Goal: Task Accomplishment & Management: Complete application form

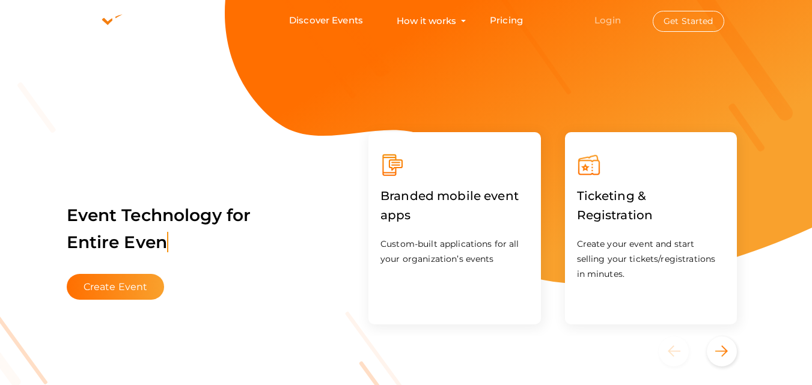
click at [618, 22] on link "Login" at bounding box center [607, 19] width 26 height 11
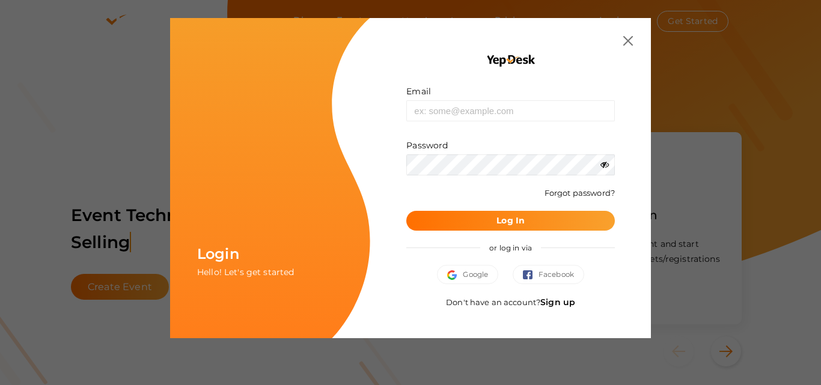
click at [545, 303] on link "Sign up" at bounding box center [557, 302] width 35 height 11
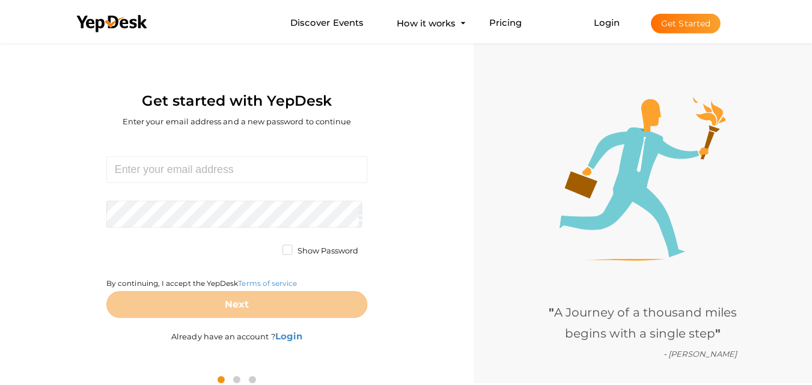
scroll to position [38, 0]
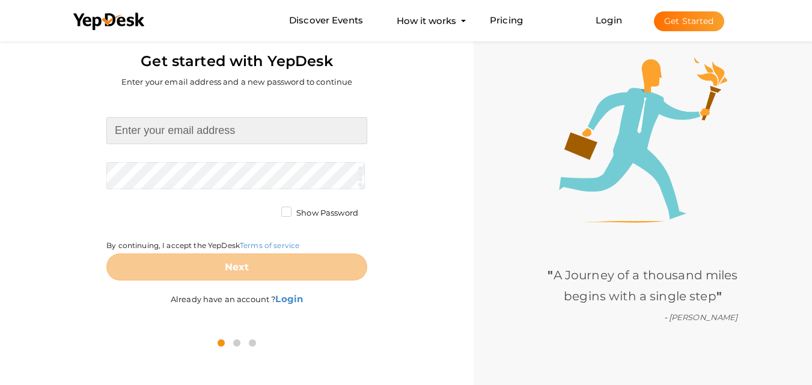
click at [182, 133] on input at bounding box center [236, 130] width 261 height 27
type input "[EMAIL_ADDRESS][DOMAIN_NAME]"
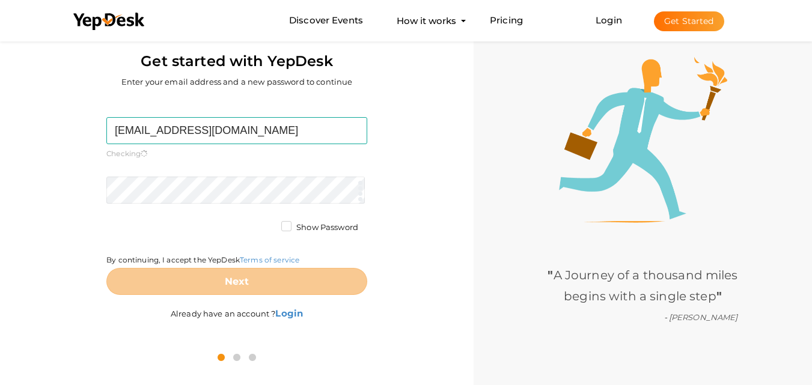
click at [48, 225] on div "firsstfiresafety@gmail.com Required. Invalid email. Checking You already have a…" at bounding box center [236, 220] width 455 height 245
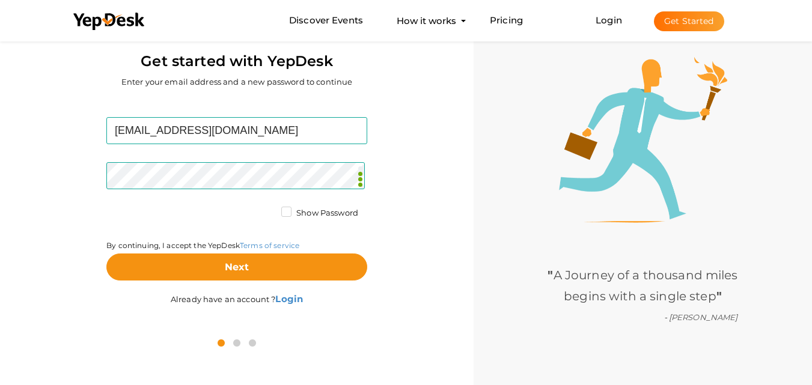
click at [130, 227] on div "By continuing, I accept the YepDesk Terms of service" at bounding box center [236, 230] width 261 height 46
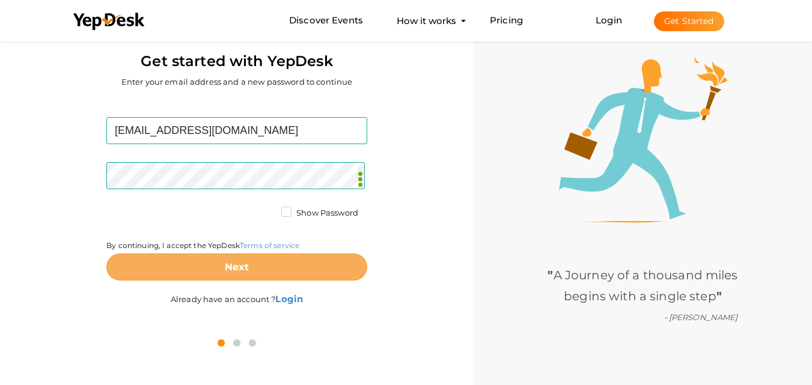
click at [202, 262] on button "Next" at bounding box center [236, 267] width 261 height 27
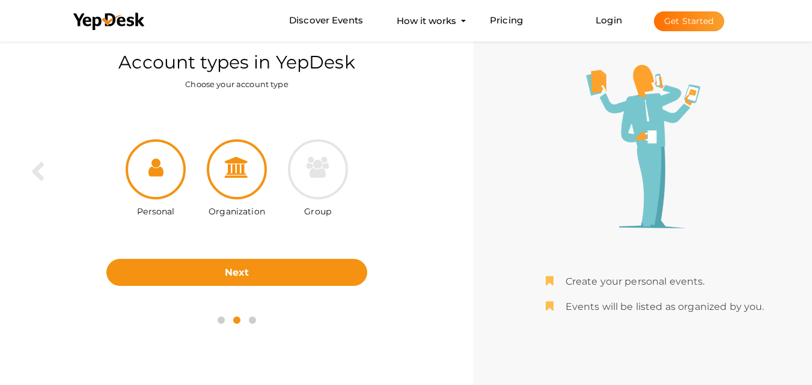
click at [231, 186] on div at bounding box center [237, 169] width 60 height 60
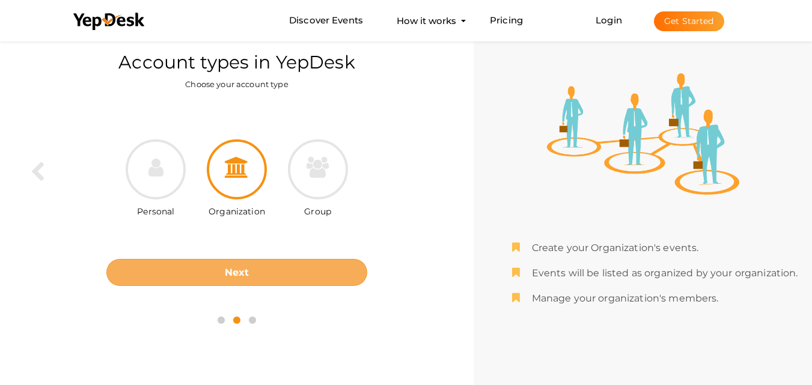
click at [242, 266] on button "Next" at bounding box center [236, 272] width 261 height 27
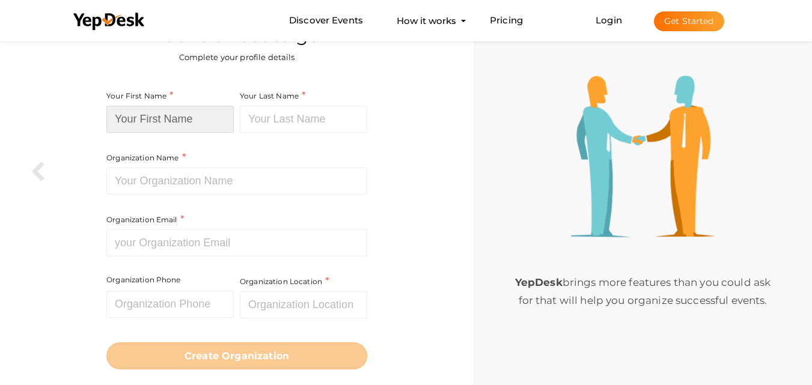
click at [194, 114] on input at bounding box center [169, 119] width 127 height 27
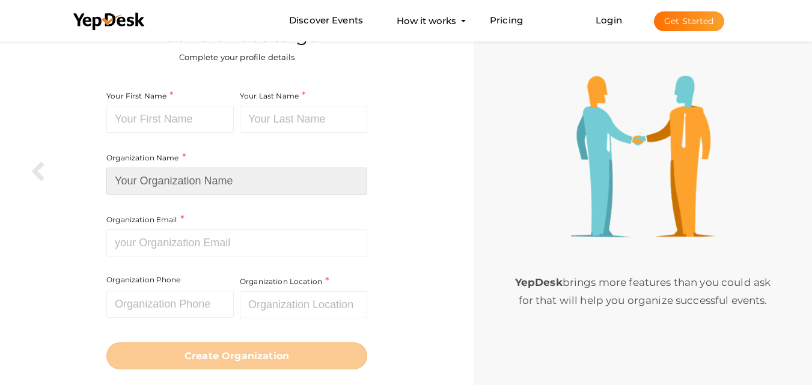
click at [211, 177] on input at bounding box center [236, 181] width 261 height 27
paste input "Firsst Fire Safety & Security Trade Show"
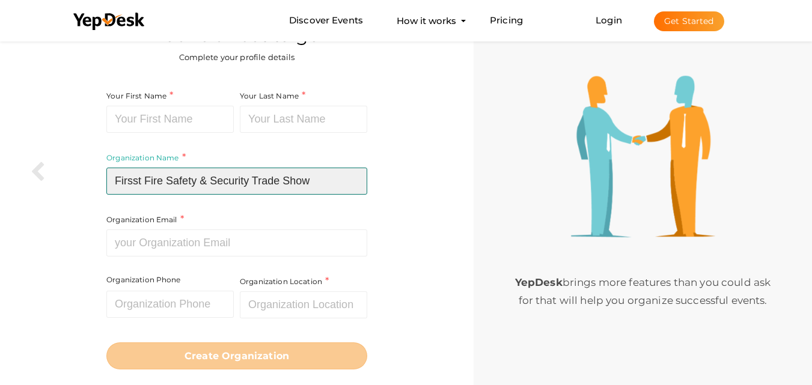
type input "Firsst Fire Safety & Security Trade Show"
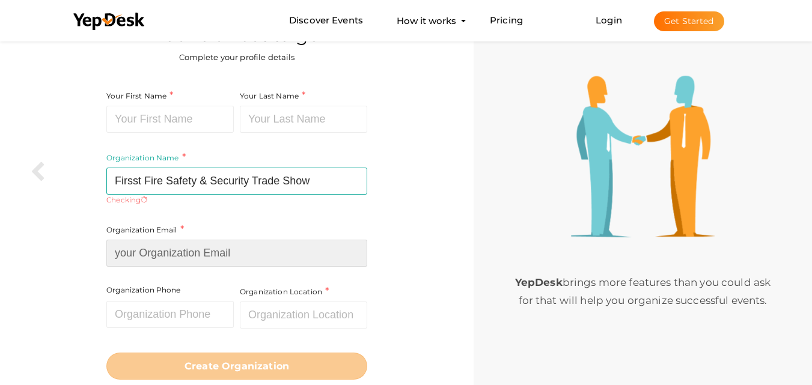
click at [183, 232] on div "Organization Email Required. Invalid email." at bounding box center [236, 245] width 261 height 44
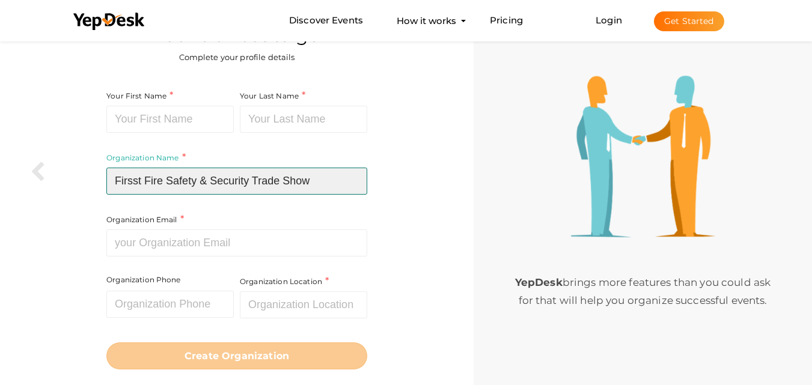
drag, startPoint x: 198, startPoint y: 181, endPoint x: 96, endPoint y: 179, distance: 102.7
click at [96, 179] on div "Your First Name Required. Must contain letters only. Must be between 2 and 20 c…" at bounding box center [236, 229] width 455 height 296
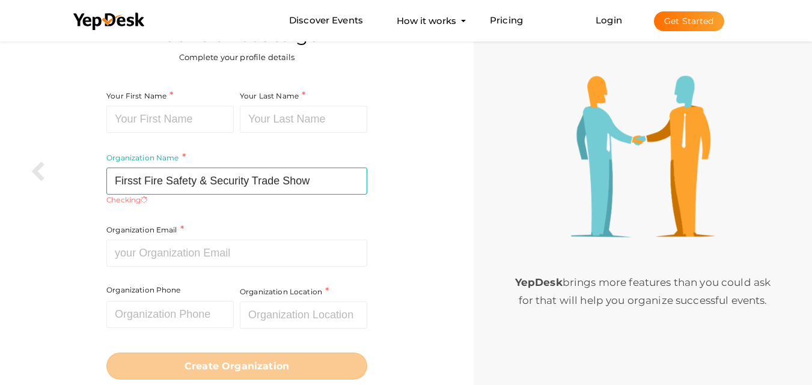
click at [183, 104] on div "Your First Name Required. Must contain letters only. Must be between 2 and 20 c…" at bounding box center [169, 111] width 127 height 44
click at [177, 122] on input at bounding box center [169, 119] width 127 height 27
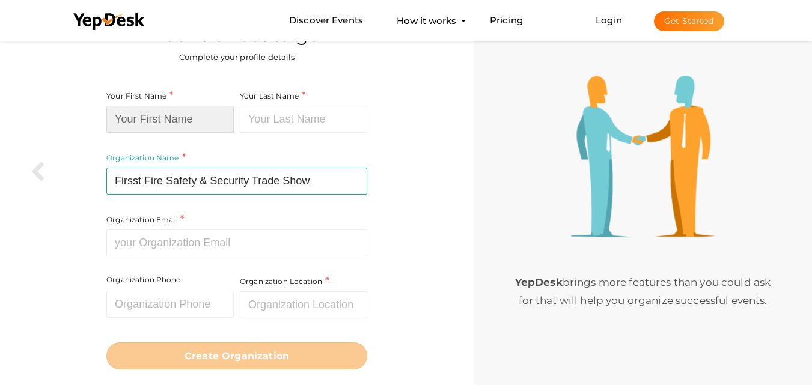
paste input "Firsst Fire Safety"
drag, startPoint x: 166, startPoint y: 119, endPoint x: 288, endPoint y: 115, distance: 121.4
click at [288, 115] on div "Your First Name Firsst Fire Safety Required. Must contain letters only. Must be…" at bounding box center [236, 188] width 261 height 198
type input "Firsst Fire"
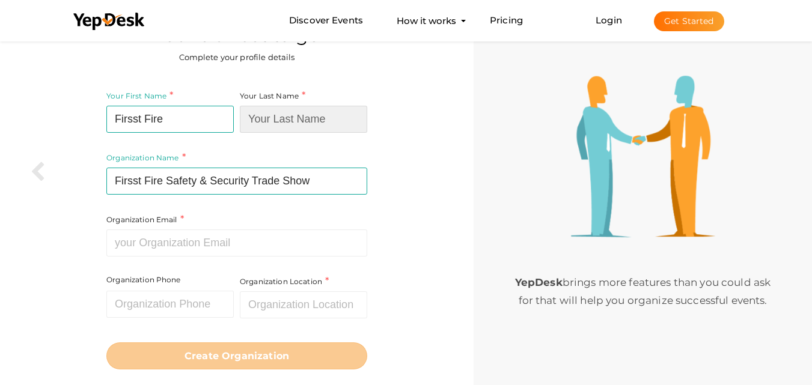
click at [306, 118] on input at bounding box center [303, 119] width 127 height 27
paste input "Safety"
type input "Safety"
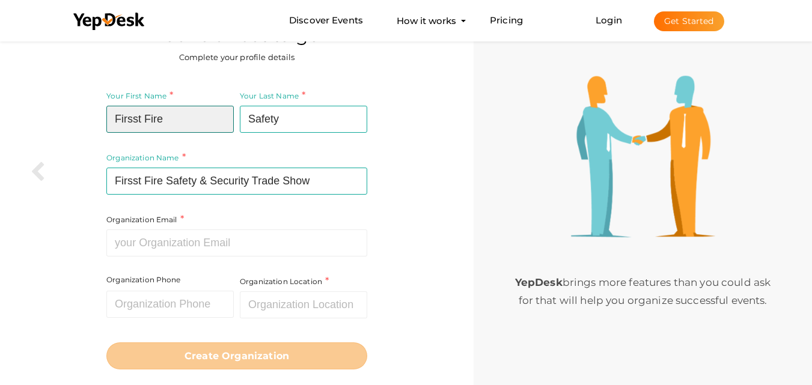
click at [172, 122] on input "Firsst Fire" at bounding box center [169, 119] width 127 height 27
type input "Firsst Fire"
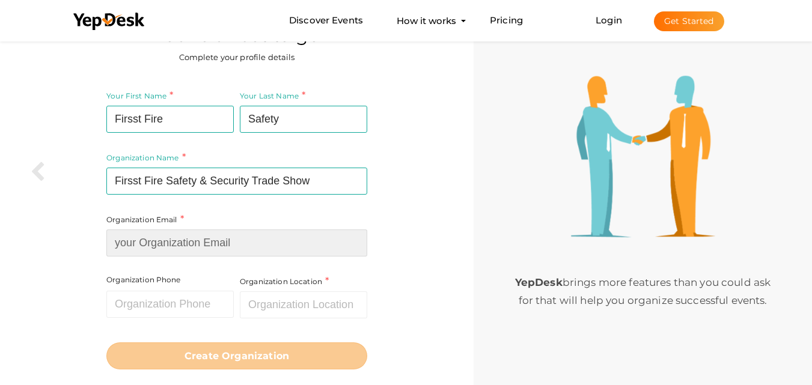
click at [136, 244] on input at bounding box center [236, 242] width 261 height 27
click at [188, 243] on input at bounding box center [236, 242] width 261 height 27
paste input "[EMAIL_ADDRESS][DOMAIN_NAME]"
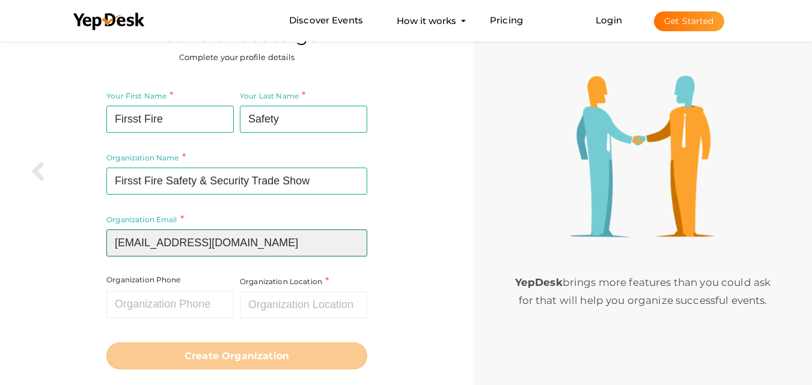
type input "[EMAIL_ADDRESS][DOMAIN_NAME]"
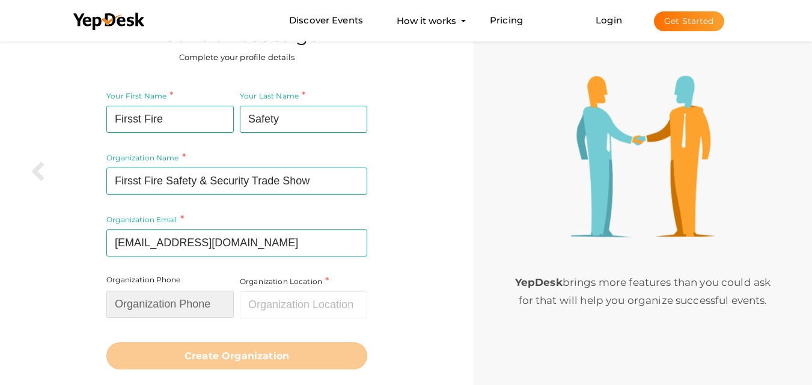
click at [154, 306] on input "text" at bounding box center [169, 304] width 127 height 27
click at [152, 296] on input "text" at bounding box center [169, 304] width 127 height 27
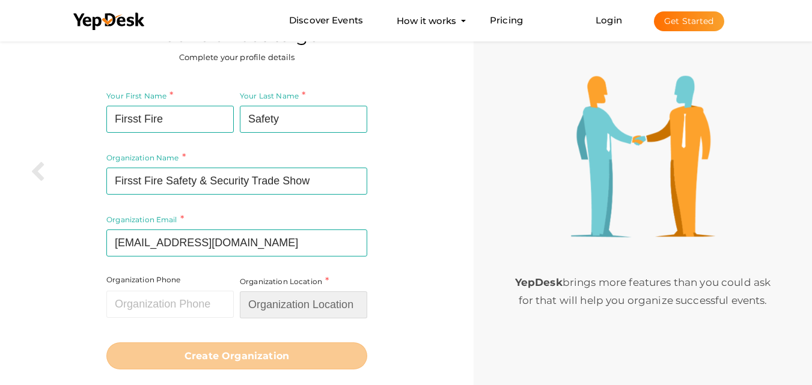
click at [306, 299] on input "text" at bounding box center [303, 304] width 127 height 27
click at [284, 301] on input "text" at bounding box center [303, 304] width 127 height 27
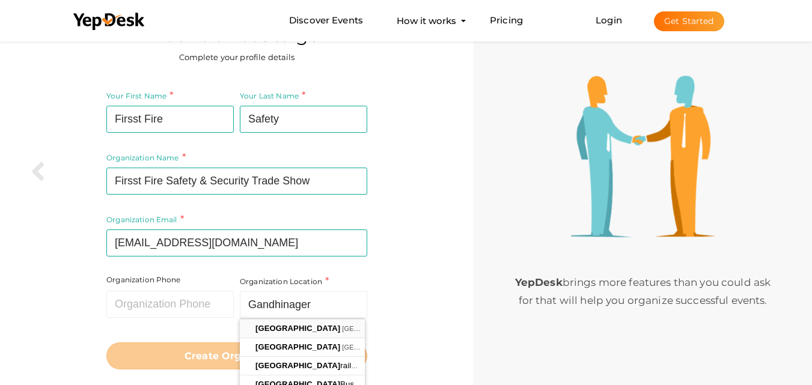
type input "Gandhinagar, Gujarat, India"
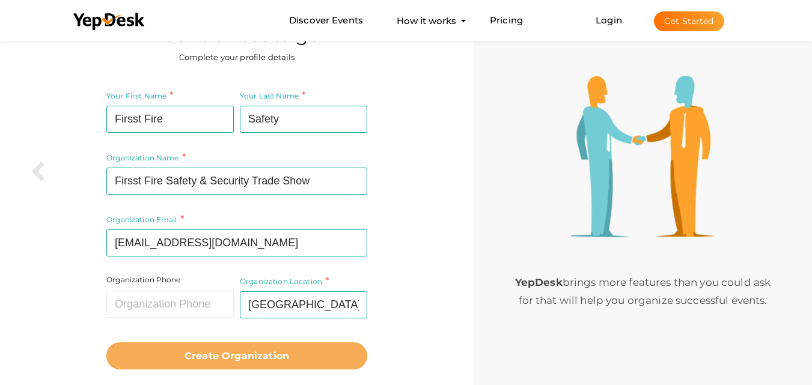
click at [270, 368] on button "Create Organization" at bounding box center [236, 355] width 261 height 27
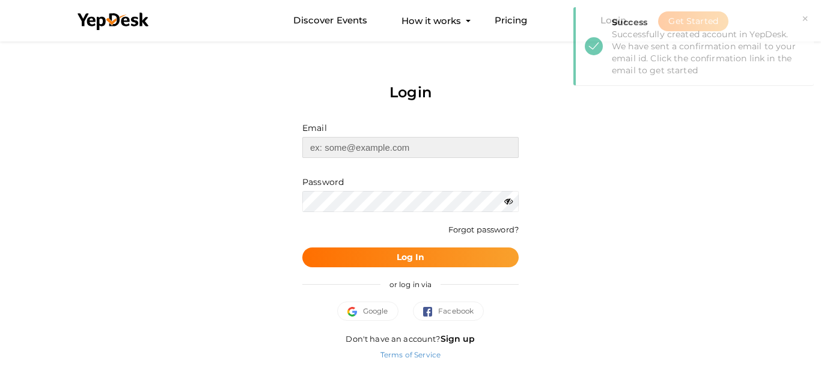
type input "[EMAIL_ADDRESS][DOMAIN_NAME]"
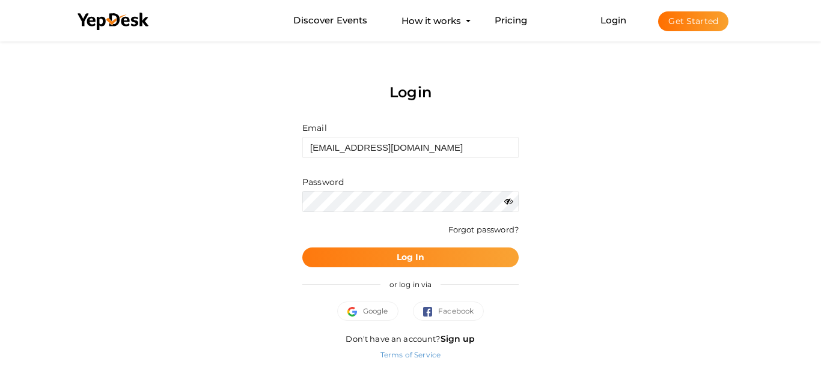
click at [404, 253] on b "Log In" at bounding box center [411, 257] width 28 height 11
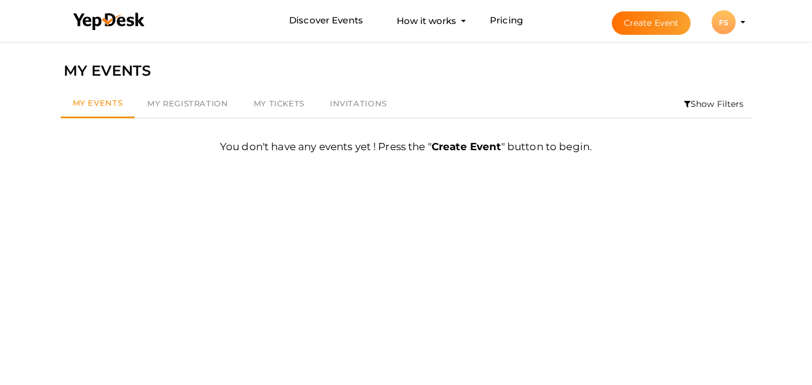
click at [651, 17] on button "Create Event" at bounding box center [651, 22] width 79 height 23
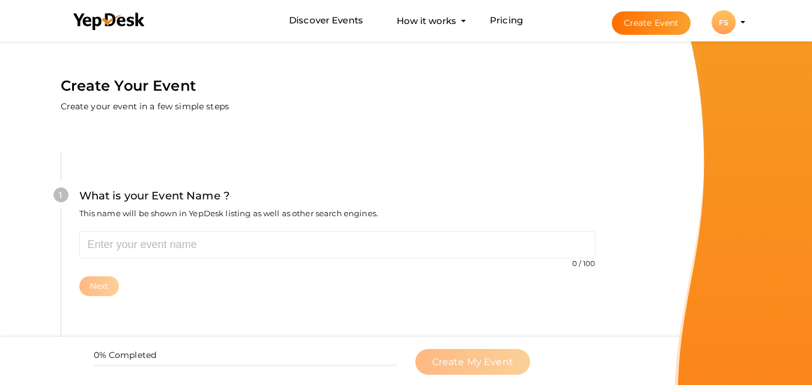
click at [740, 14] on li "Create Event FS FS Firsst Fire Safety firsstfiresafety@gmail.com Personal Profi…" at bounding box center [668, 22] width 160 height 43
click at [735, 19] on div "FS" at bounding box center [723, 22] width 24 height 24
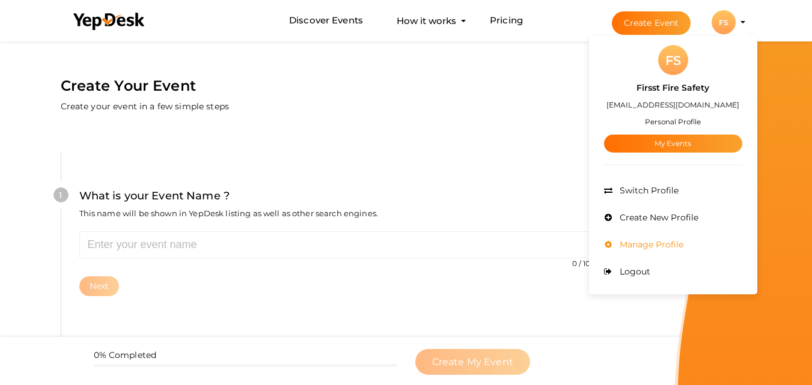
click at [669, 241] on span "Manage Profile" at bounding box center [649, 244] width 67 height 11
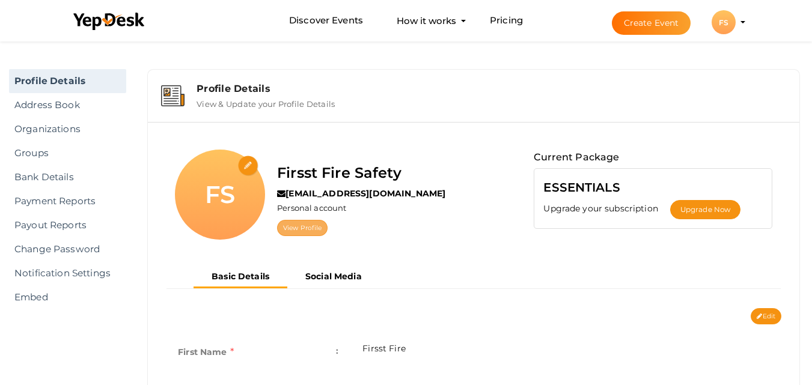
click at [309, 232] on link "View Profile" at bounding box center [302, 228] width 50 height 16
click at [247, 163] on input "file" at bounding box center [248, 166] width 21 height 21
type input "C:\fakepath\Untitled design (1).png"
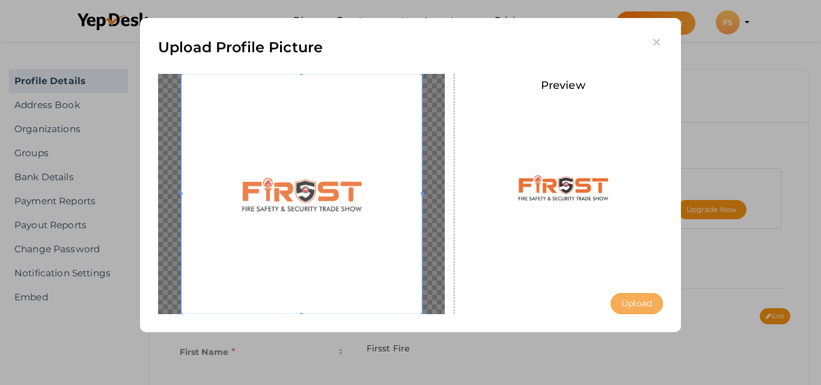
click at [639, 298] on button "Upload" at bounding box center [636, 303] width 52 height 21
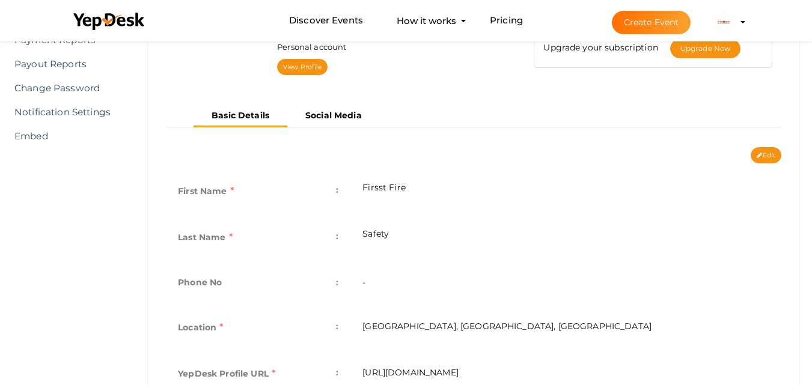
scroll to position [240, 0]
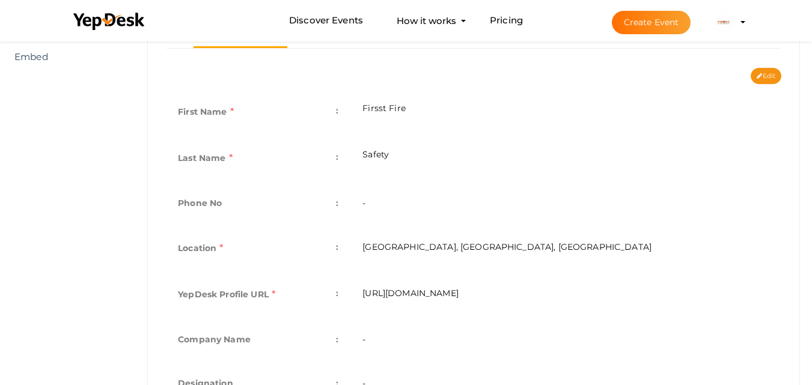
click at [392, 198] on td "-" at bounding box center [565, 205] width 431 height 44
click at [334, 204] on td "Phone No :" at bounding box center [258, 205] width 184 height 44
click at [406, 203] on td "-" at bounding box center [565, 205] width 431 height 44
click at [767, 82] on button "Edit" at bounding box center [765, 76] width 31 height 16
type input "Firsst Fire"
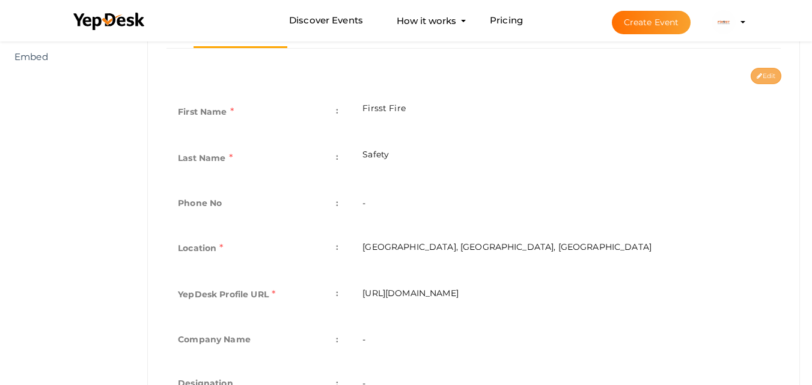
type input "Safety"
type input "[GEOGRAPHIC_DATA], [GEOGRAPHIC_DATA], [GEOGRAPHIC_DATA]"
type input "firsst-fire-safety"
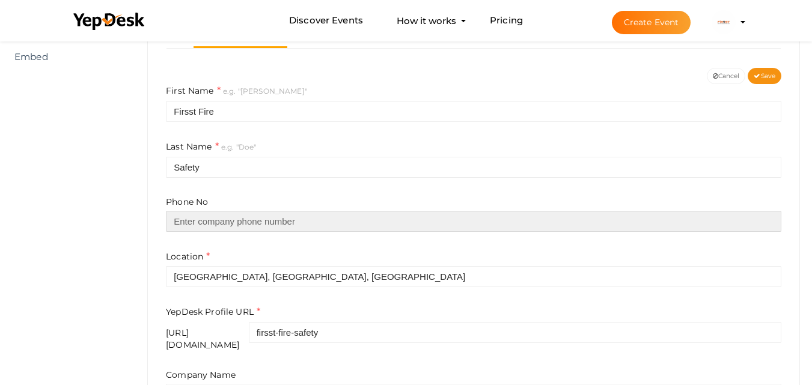
click at [241, 220] on input "text" at bounding box center [473, 221] width 615 height 21
click at [266, 223] on input "text" at bounding box center [473, 221] width 615 height 21
paste input "99988 89578"
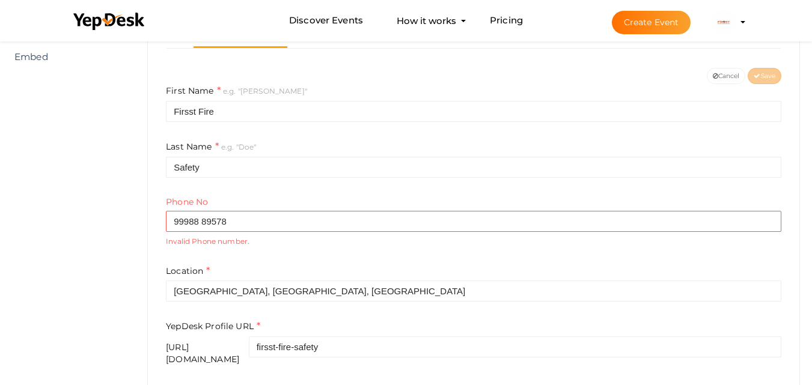
click at [548, 273] on div "Location Gandhinagar, Gujarat, India" at bounding box center [473, 283] width 615 height 38
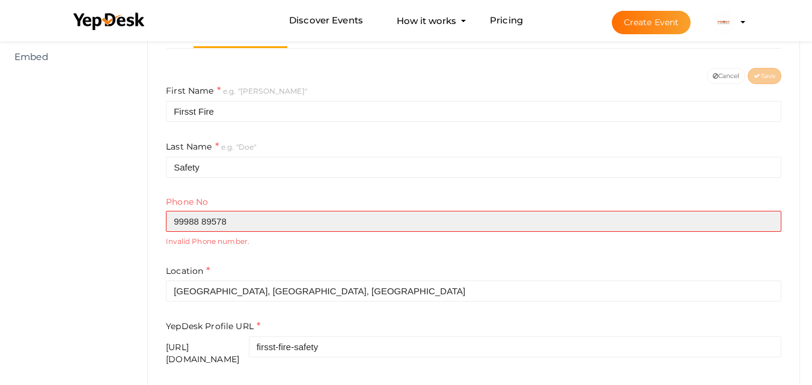
click at [195, 226] on input "99988 89578" at bounding box center [473, 221] width 615 height 21
click at [201, 222] on input "99988 89578" at bounding box center [473, 221] width 615 height 21
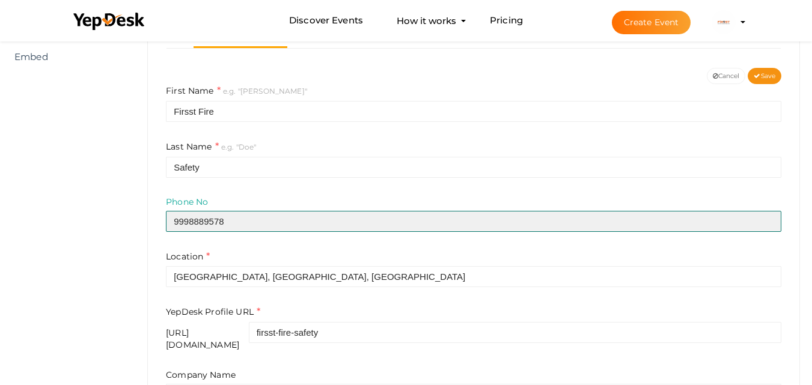
type input "9998889578"
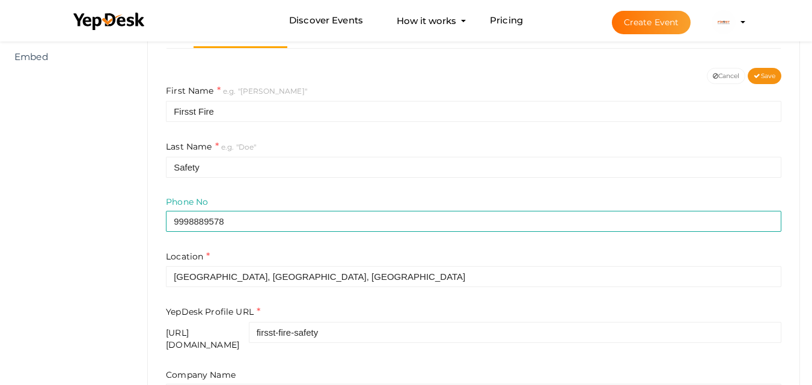
click at [282, 260] on div "Location Gandhinagar, Gujarat, India" at bounding box center [473, 269] width 615 height 38
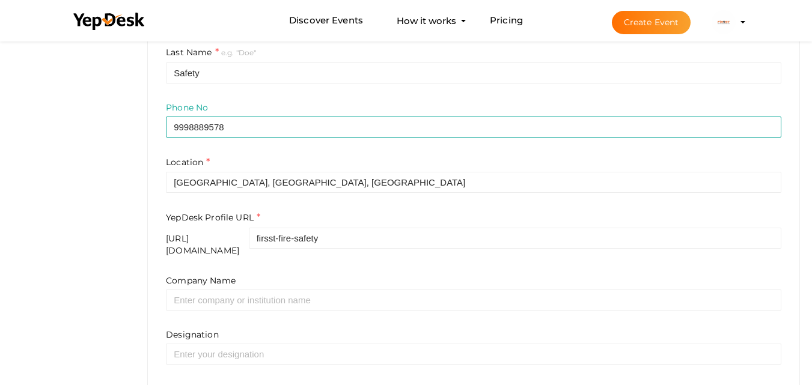
scroll to position [360, 0]
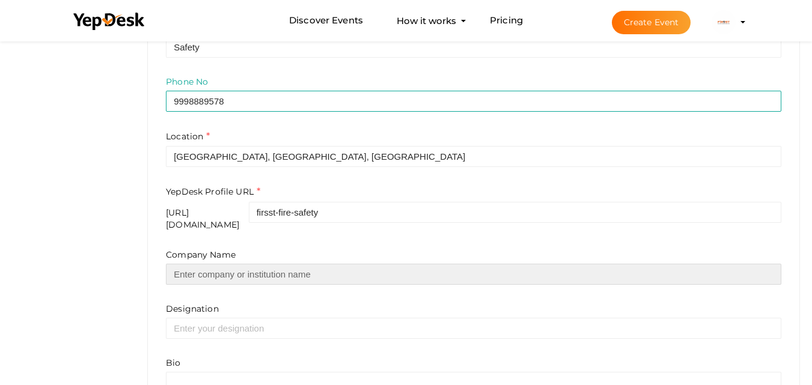
click at [242, 270] on input "text" at bounding box center [473, 274] width 615 height 21
type input "Firsst Fire Safety & Security Trade Show"
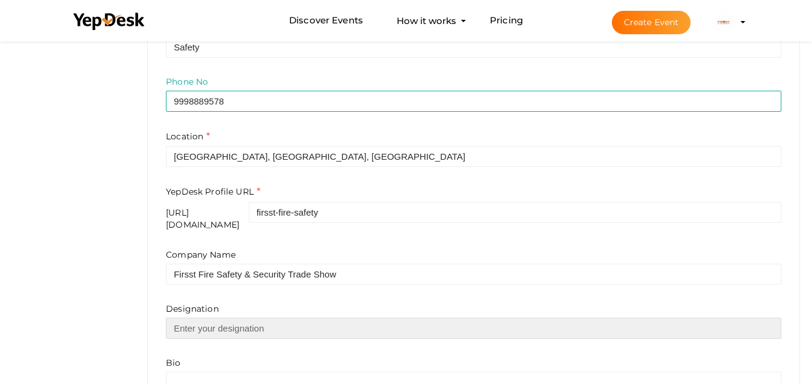
click at [241, 319] on input "text" at bounding box center [473, 328] width 615 height 21
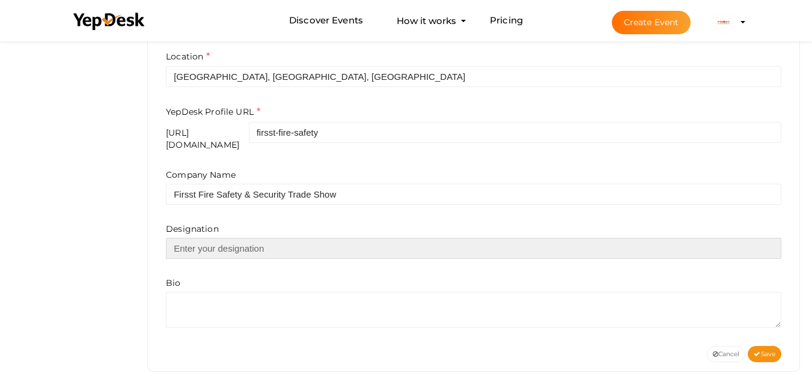
scroll to position [443, 0]
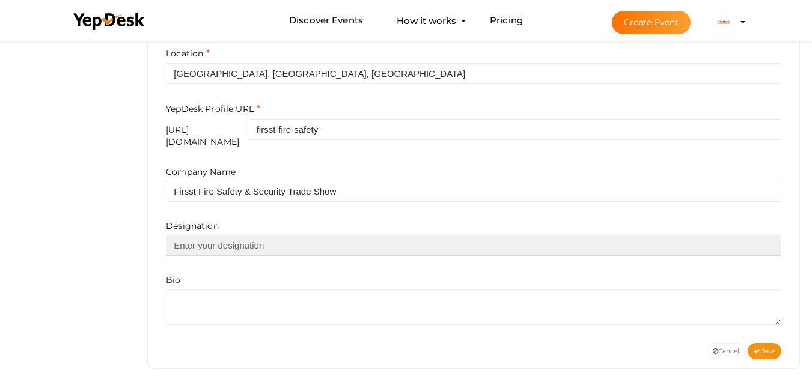
click at [261, 235] on input "text" at bounding box center [473, 245] width 615 height 21
type input "Fire Safety Security"
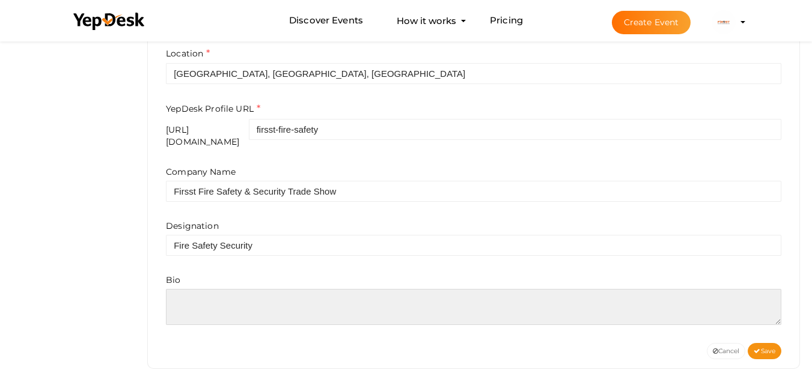
click at [211, 289] on textarea at bounding box center [473, 307] width 615 height 36
paste textarea "Join us at the Fire Safety Security Trade Show 2025, Gujarat’s leading fire exh…"
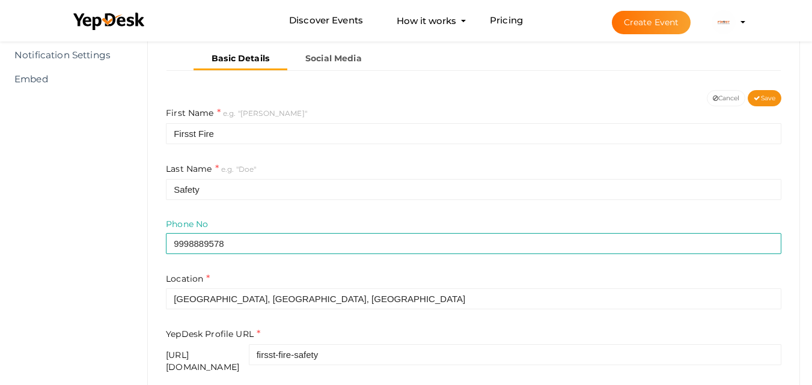
scroll to position [203, 0]
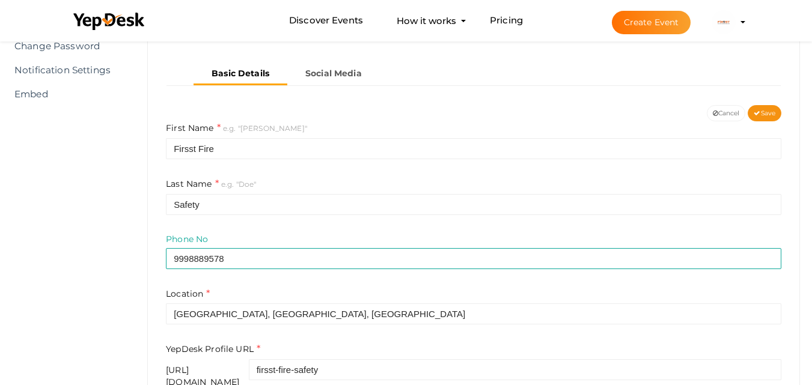
click at [468, 187] on div "Last Name e.g. "Doe" Safety" at bounding box center [473, 196] width 615 height 38
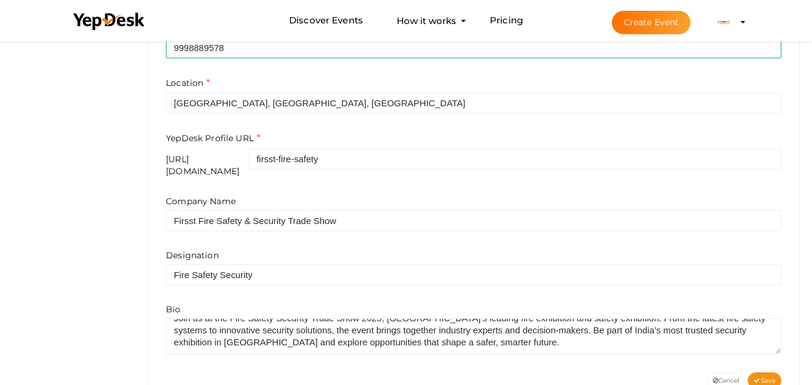
scroll to position [443, 0]
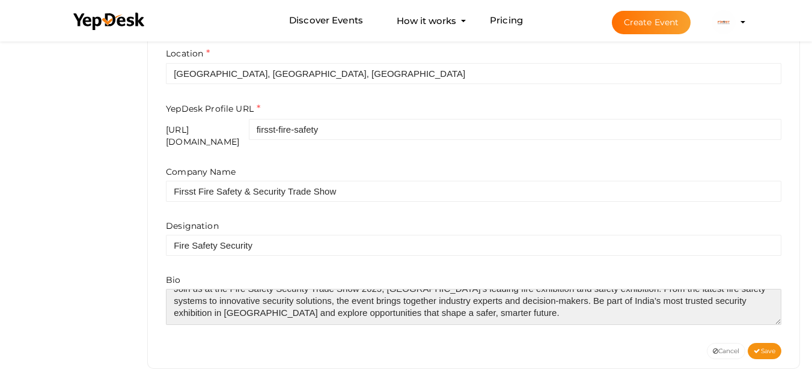
click at [484, 312] on textarea at bounding box center [473, 307] width 615 height 36
paste textarea "https://firsst.in/"
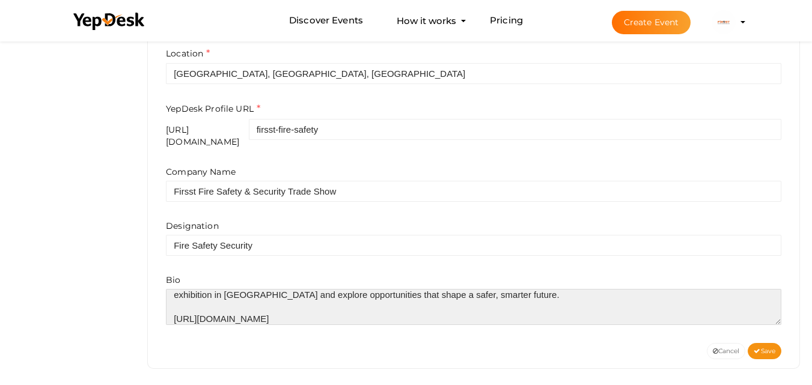
type textarea "Join us at the Fire Safety Security Trade Show 2025, Gujarat’s leading fire exh…"
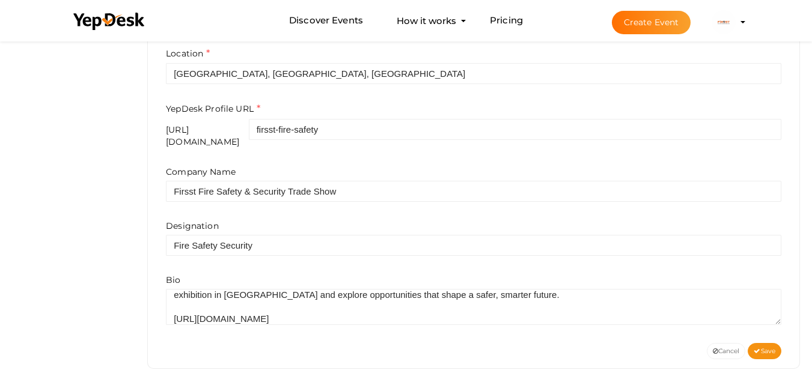
drag, startPoint x: 296, startPoint y: 351, endPoint x: 323, endPoint y: 340, distance: 29.3
click at [297, 351] on div "Cancel Save" at bounding box center [473, 351] width 633 height 16
click at [775, 343] on button "Save" at bounding box center [764, 351] width 34 height 16
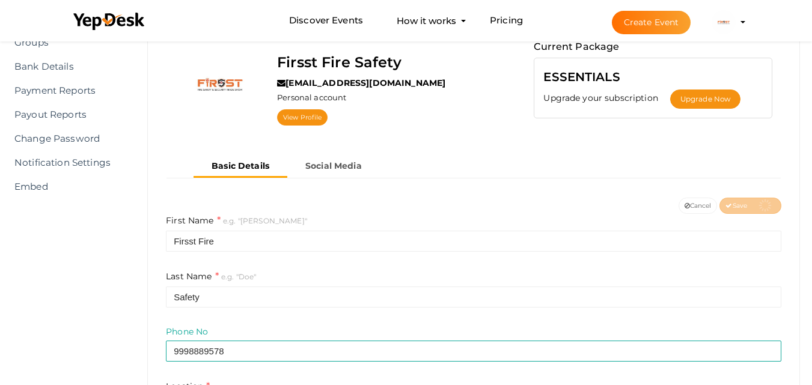
scroll to position [0, 0]
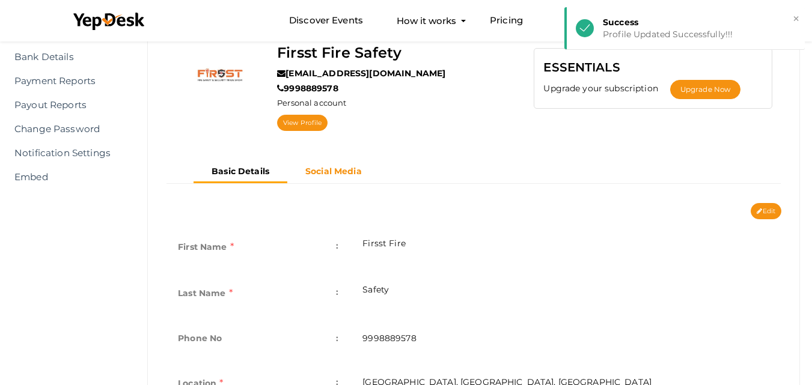
click at [312, 166] on b "Social Media" at bounding box center [333, 171] width 56 height 11
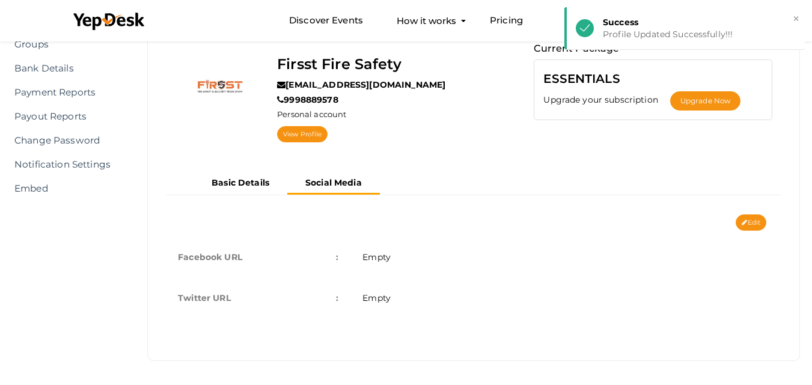
scroll to position [109, 0]
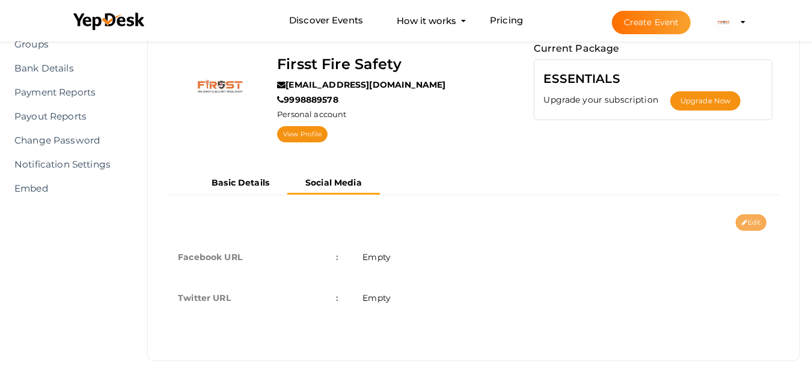
click at [746, 223] on button "Edit" at bounding box center [750, 222] width 31 height 16
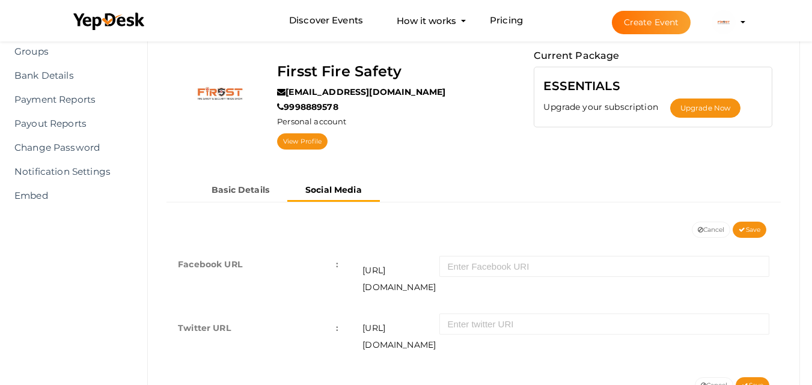
scroll to position [131, 0]
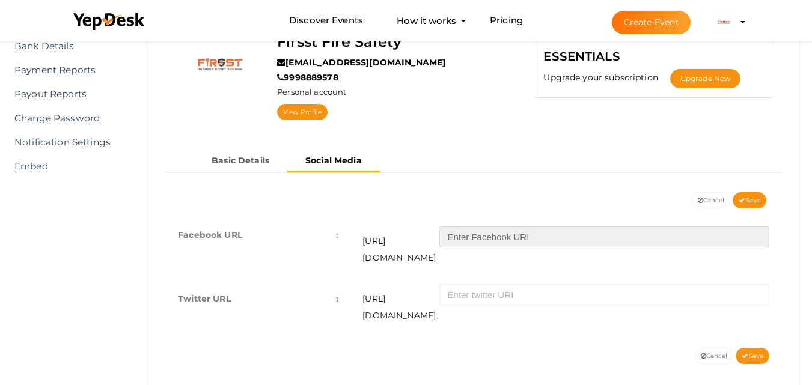
click at [530, 246] on input "text" at bounding box center [604, 236] width 330 height 21
paste input "https://www.facebook.com/people/FIRSST-Tradeshow/61576143213946/"
drag, startPoint x: 571, startPoint y: 236, endPoint x: 309, endPoint y: 239, distance: 261.3
click at [309, 239] on tr "Facebook URL : https://facebook.com/ https://www.facebook.com/people/FIRSST-Tra…" at bounding box center [473, 246] width 615 height 64
type input "people/FIRSST-Tradeshow/61576143213946/"
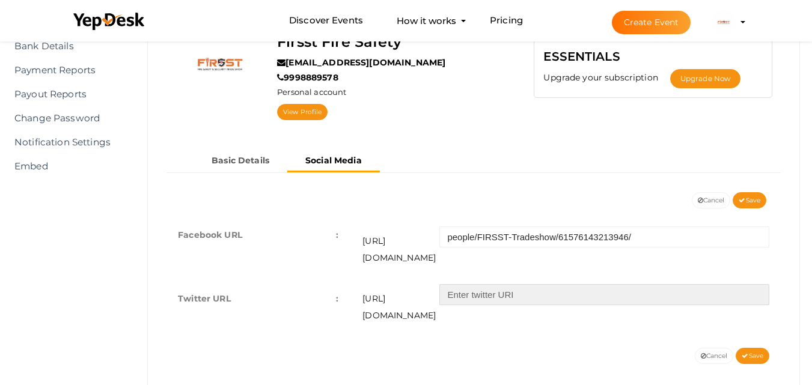
click at [457, 284] on input "text" at bounding box center [604, 294] width 330 height 21
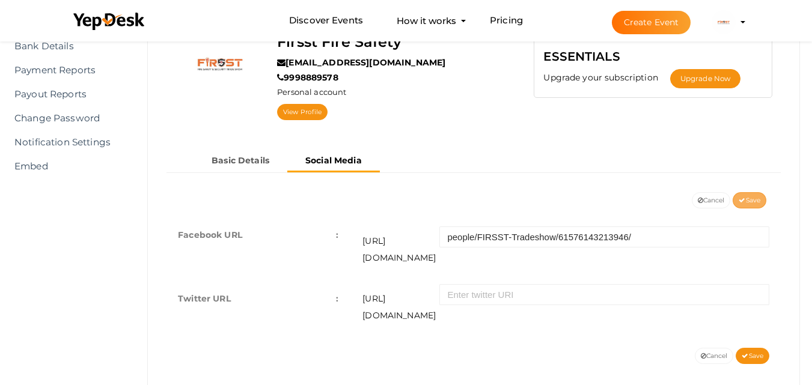
click at [755, 195] on button "Save" at bounding box center [749, 200] width 34 height 16
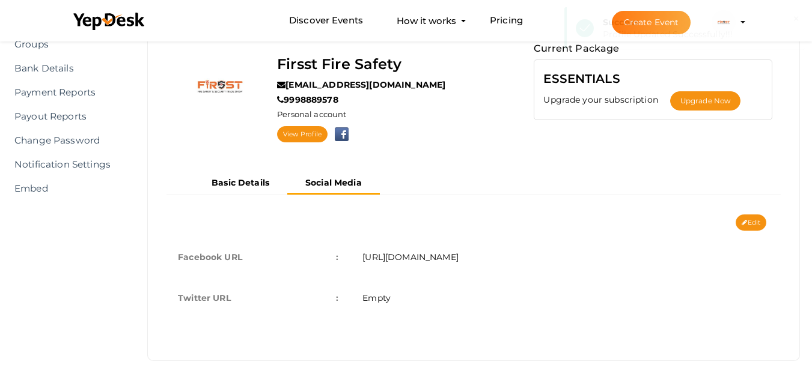
scroll to position [109, 0]
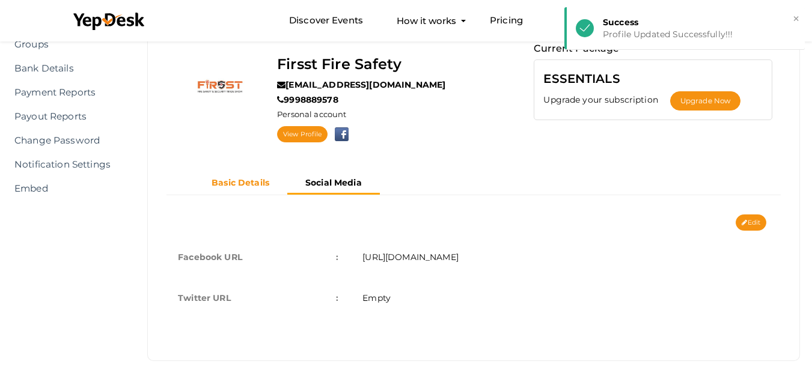
click at [240, 179] on b "Basic Details" at bounding box center [240, 182] width 58 height 11
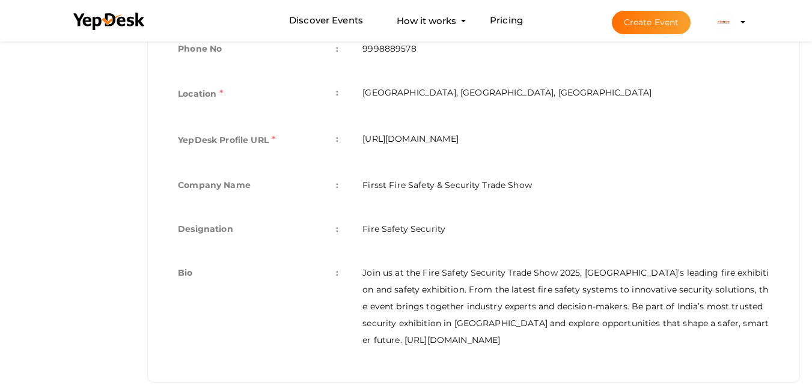
scroll to position [415, 0]
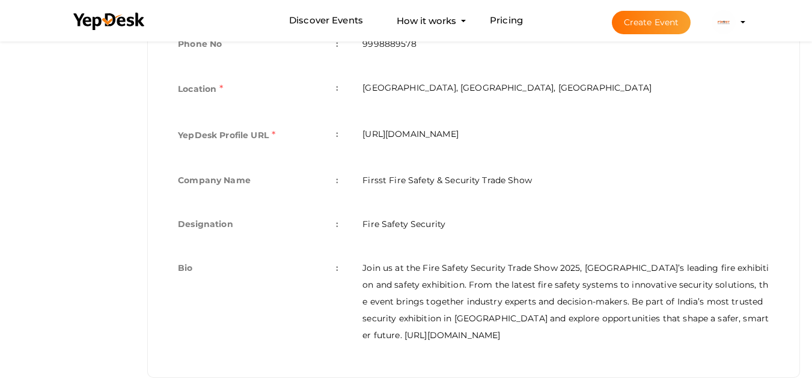
click at [715, 299] on td "Join us at the Fire Safety Security Trade Show 2025, Gujarat’s leading fire exh…" at bounding box center [565, 302] width 431 height 108
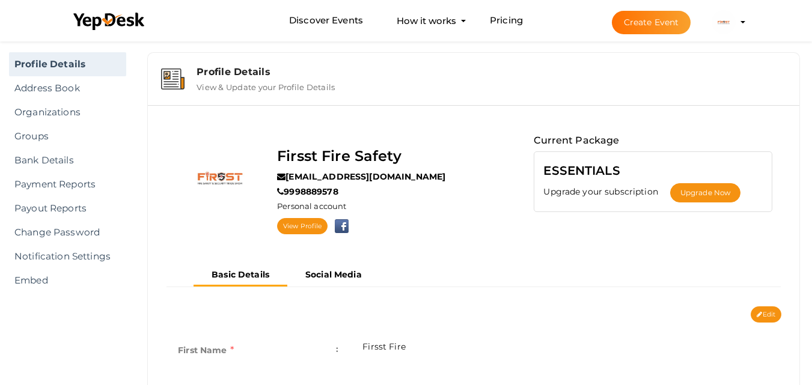
scroll to position [0, 0]
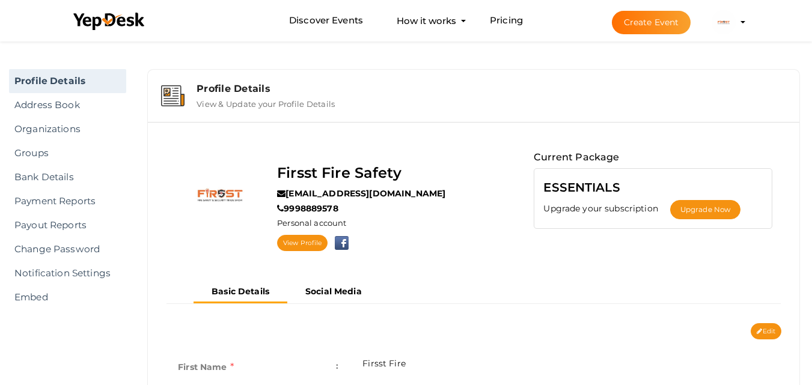
click at [645, 18] on button "Create Event" at bounding box center [651, 22] width 79 height 23
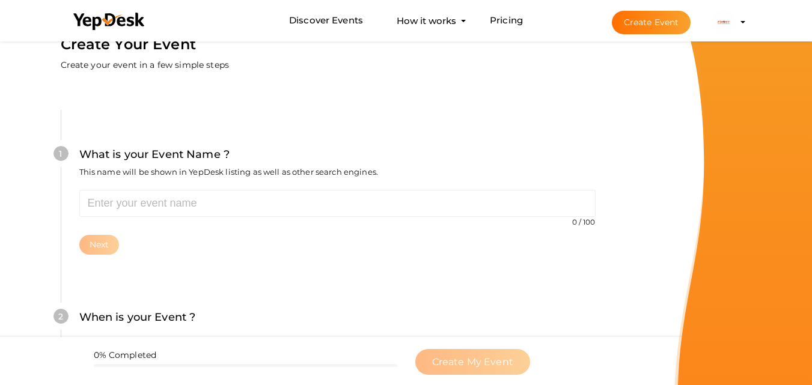
scroll to position [60, 0]
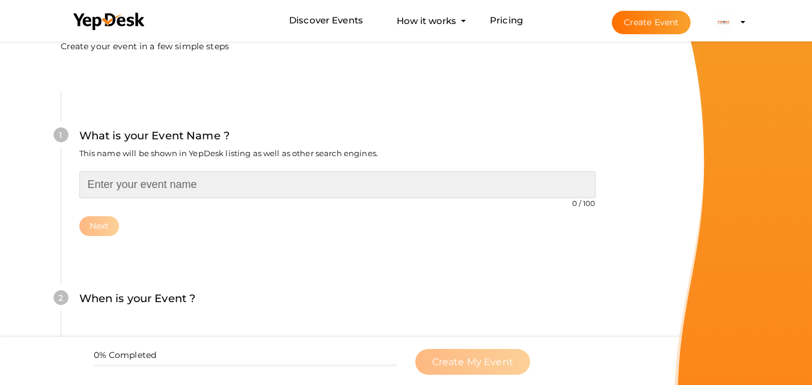
click at [169, 195] on input "text" at bounding box center [337, 184] width 516 height 27
click at [207, 172] on input "text" at bounding box center [337, 184] width 516 height 27
paste input "Fire Safety & Security Trade Show 2025 – India’s Premier Fire & Safety Exhibiti…"
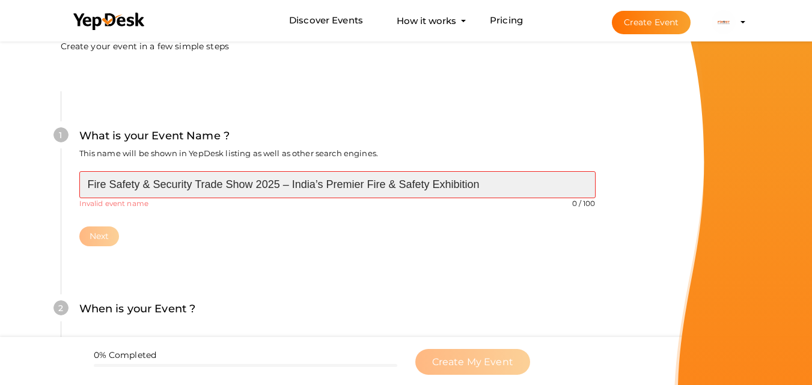
click at [197, 183] on input "Fire Safety & Security Trade Show 2025 – India’s Premier Fire & Safety Exhibiti…" at bounding box center [337, 184] width 516 height 27
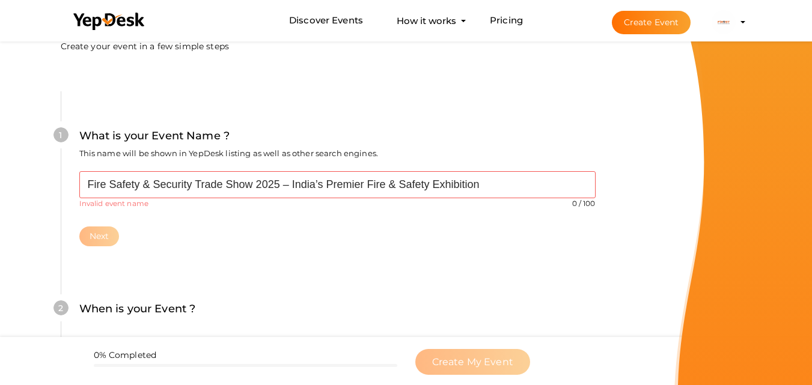
click at [308, 225] on div "Fire Safety & Security Trade Show 2025 – India’s Premier Fire & Safety Exhibiti…" at bounding box center [337, 208] width 516 height 75
click at [190, 217] on div "Fire Safety & Security Trade Show 2025 – India’s Premier Fire & Safety Exhibiti…" at bounding box center [337, 208] width 516 height 75
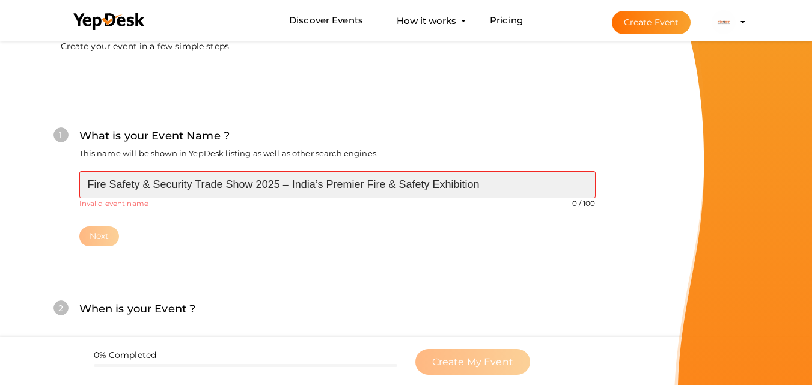
drag, startPoint x: 286, startPoint y: 186, endPoint x: 609, endPoint y: 192, distance: 323.3
click at [609, 192] on div "1 What is your Event Name ? This name will be shown in YepDesk listing as well …" at bounding box center [337, 186] width 553 height 190
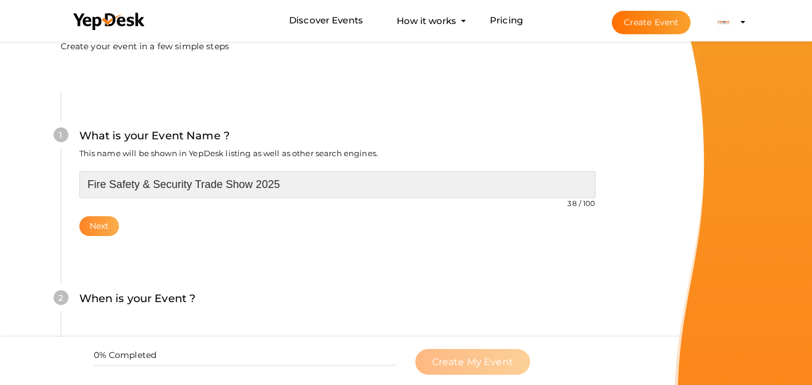
type input "Fire Safety & Security Trade Show 2025"
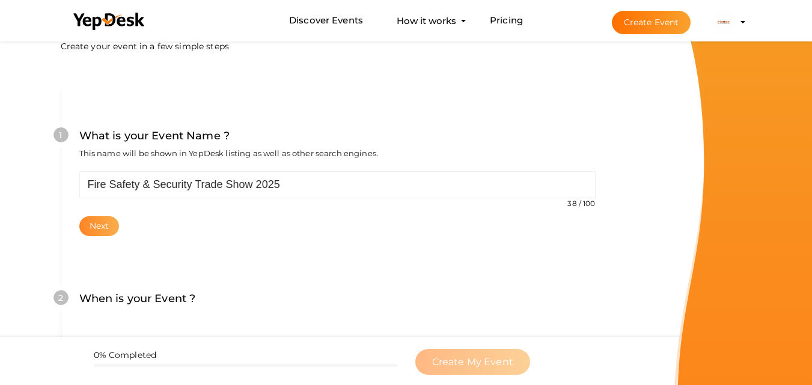
click at [99, 232] on button "Next" at bounding box center [99, 226] width 40 height 20
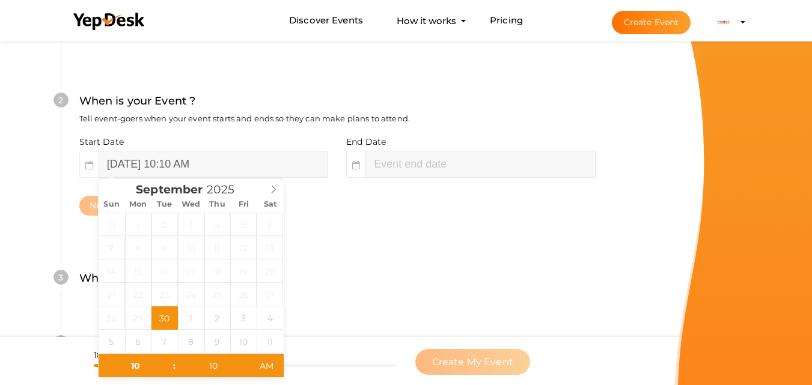
scroll to position [276, 0]
type input "September 30, 2025 12:10 PM"
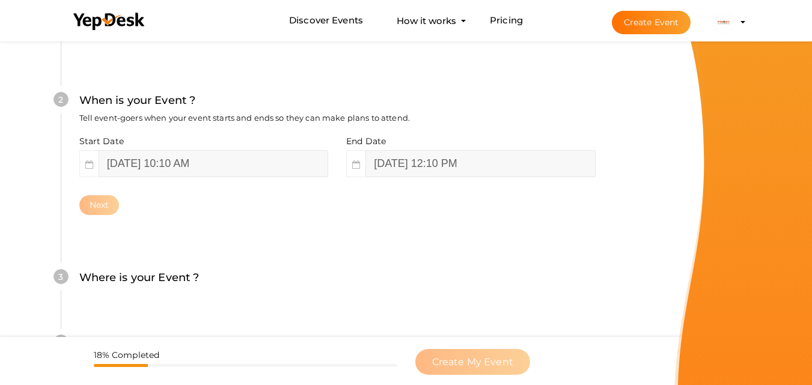
click at [275, 189] on div "Start Date September 30, 2025 10:10 AM End Date September 30, 2025 12:10 PM Next" at bounding box center [337, 175] width 516 height 80
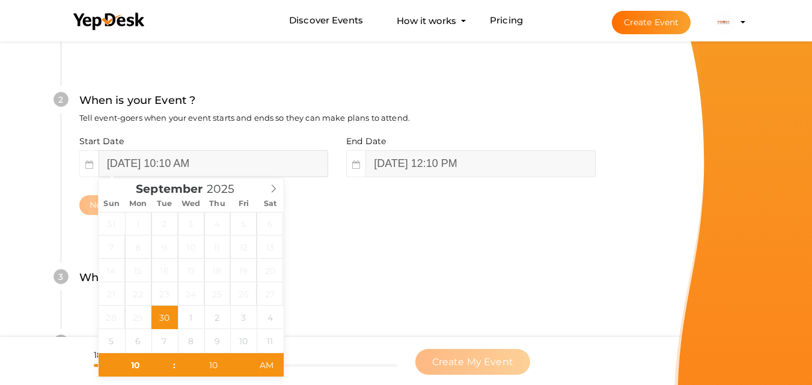
click at [180, 168] on input "September 30, 2025 10:10 AM" at bounding box center [213, 163] width 229 height 27
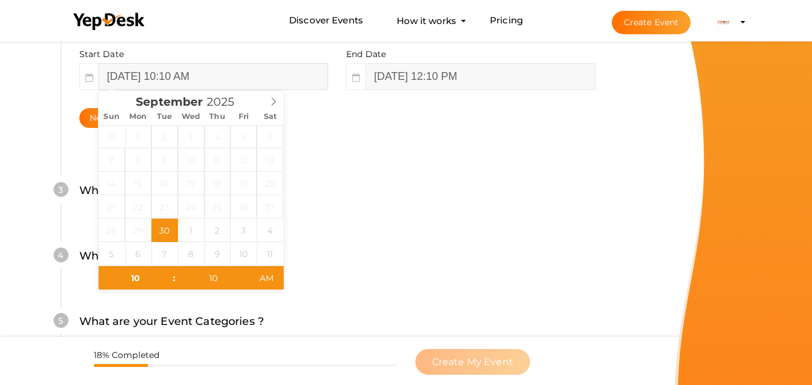
scroll to position [397, 0]
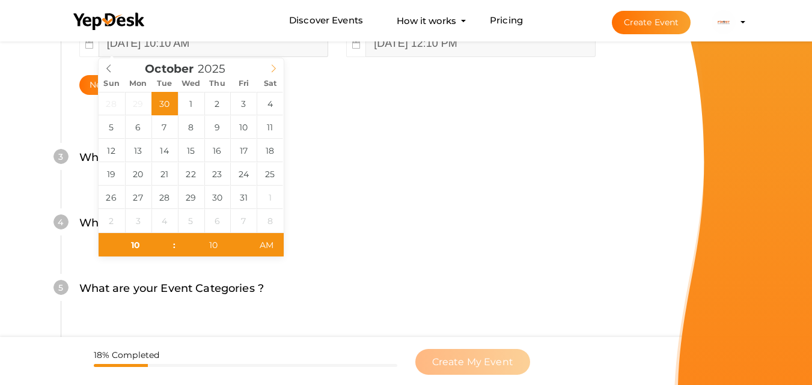
click at [270, 67] on icon at bounding box center [273, 68] width 8 height 8
click at [273, 73] on icon at bounding box center [273, 68] width 8 height 8
type input "November 16, 2025 10:10 AM"
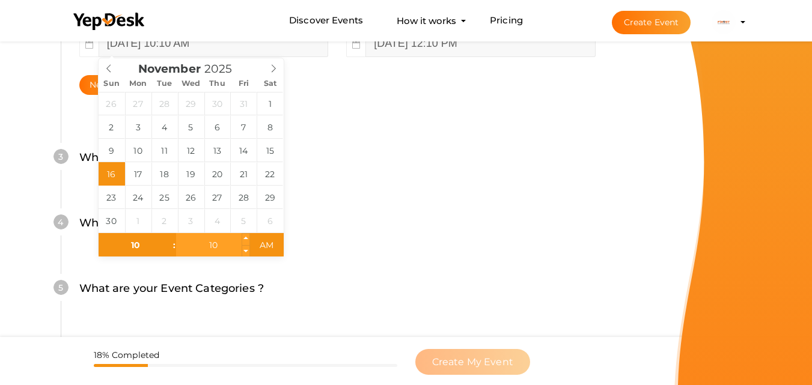
click at [207, 249] on input "10" at bounding box center [213, 245] width 74 height 24
type input "00"
type input "November 16, 2025 10:00 AM"
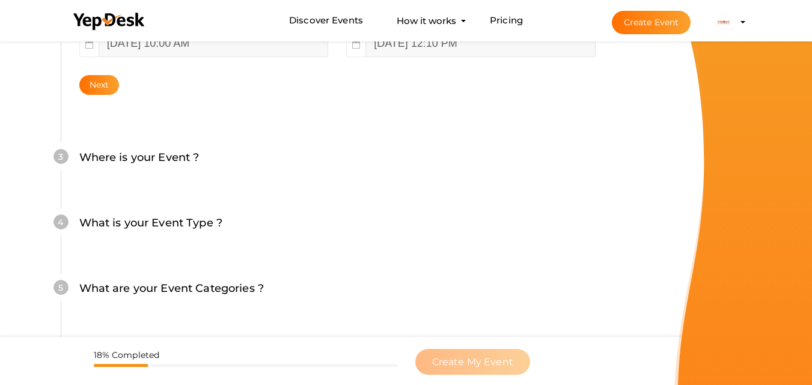
click at [398, 234] on div "What is your Event Type ? Choose the right event type." at bounding box center [337, 228] width 516 height 29
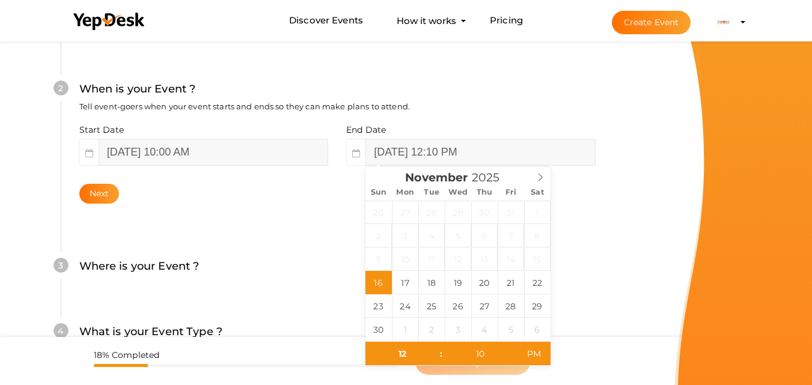
scroll to position [276, 0]
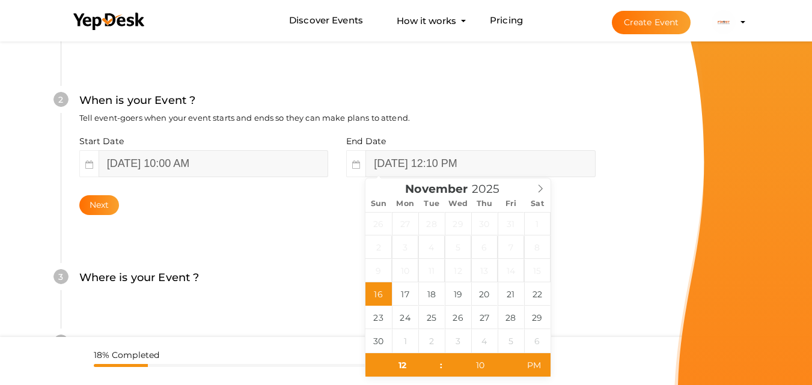
click at [284, 231] on div "2 When is your Event ? Tell event-goers when your event starts and ends so they…" at bounding box center [337, 153] width 553 height 195
click at [448, 165] on input "November 16, 2025 12:10 PM" at bounding box center [479, 163] width 229 height 27
type input "November 18, 2025 12:10 PM"
click at [484, 160] on input "November 18, 2025 12:10 PM" at bounding box center [479, 163] width 229 height 27
click at [483, 160] on input "November 18, 2025 12:10 PM" at bounding box center [479, 163] width 229 height 27
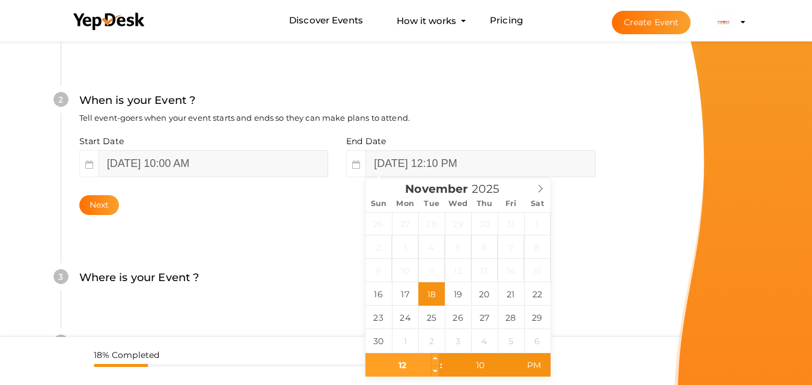
click at [384, 369] on input "12" at bounding box center [402, 365] width 74 height 24
type input "07"
type input "November 18, 2025 7:10 PM"
click at [466, 362] on input "10" at bounding box center [480, 365] width 74 height 24
type input "00"
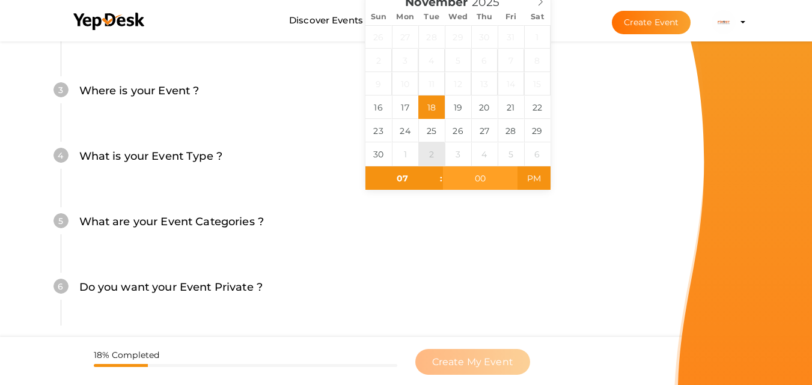
scroll to position [517, 0]
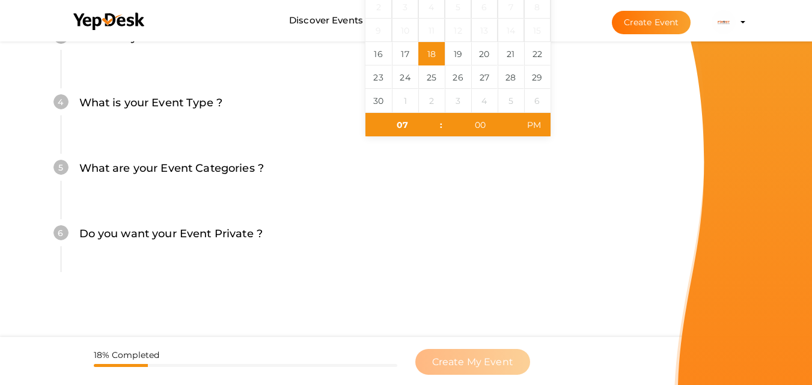
type input "November 18, 2025 7:00 PM"
click at [470, 166] on div "What are your Event Categories ? Choosing the right categories will help us lis…" at bounding box center [337, 174] width 516 height 29
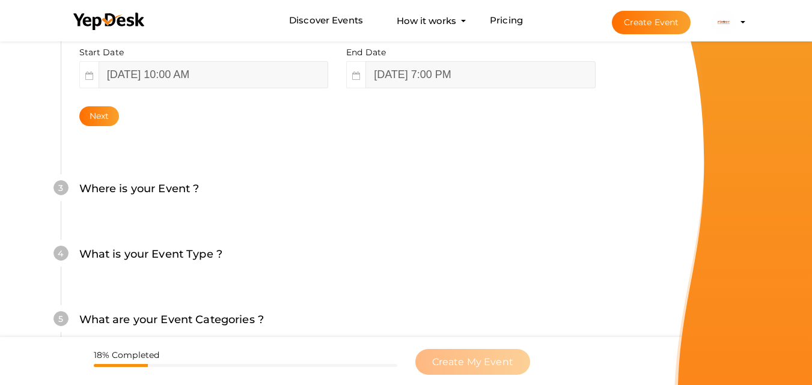
scroll to position [336, 0]
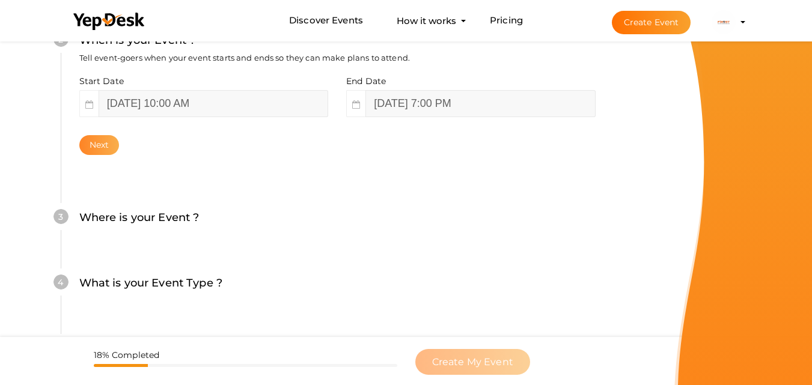
click at [92, 151] on button "Next" at bounding box center [99, 145] width 40 height 20
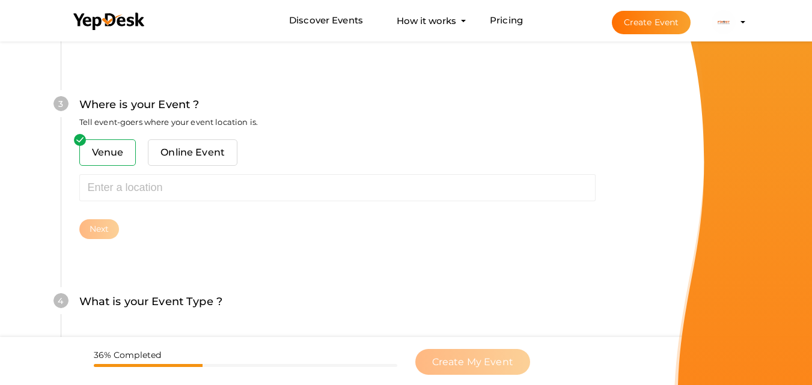
scroll to position [472, 0]
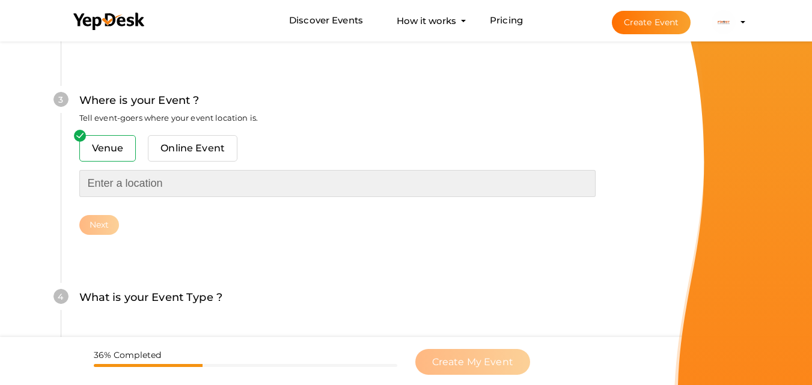
click at [118, 183] on input "text" at bounding box center [337, 183] width 516 height 27
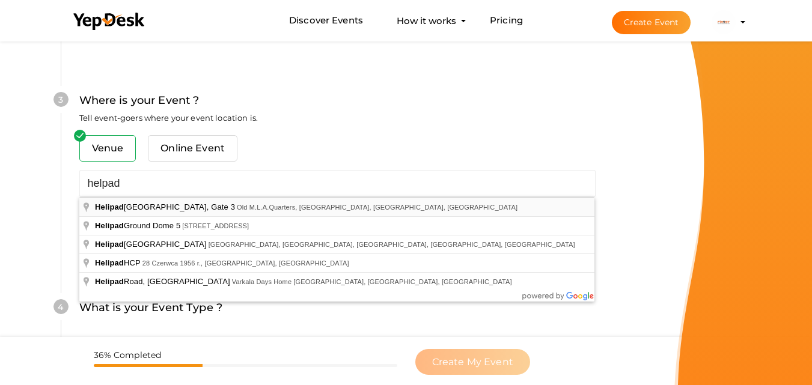
type input "[GEOGRAPHIC_DATA], [STREET_ADDRESS]"
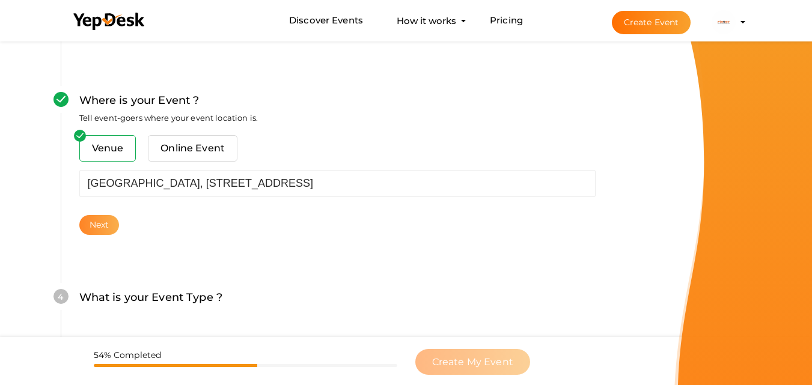
click at [96, 226] on button "Next" at bounding box center [99, 225] width 40 height 20
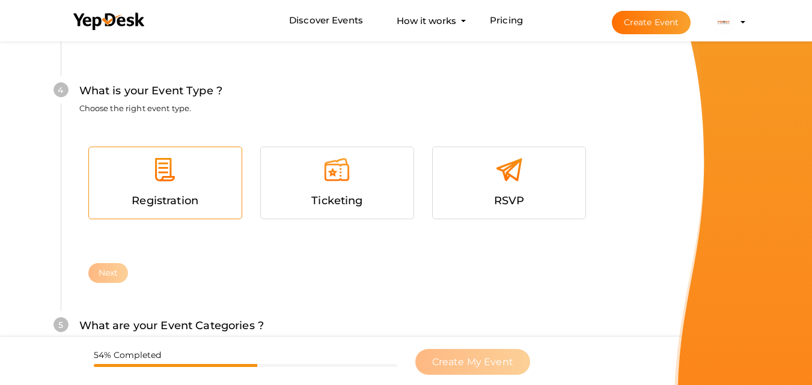
scroll to position [687, 0]
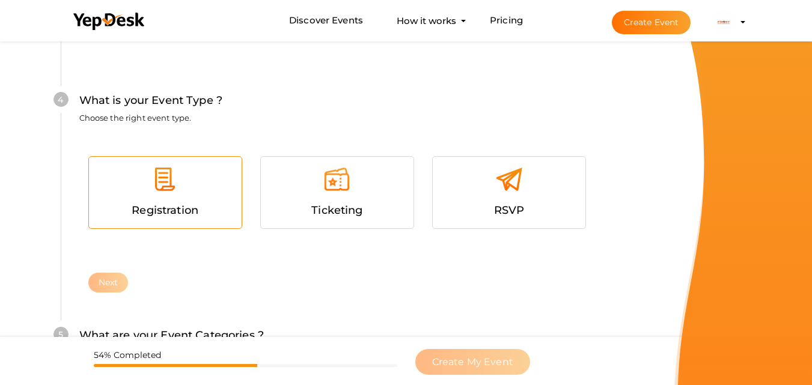
click at [180, 186] on div at bounding box center [165, 184] width 135 height 36
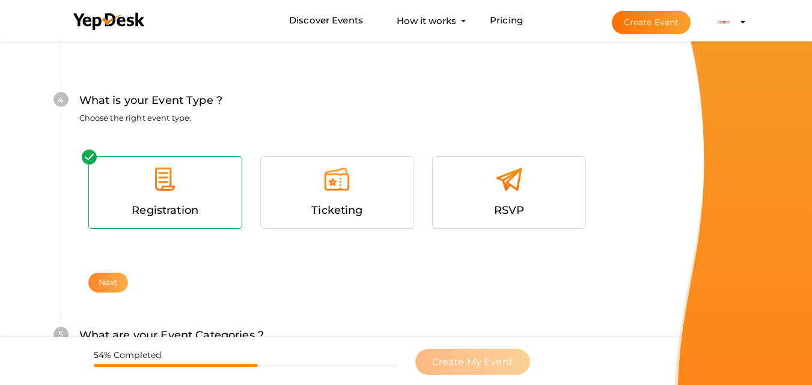
click at [109, 282] on button "Next" at bounding box center [108, 283] width 40 height 20
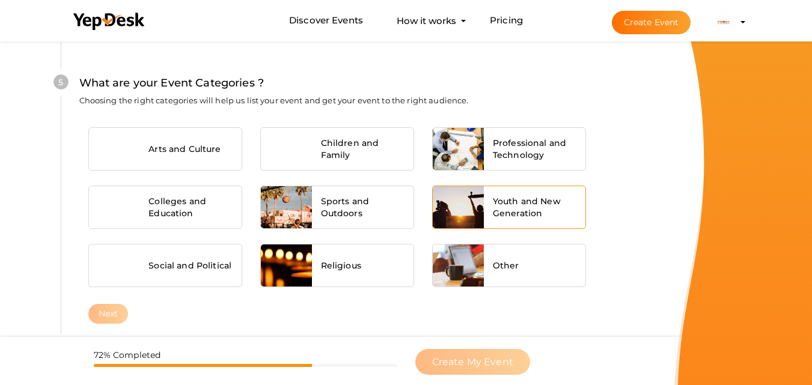
scroll to position [934, 0]
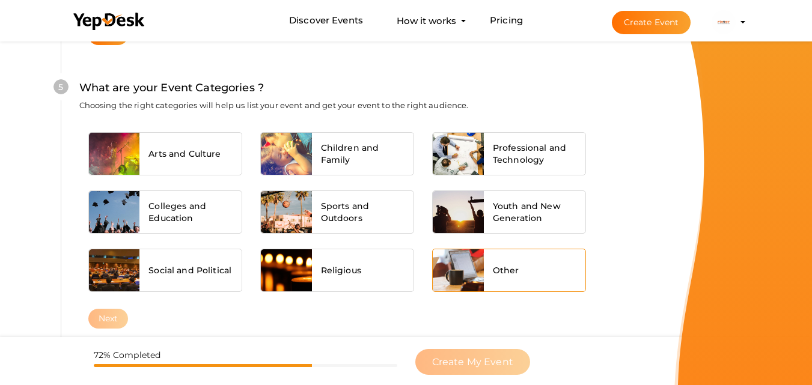
click at [530, 266] on div "Other" at bounding box center [535, 270] width 102 height 42
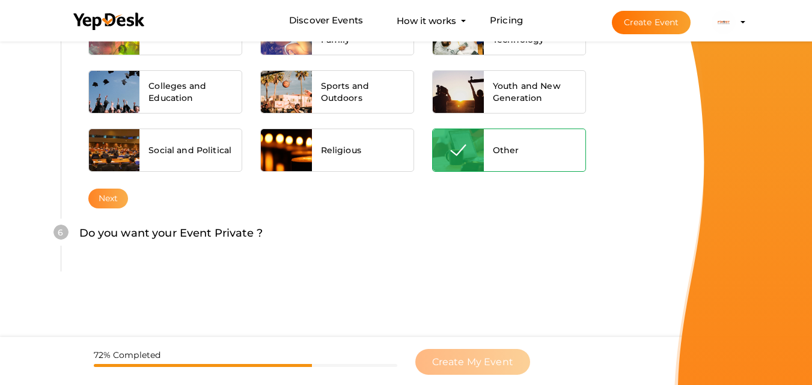
click at [100, 205] on button "Next" at bounding box center [108, 199] width 40 height 20
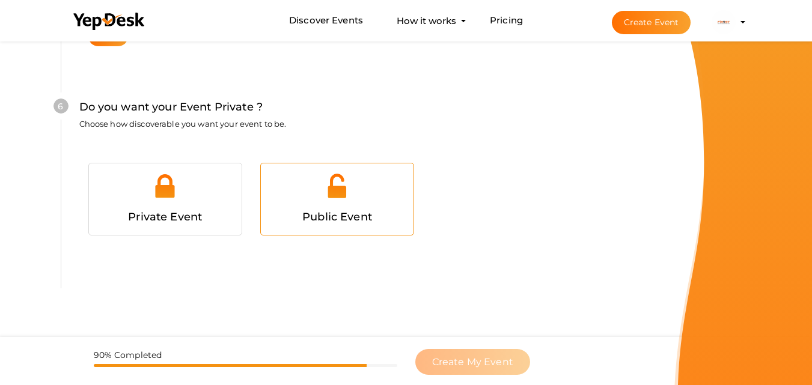
scroll to position [1251, 0]
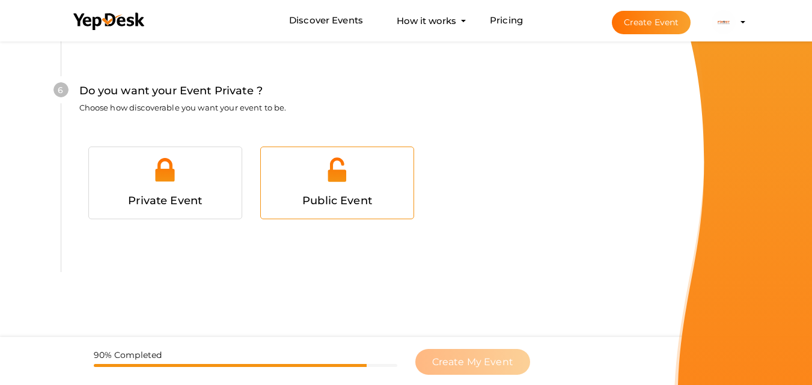
click at [342, 188] on div at bounding box center [337, 174] width 135 height 36
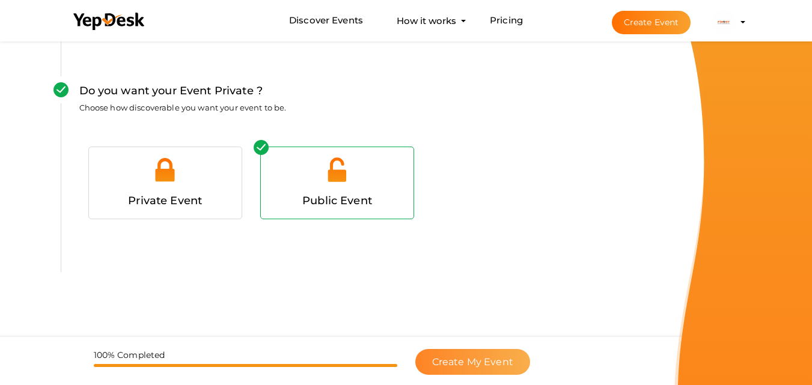
click at [443, 350] on button "Create My Event" at bounding box center [472, 362] width 115 height 26
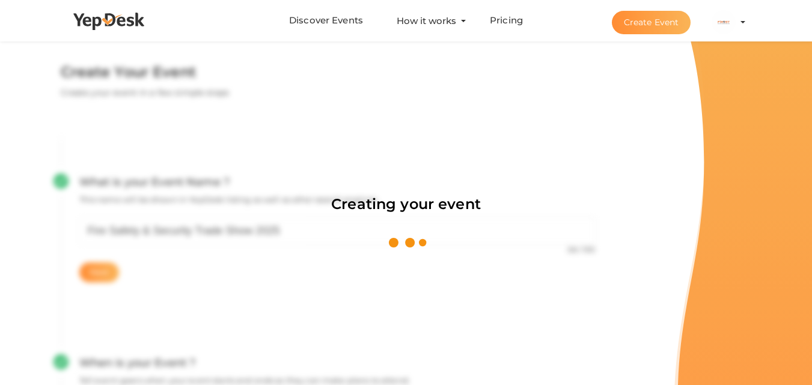
scroll to position [0, 0]
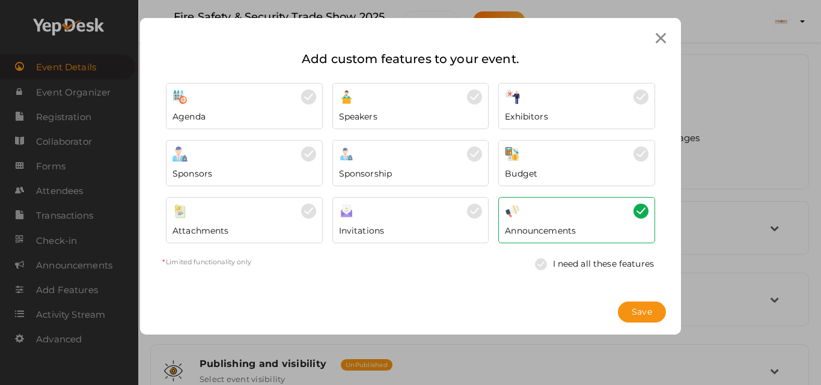
click at [397, 224] on div "Invitations Send invitations to the event to people with customized content by …" at bounding box center [411, 228] width 144 height 18
click at [293, 219] on div "Attachments" at bounding box center [244, 228] width 144 height 18
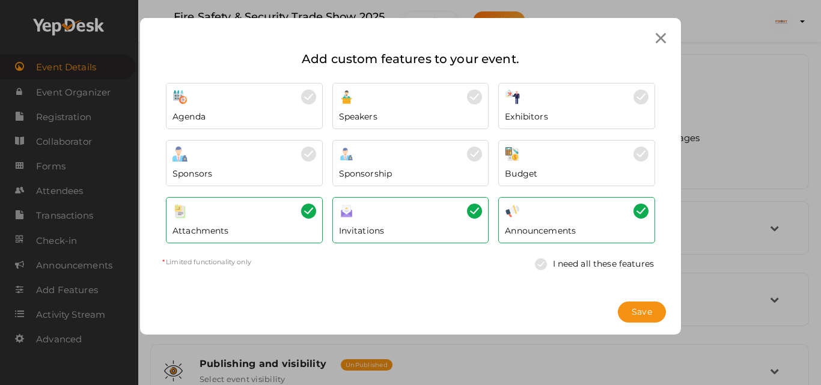
click at [618, 108] on div "Exhibitors" at bounding box center [577, 114] width 144 height 18
click at [636, 308] on span "Save" at bounding box center [641, 312] width 20 height 13
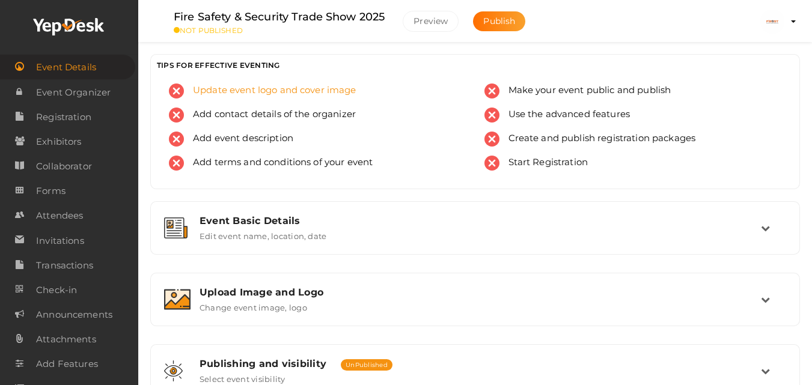
click at [288, 96] on span "Update event logo and cover image" at bounding box center [270, 91] width 172 height 15
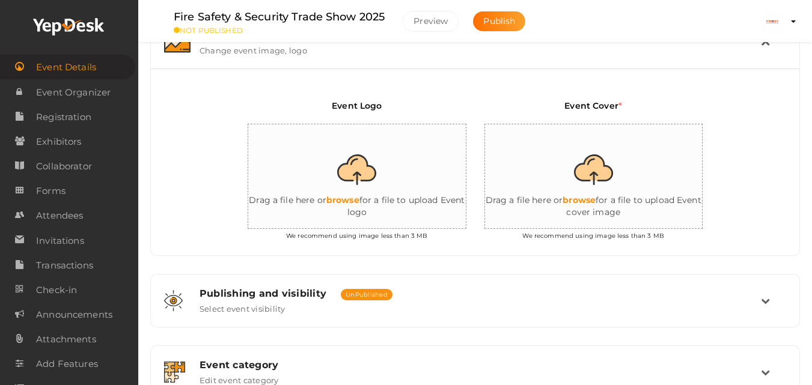
click at [354, 174] on input "file" at bounding box center [368, 176] width 240 height 105
type input "C:\fakepath\Untitled design (1).png"
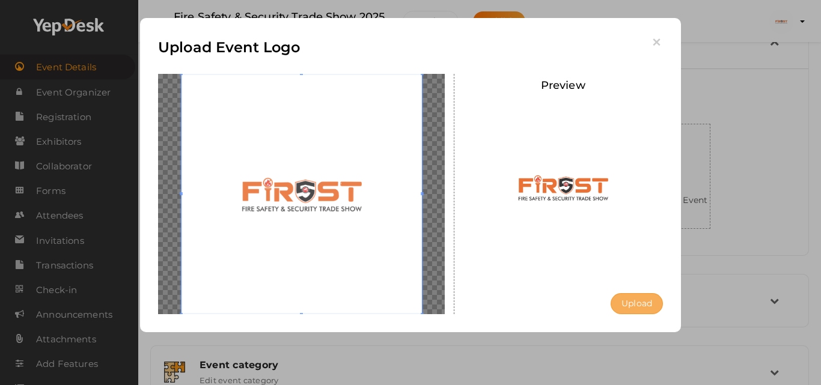
click at [637, 306] on button "Upload" at bounding box center [636, 303] width 52 height 21
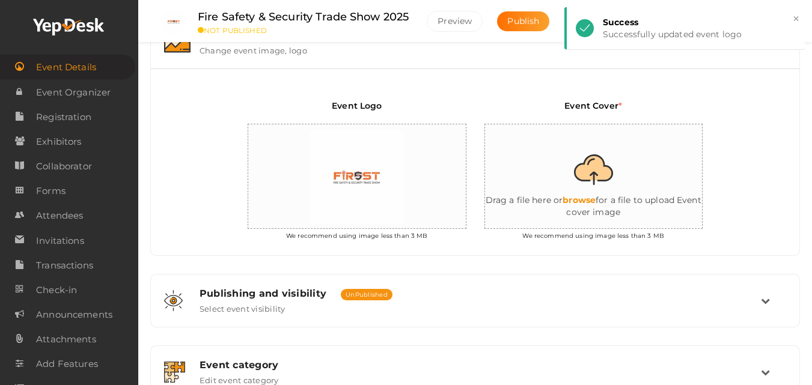
click at [585, 196] on input "file" at bounding box center [605, 176] width 240 height 105
type input "C:\fakepath\event.jpg"
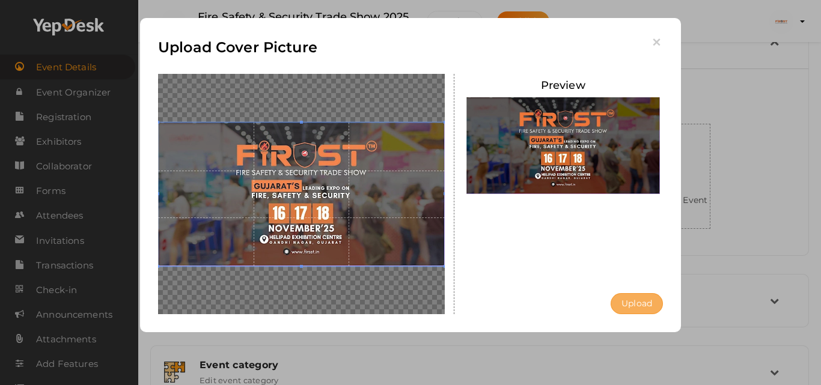
click at [640, 306] on button "Upload" at bounding box center [636, 303] width 52 height 21
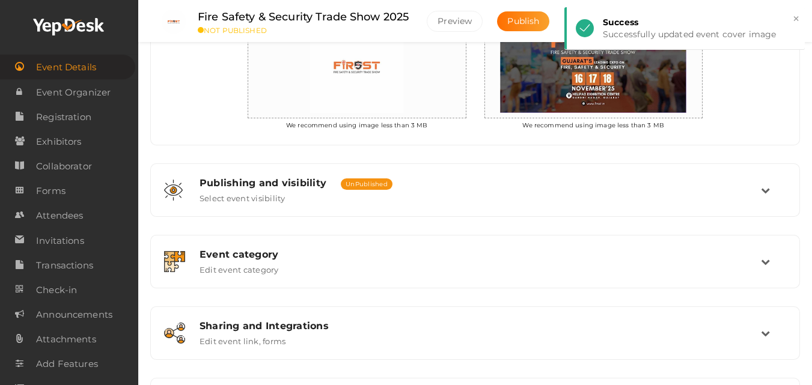
scroll to position [377, 0]
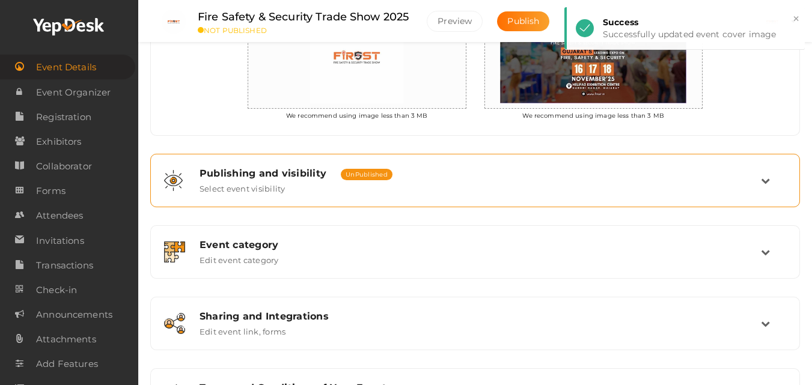
click at [644, 184] on div "Publishing and visibility Published UnPublished Select event visibility" at bounding box center [475, 181] width 570 height 26
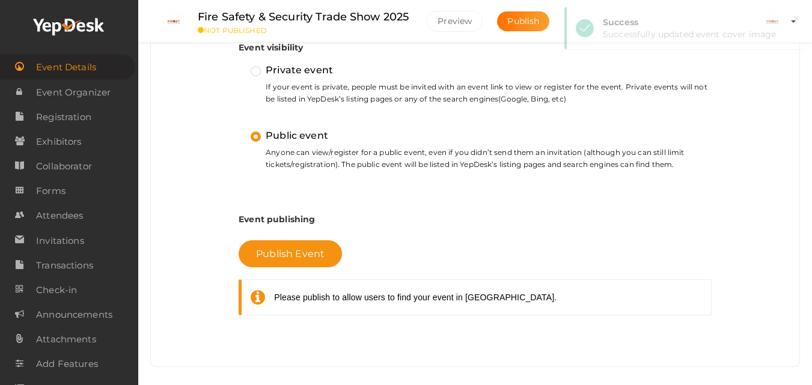
scroll to position [377, 0]
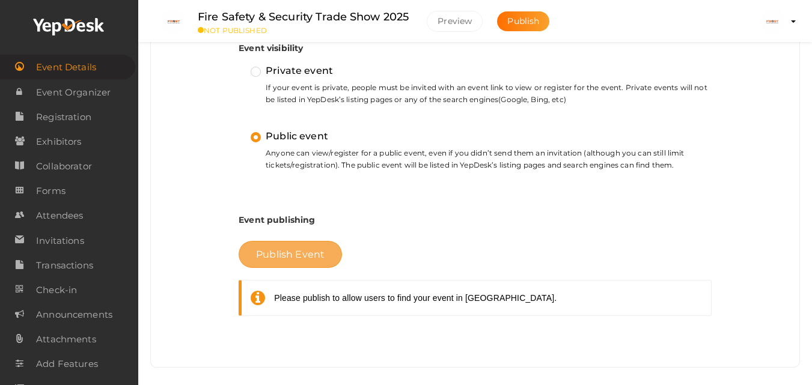
click at [297, 254] on span "Publish Event" at bounding box center [290, 254] width 68 height 11
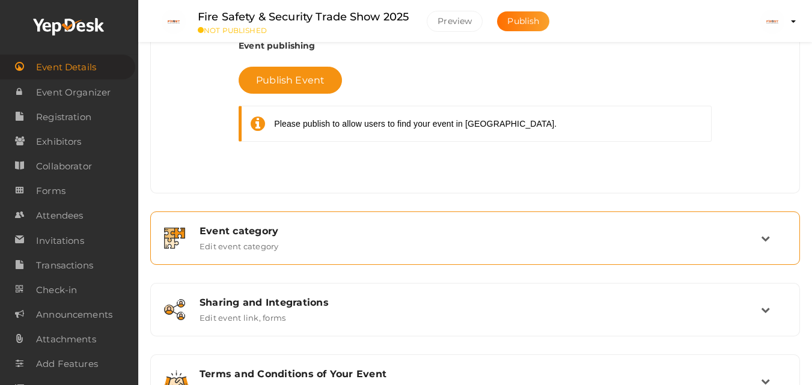
scroll to position [604, 0]
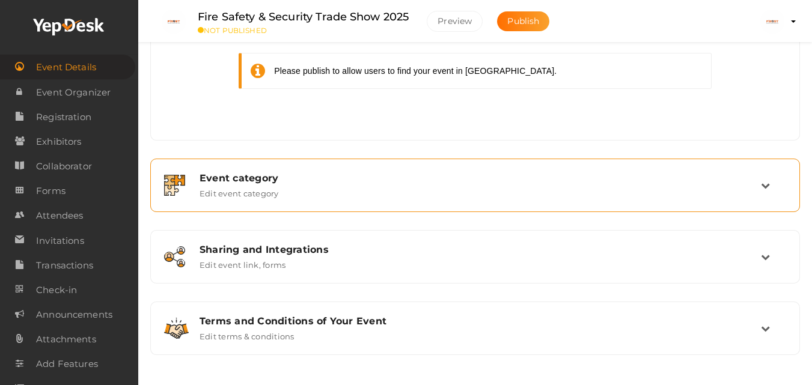
click at [677, 193] on div "Event category Edit event category" at bounding box center [475, 185] width 570 height 26
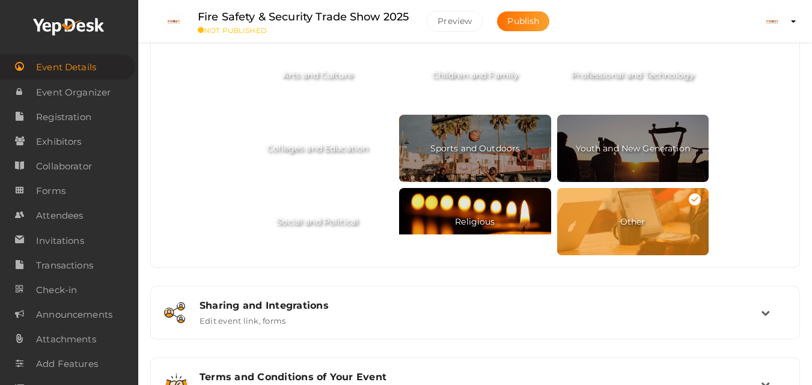
scroll to position [693, 0]
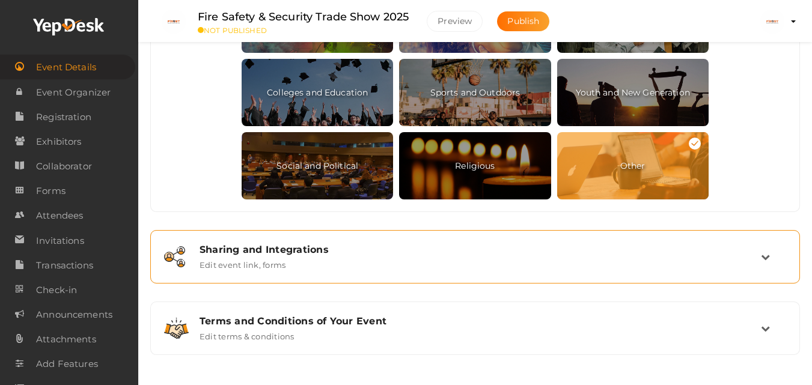
click at [479, 250] on div "Sharing and Integrations" at bounding box center [479, 249] width 561 height 11
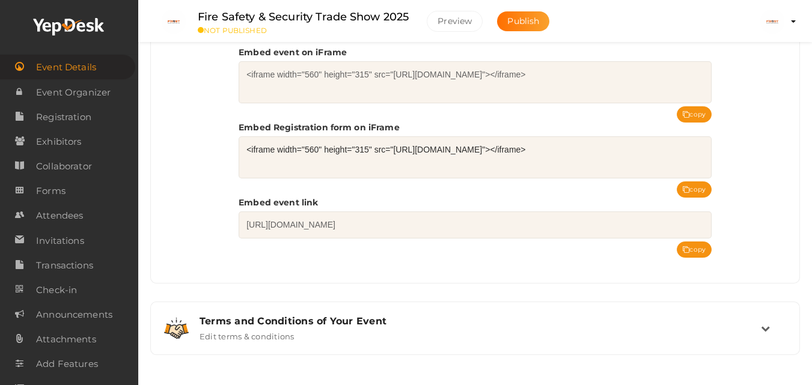
scroll to position [473, 0]
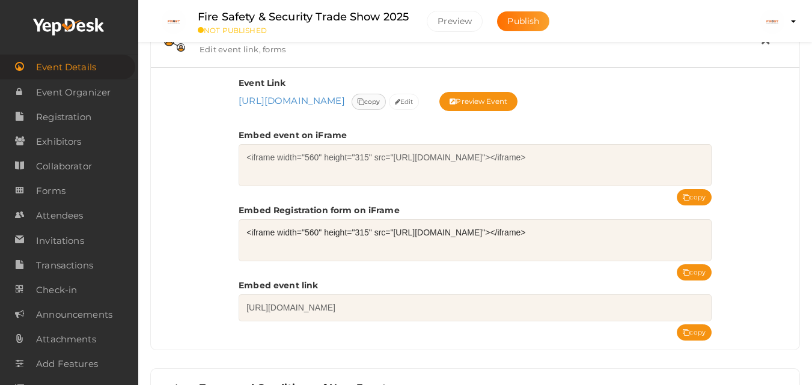
click at [380, 100] on span "copy" at bounding box center [368, 102] width 23 height 13
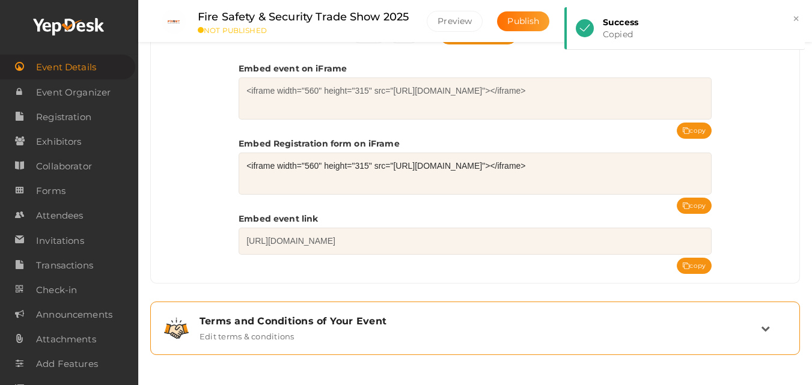
scroll to position [556, 0]
click at [394, 323] on div "Terms and Conditions of Your Event" at bounding box center [479, 320] width 561 height 11
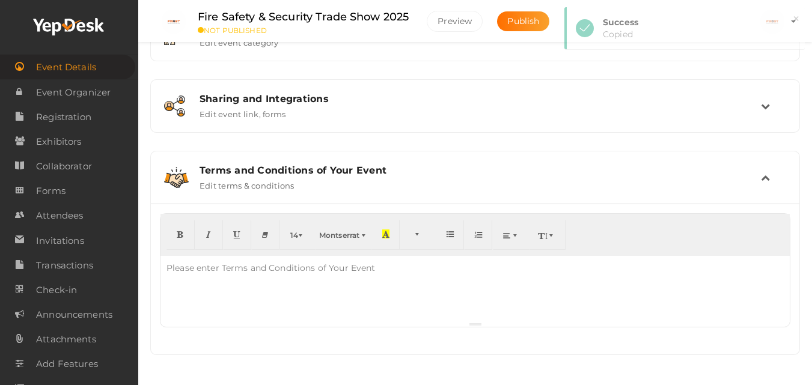
scroll to position [408, 0]
click at [261, 278] on div "Please enter Terms and Conditions of Your Event" at bounding box center [270, 268] width 221 height 24
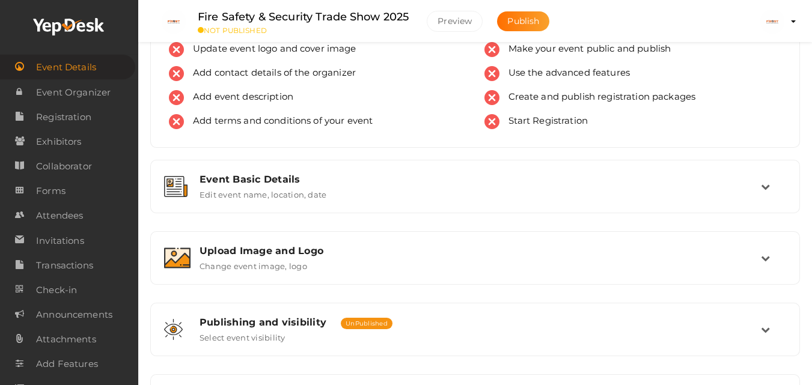
scroll to position [0, 0]
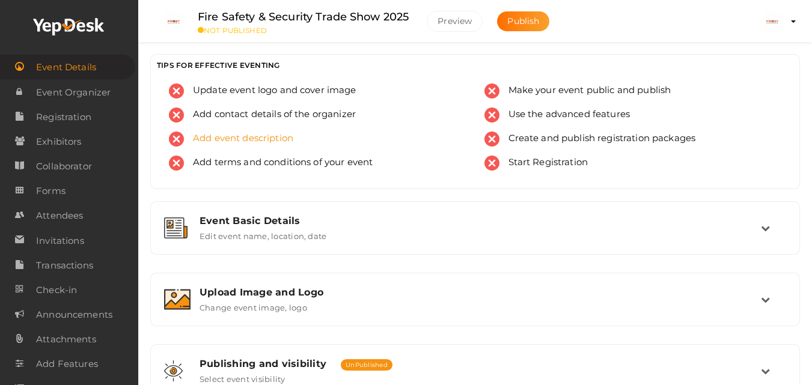
click at [239, 136] on span "Add event description" at bounding box center [238, 139] width 109 height 15
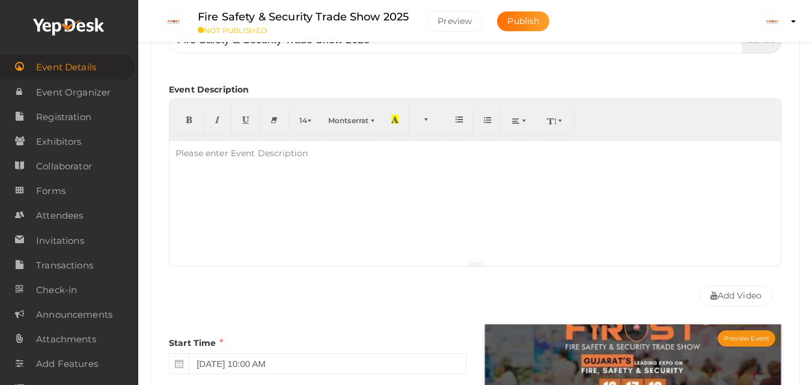
click at [242, 168] on div at bounding box center [474, 201] width 611 height 120
paste div
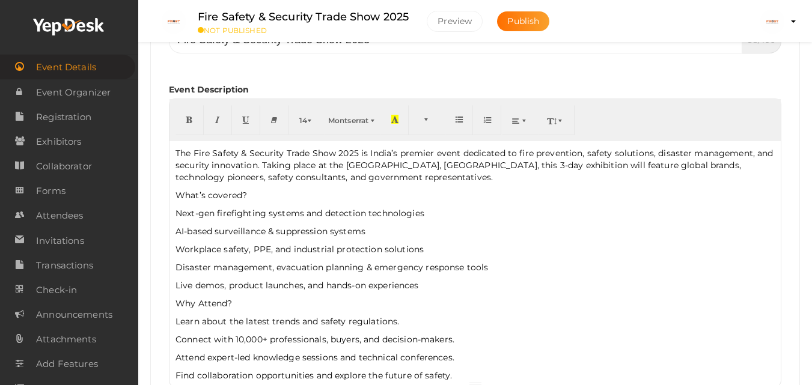
click at [270, 219] on p "Next-gen firefighting systems and detection technologies" at bounding box center [474, 213] width 599 height 12
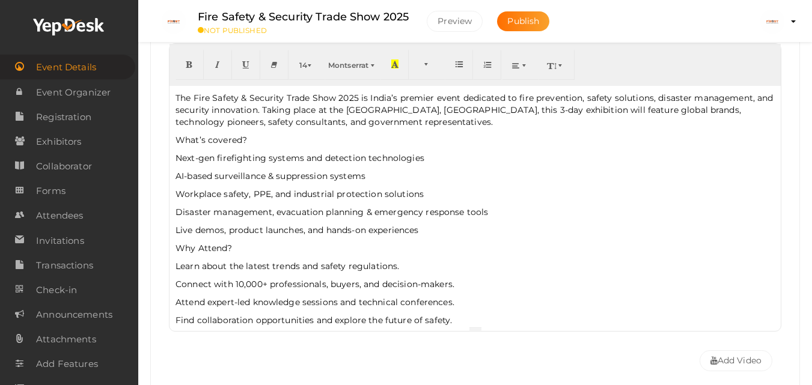
scroll to position [314, 0]
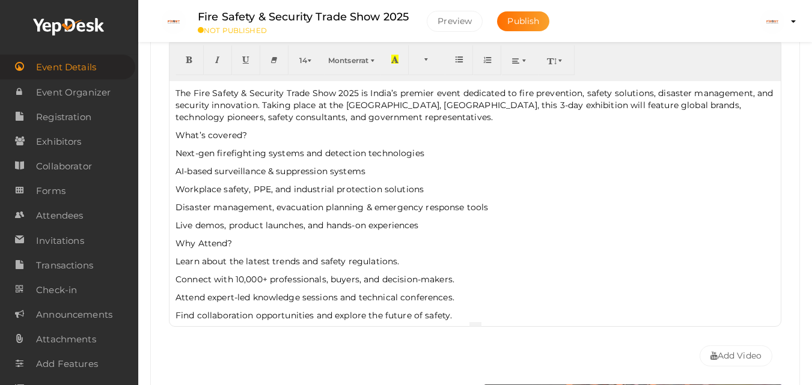
click at [246, 176] on p "AI-based surveillance & suppression systems" at bounding box center [474, 171] width 599 height 12
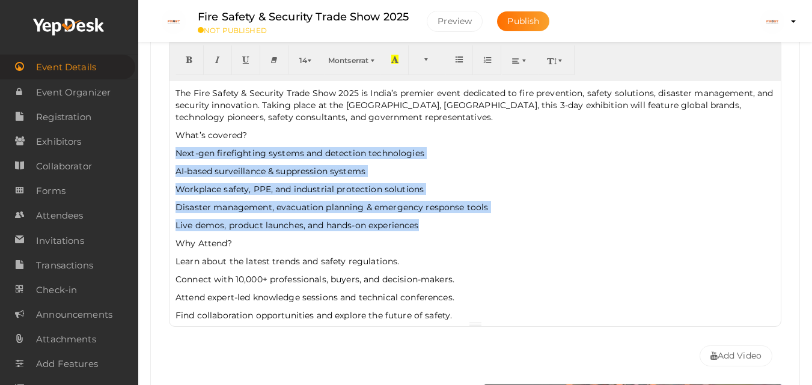
drag, startPoint x: 427, startPoint y: 223, endPoint x: 165, endPoint y: 156, distance: 269.9
click at [165, 156] on div "Event Name Fire Safety & Security Trade Show 2025 38/100 Invalid Event Name Eve…" at bounding box center [475, 161] width 630 height 423
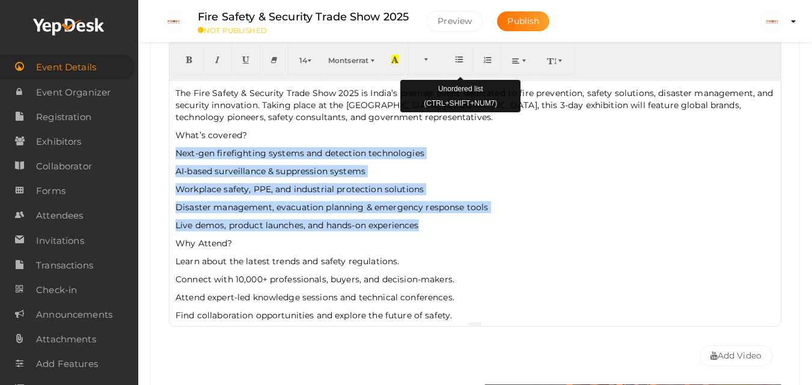
click at [459, 63] on icon "button" at bounding box center [458, 59] width 7 height 9
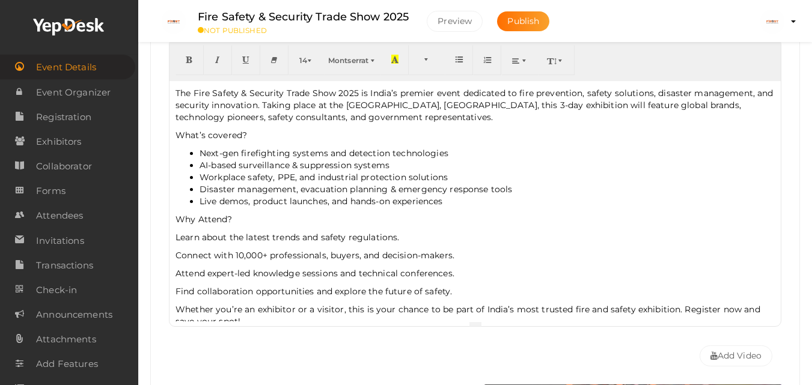
click at [255, 216] on p "Why Attend?" at bounding box center [474, 219] width 599 height 12
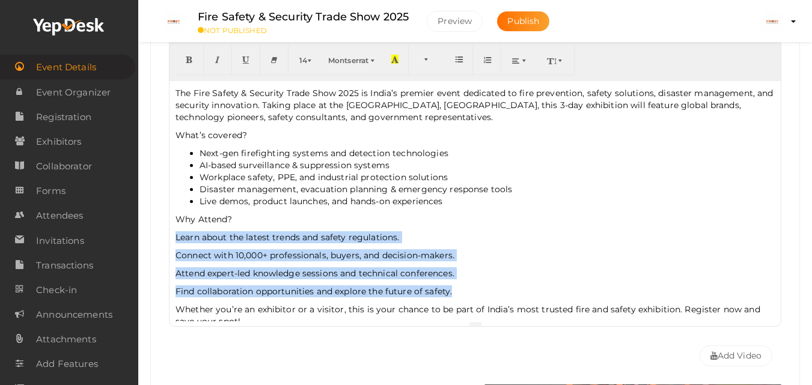
drag, startPoint x: 469, startPoint y: 290, endPoint x: 239, endPoint y: 181, distance: 253.7
click at [147, 239] on div "Fire Safety & Security Trade Show 2025 Firsst Fire Safety At Helipad Exhibition…" at bounding box center [474, 390] width 673 height 1409
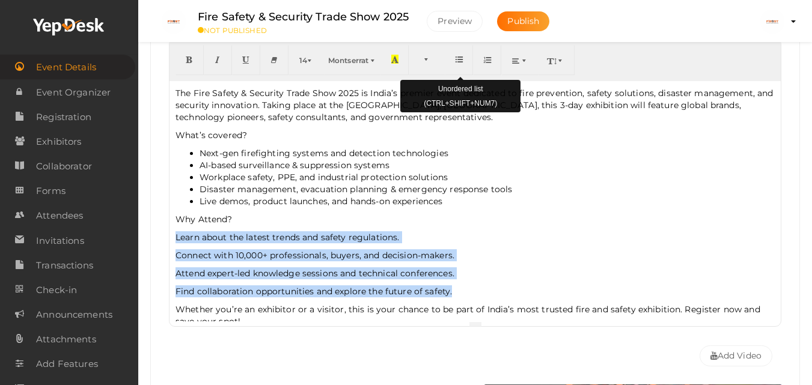
click at [460, 59] on icon "button" at bounding box center [458, 59] width 7 height 9
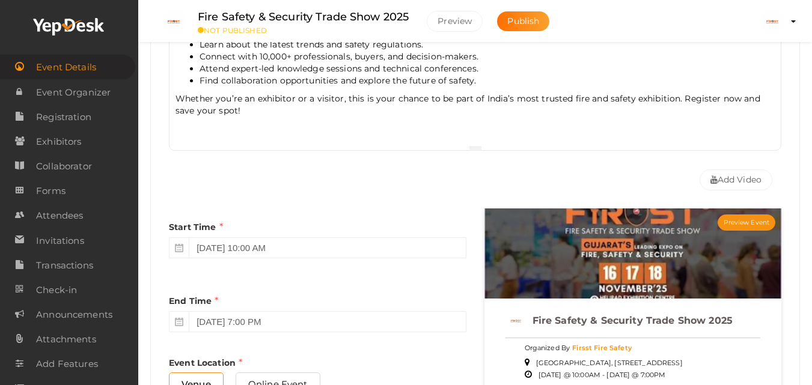
scroll to position [494, 0]
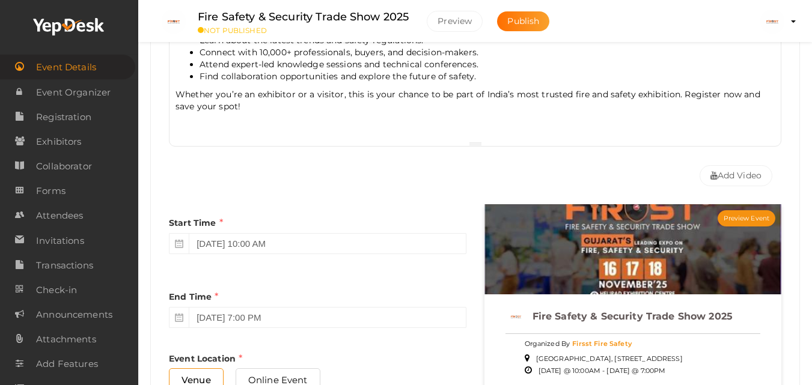
click at [226, 133] on div "The Fire Safety & Security Trade Show 2025 is India’s premier event dedicated t…" at bounding box center [474, 21] width 611 height 240
click at [210, 153] on div "Add Video" at bounding box center [475, 172] width 612 height 39
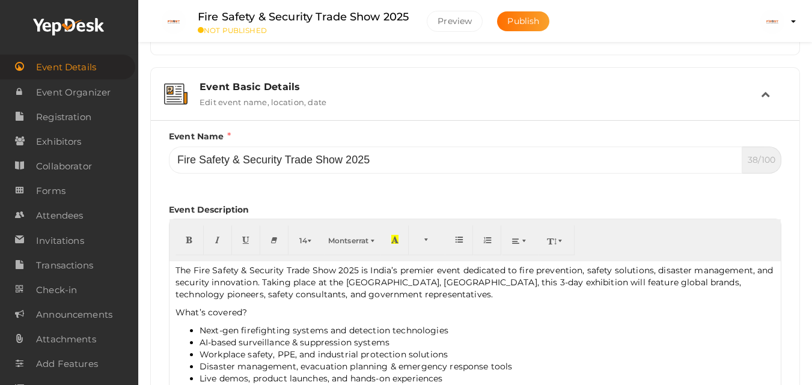
scroll to position [0, 0]
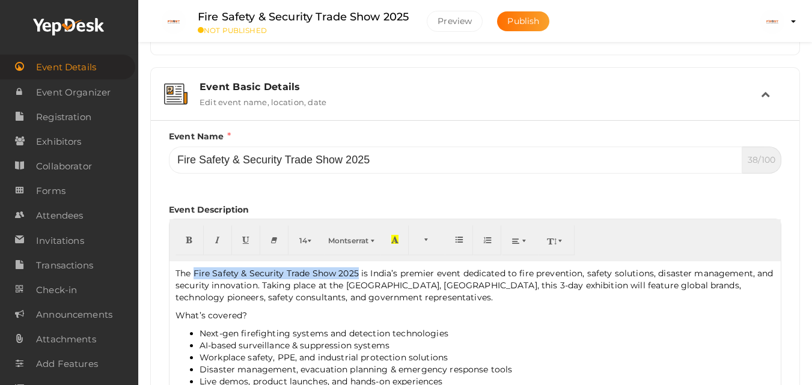
drag, startPoint x: 357, startPoint y: 275, endPoint x: 196, endPoint y: 266, distance: 161.8
click at [196, 266] on div "The Fire Safety & Security Trade Show 2025 is India’s premier event dedicated t…" at bounding box center [474, 381] width 611 height 240
click at [434, 305] on div "The Fire Safety & Security Trade Show 2025 is India’s premier event dedicated t…" at bounding box center [474, 381] width 611 height 240
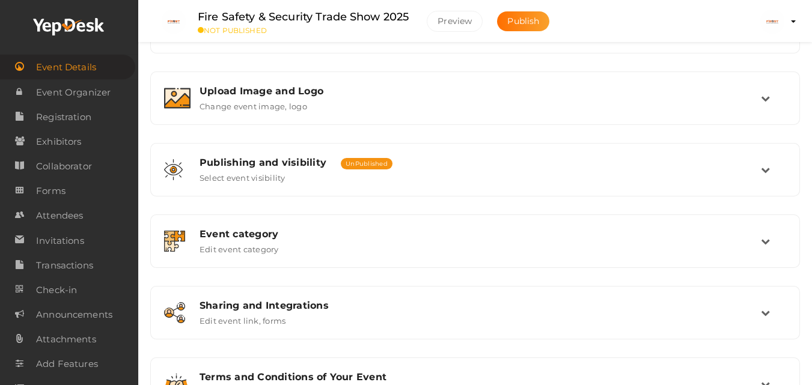
scroll to position [975, 0]
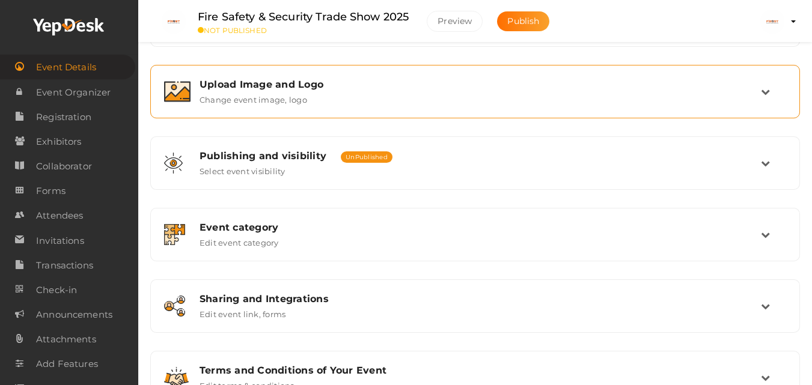
drag, startPoint x: 524, startPoint y: 113, endPoint x: 552, endPoint y: 105, distance: 29.5
click at [552, 105] on div "Upload Image and Logo Change event image, logo" at bounding box center [474, 91] width 649 height 53
click at [552, 105] on div "Upload Image and Logo Change event image, logo" at bounding box center [475, 91] width 636 height 40
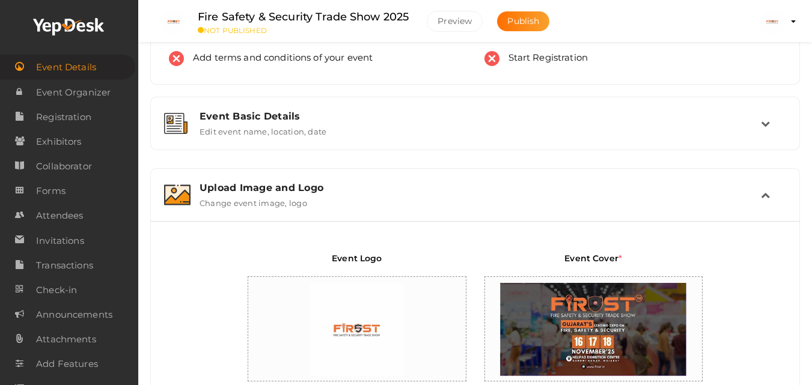
scroll to position [84, 0]
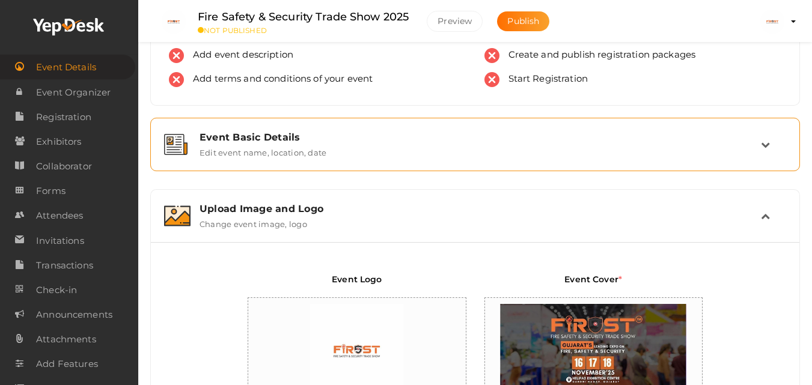
click at [327, 147] on div "Event Basic Details Edit event name, location, date" at bounding box center [475, 145] width 570 height 26
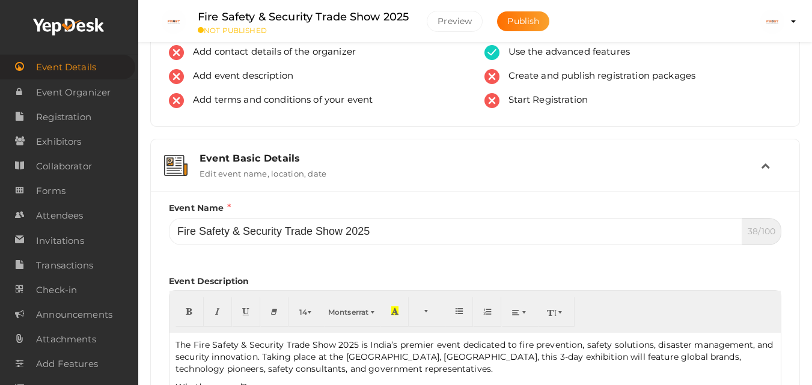
scroll to position [0, 0]
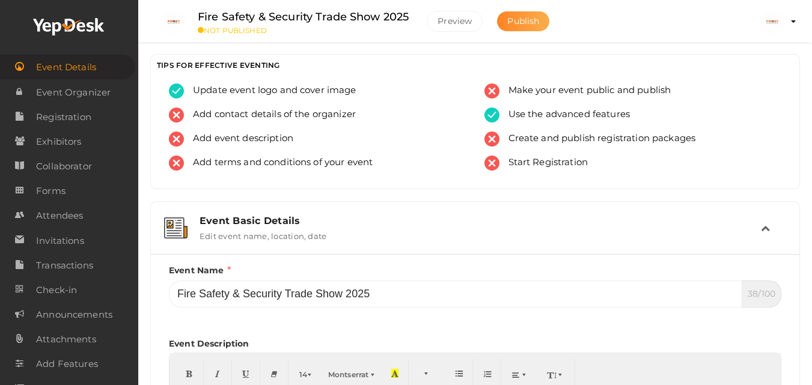
click at [519, 20] on span "Publish" at bounding box center [523, 21] width 32 height 11
click at [469, 17] on button "Preview" at bounding box center [455, 21] width 56 height 21
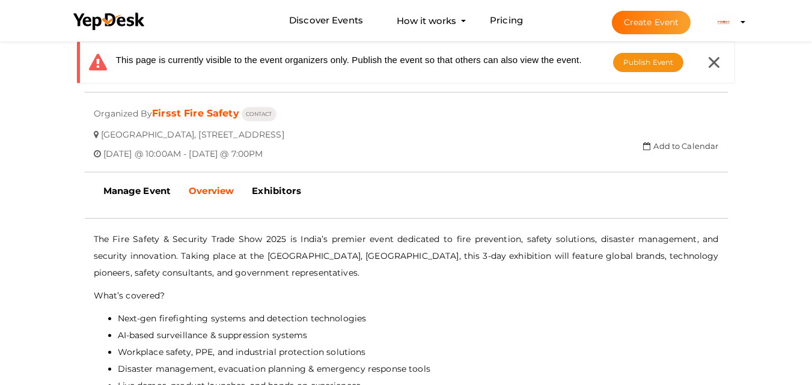
scroll to position [240, 0]
click at [141, 189] on b "Manage Event" at bounding box center [137, 191] width 68 height 11
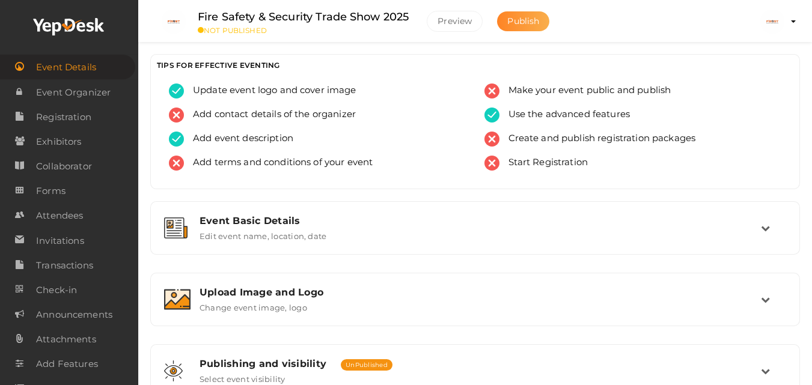
click at [518, 20] on span "Publish" at bounding box center [523, 21] width 32 height 11
click at [540, 15] on button "Publish" at bounding box center [523, 21] width 52 height 20
click at [521, 14] on button "Publish" at bounding box center [523, 21] width 52 height 20
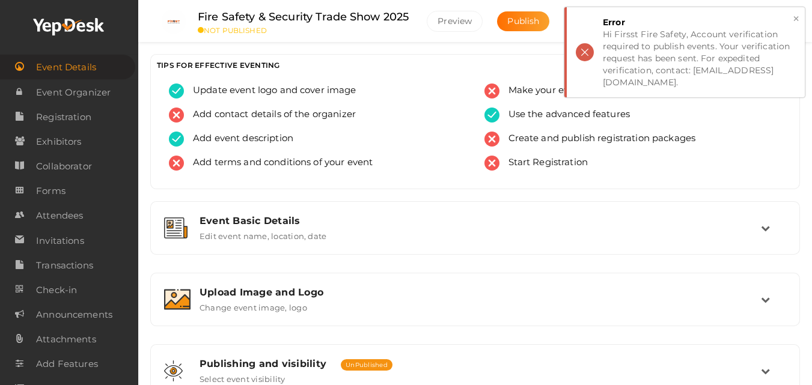
click at [801, 19] on div "× Error Hi Firsst Fire Safety, Account verification required to publish events.…" at bounding box center [684, 52] width 240 height 90
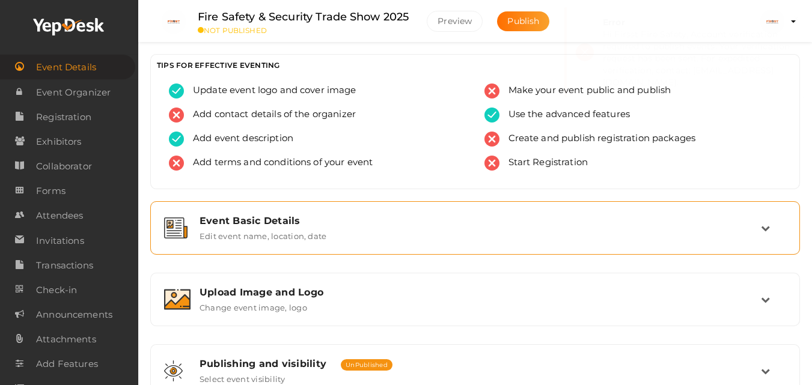
click at [409, 217] on div "Event Basic Details" at bounding box center [479, 220] width 561 height 11
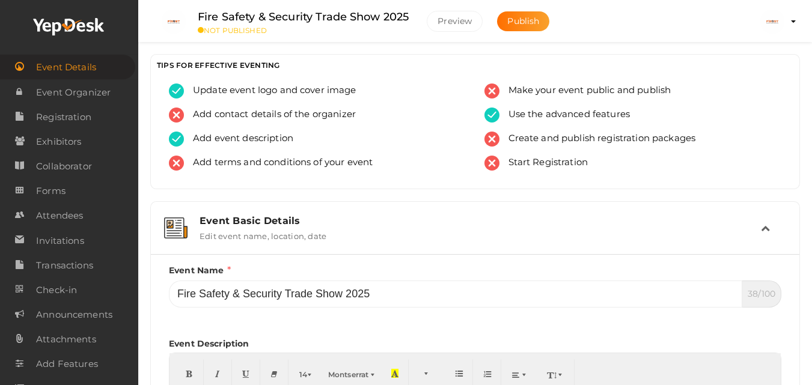
click at [264, 67] on h3 "TIPS FOR EFFECTIVE EVENTING" at bounding box center [475, 65] width 636 height 9
click at [260, 26] on small "NOT PUBLISHED" at bounding box center [303, 30] width 211 height 9
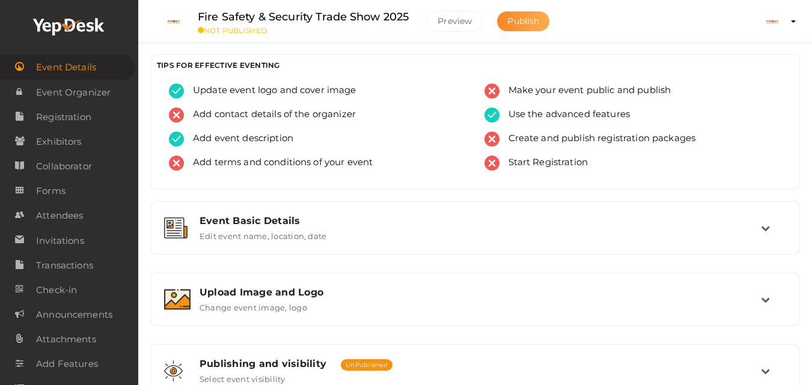
click at [529, 19] on span "Publish" at bounding box center [523, 21] width 32 height 11
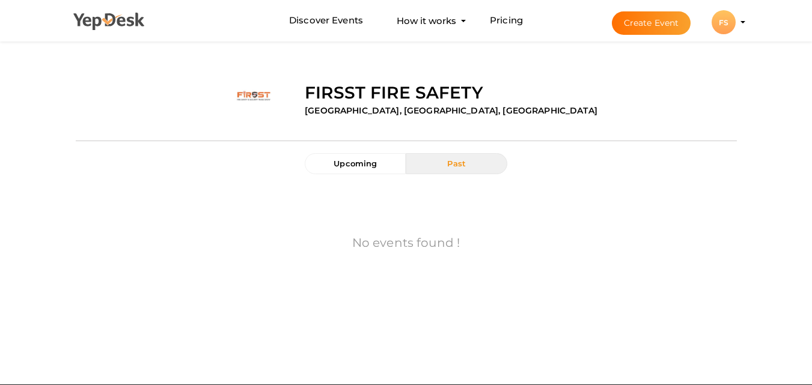
click at [111, 5] on li at bounding box center [109, 24] width 90 height 47
click at [726, 28] on div "FS" at bounding box center [723, 22] width 24 height 24
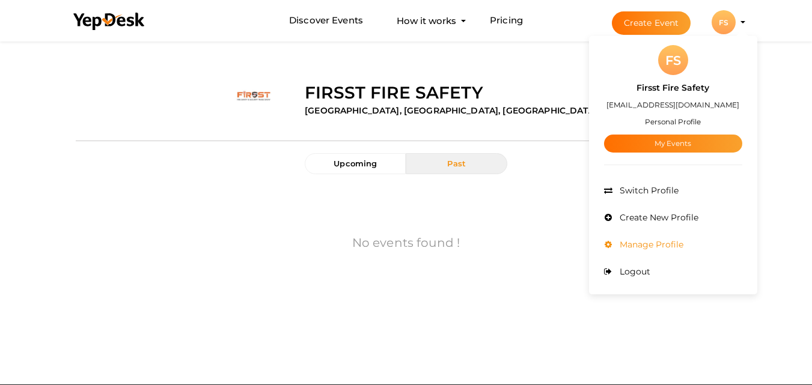
click at [672, 237] on li "Manage Profile" at bounding box center [673, 244] width 138 height 27
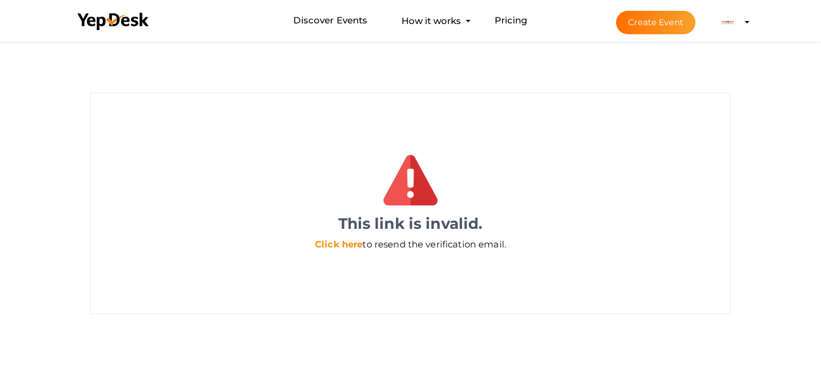
click at [348, 240] on link "Click here" at bounding box center [338, 244] width 47 height 11
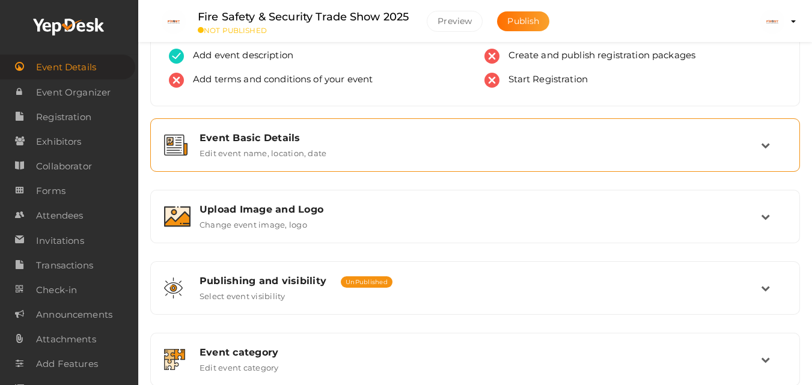
scroll to position [17, 0]
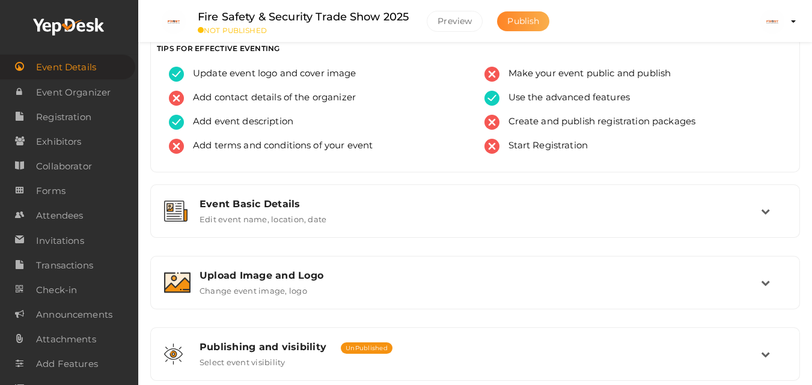
click at [525, 26] on button "Publish" at bounding box center [523, 21] width 52 height 20
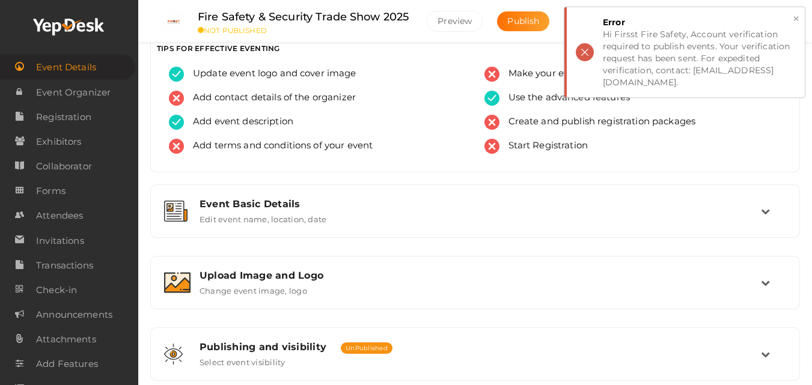
click at [791, 20] on div "Error" at bounding box center [699, 22] width 193 height 12
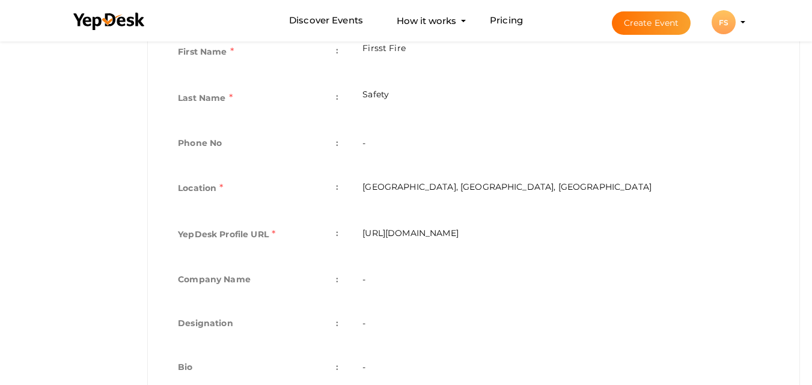
scroll to position [352, 0]
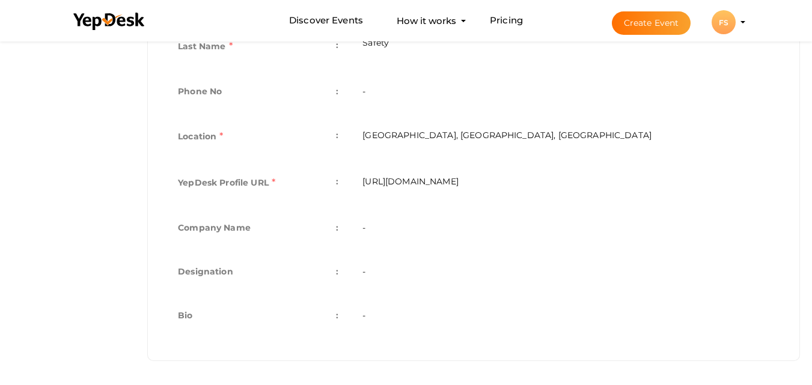
click at [361, 305] on td "-" at bounding box center [565, 317] width 431 height 44
click at [360, 321] on td "-" at bounding box center [565, 317] width 431 height 44
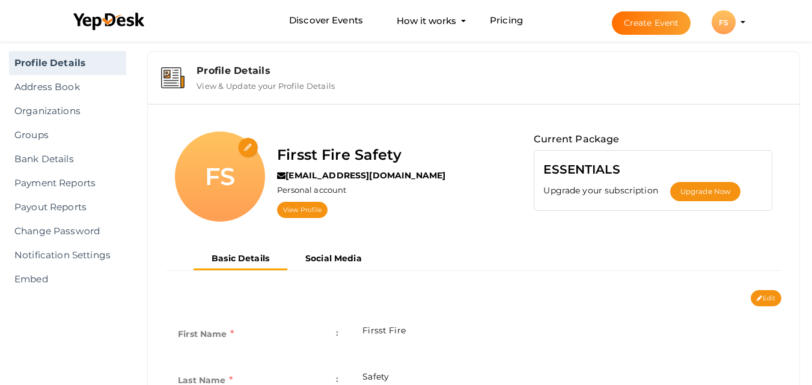
scroll to position [0, 0]
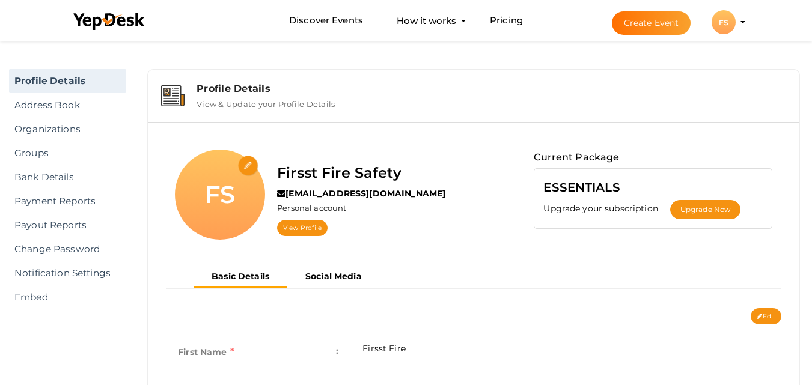
click at [775, 307] on div "Basic Details Social Media" at bounding box center [473, 287] width 633 height 42
click at [776, 312] on button "Edit" at bounding box center [765, 316] width 31 height 16
type input "Firsst Fire"
type input "Safety"
type input "Gandhinagar, Gujarat, India"
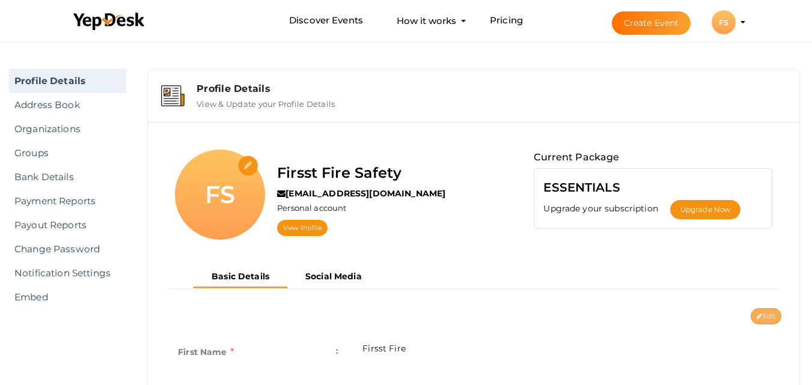
type input "firsst-fire-safety"
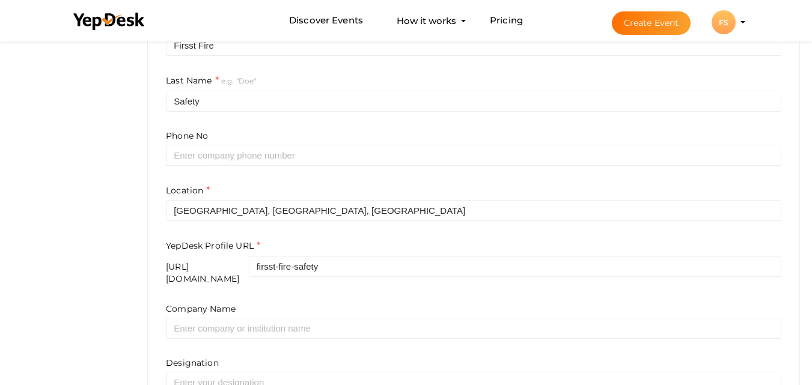
scroll to position [421, 0]
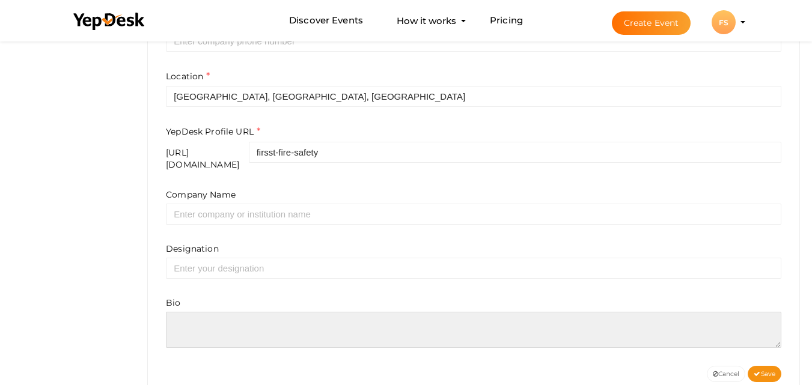
click at [232, 312] on textarea at bounding box center [473, 330] width 615 height 36
paste textarea "Join us at the Fire Safety Security Trade Show 2025, Gujarat’s leading fire exh…"
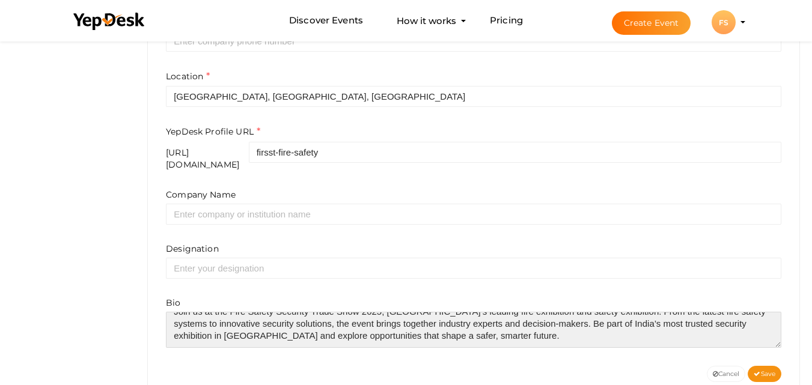
click at [228, 324] on textarea at bounding box center [473, 330] width 615 height 36
paste textarea "Join us at the Fire Safety Security Trade Show 2025, Gujarat’s leading fire exh…"
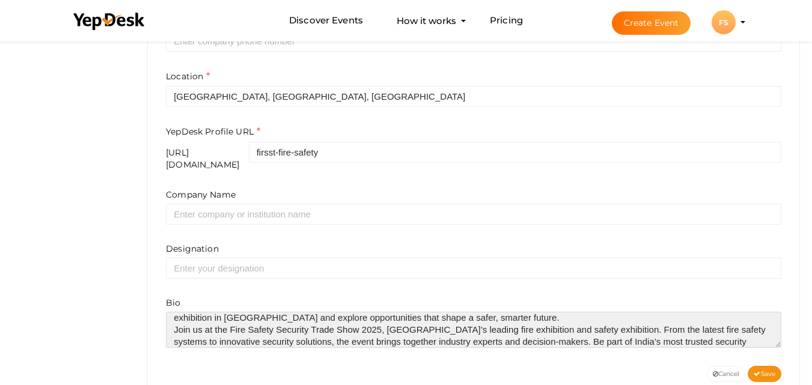
scroll to position [66, 0]
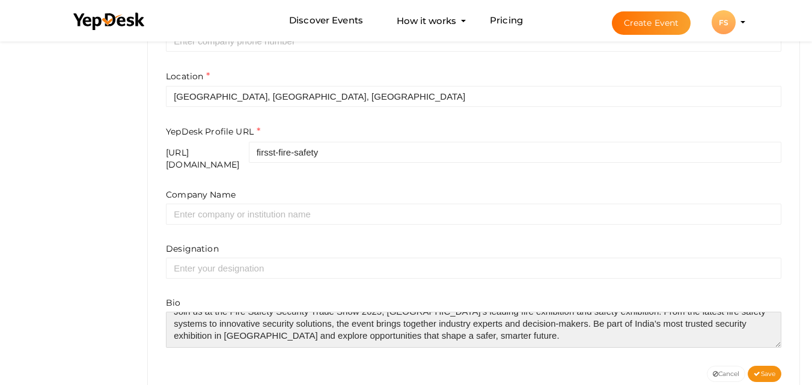
paste textarea
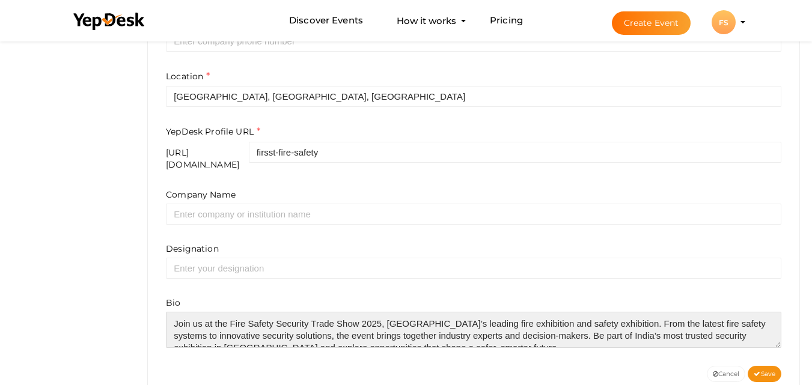
scroll to position [36, 0]
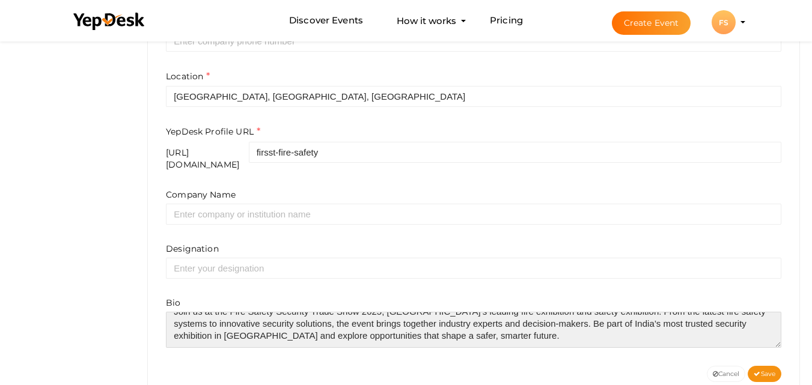
click at [230, 318] on textarea at bounding box center [473, 330] width 615 height 36
paste textarea "https://firsst.in/"
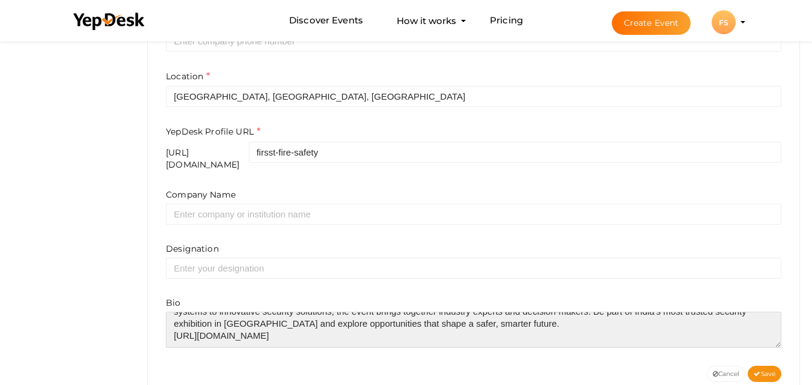
scroll to position [360, 0]
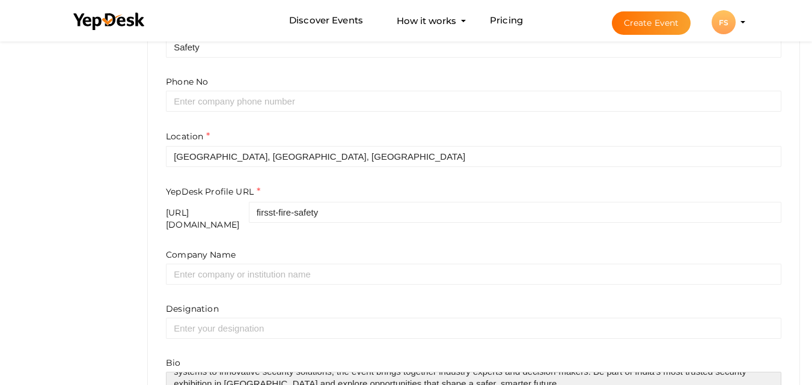
type textarea "Join us at the Fire Safety Security Trade Show 2025, Gujarat’s leading fire exh…"
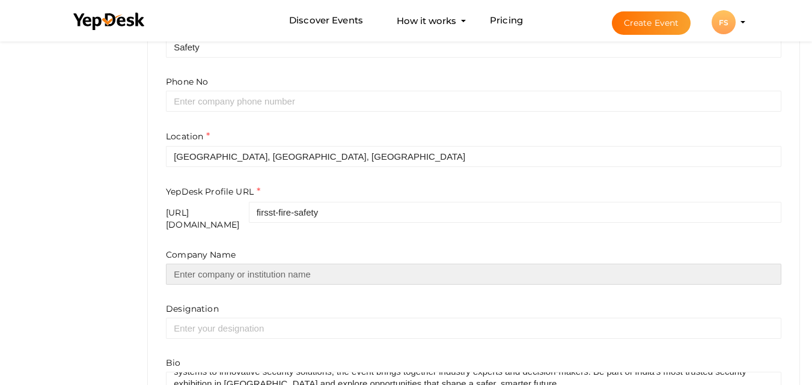
click at [241, 264] on input "text" at bounding box center [473, 274] width 615 height 21
type input "Firsst Fire Safety & Security Trade Show"
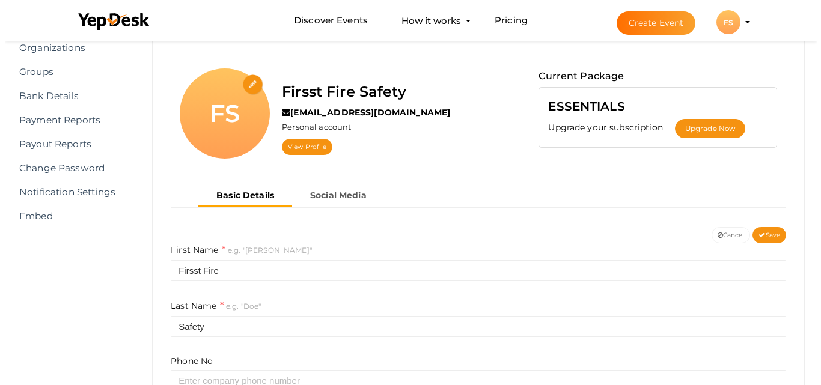
scroll to position [60, 0]
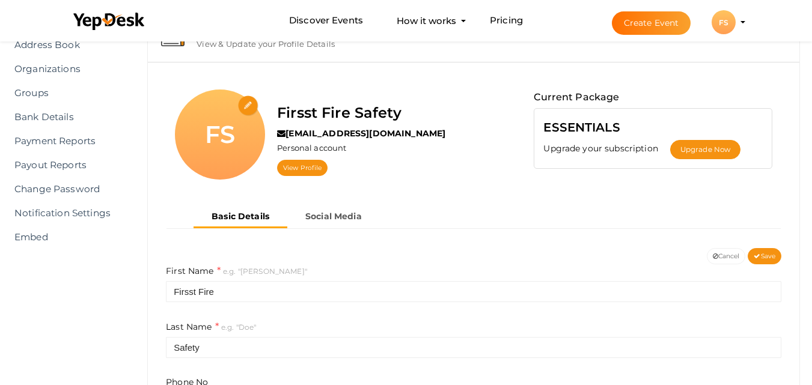
click at [247, 105] on input "file" at bounding box center [248, 106] width 21 height 21
type input "C:\fakepath\Untitled design (1).png"
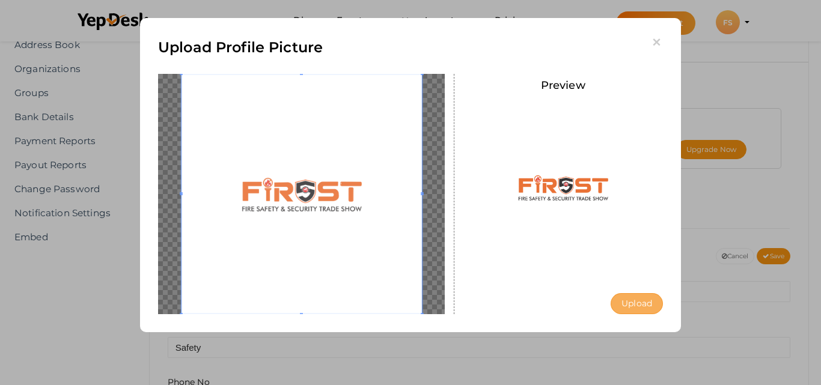
click at [639, 307] on button "Upload" at bounding box center [636, 303] width 52 height 21
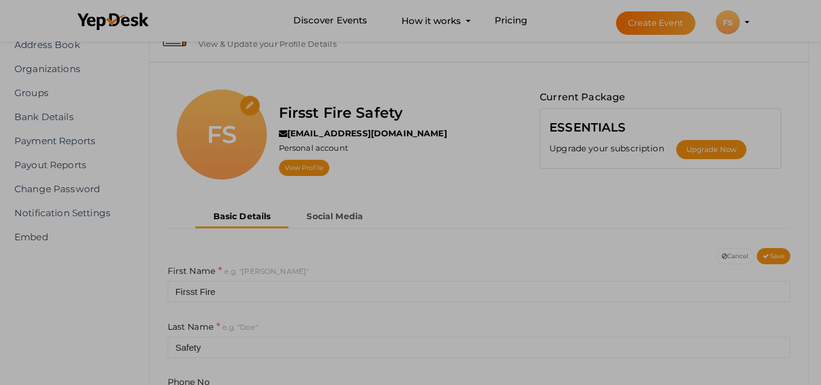
scroll to position [0, 0]
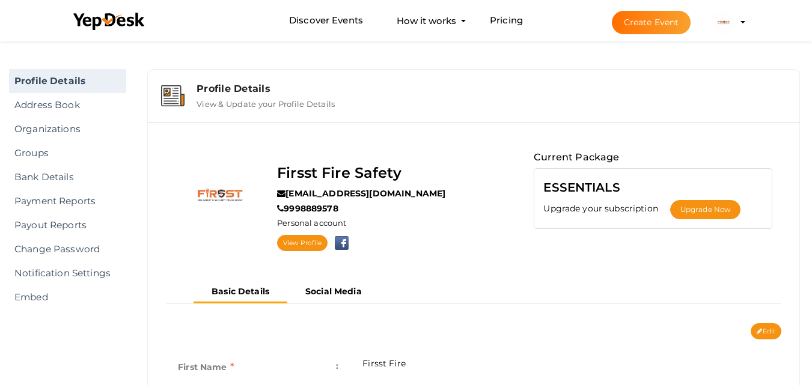
click at [204, 97] on label "View & Update your Profile Details" at bounding box center [265, 101] width 138 height 14
click at [202, 100] on label "View & Update your Profile Details" at bounding box center [265, 101] width 138 height 14
click at [342, 23] on link "Discover Events" at bounding box center [326, 21] width 74 height 22
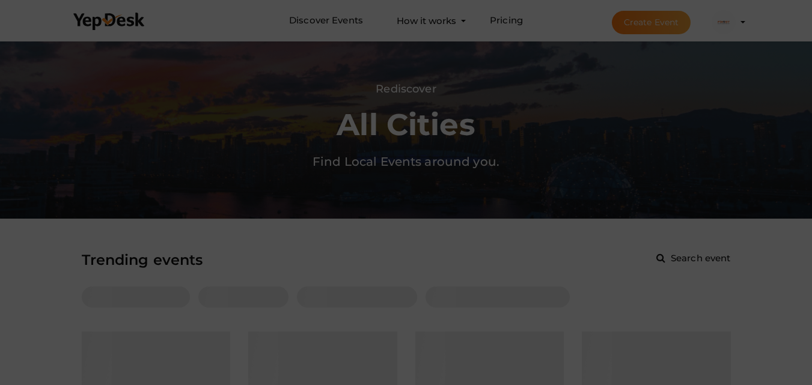
click at [434, 203] on div at bounding box center [406, 192] width 812 height 385
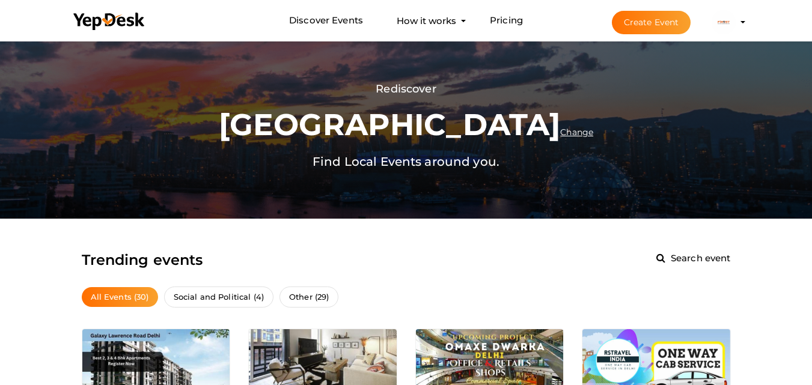
click at [649, 21] on button "Create Event" at bounding box center [651, 22] width 79 height 23
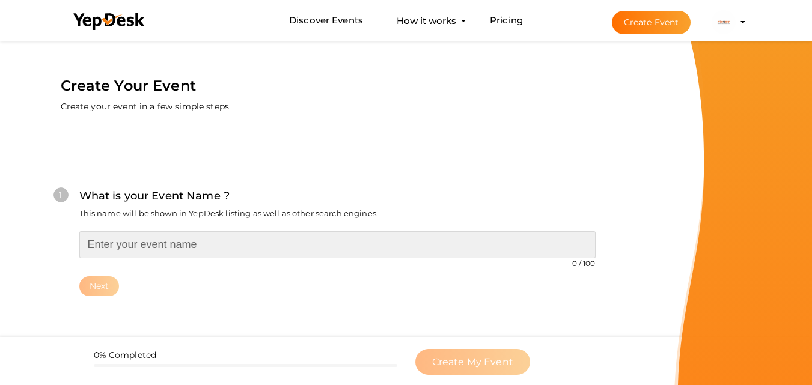
click at [150, 243] on input "text" at bounding box center [337, 244] width 516 height 27
click at [237, 251] on input "text" at bounding box center [337, 244] width 516 height 27
paste input "Fire Safety & Security Trade Show 2025 – India’s Premier Fire & Safety Exhibiti…"
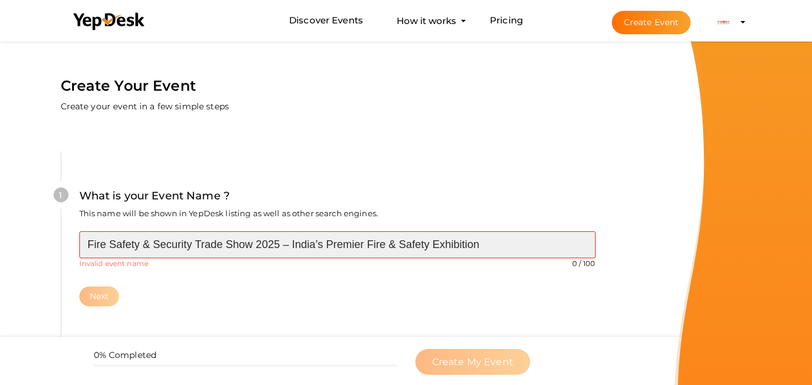
drag, startPoint x: 289, startPoint y: 246, endPoint x: 562, endPoint y: 259, distance: 273.6
click at [562, 259] on div "Fire Safety & Security Trade Show 2025 – India’s Premier Fire & Safety Exhibiti…" at bounding box center [337, 249] width 516 height 37
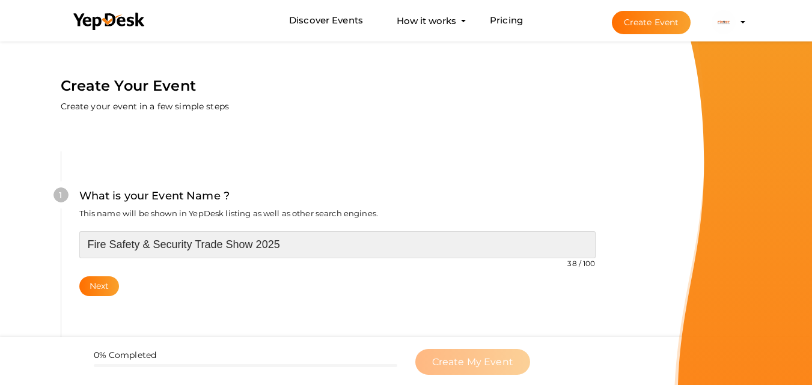
type input "Fire Safety & Security Trade Show 2025"
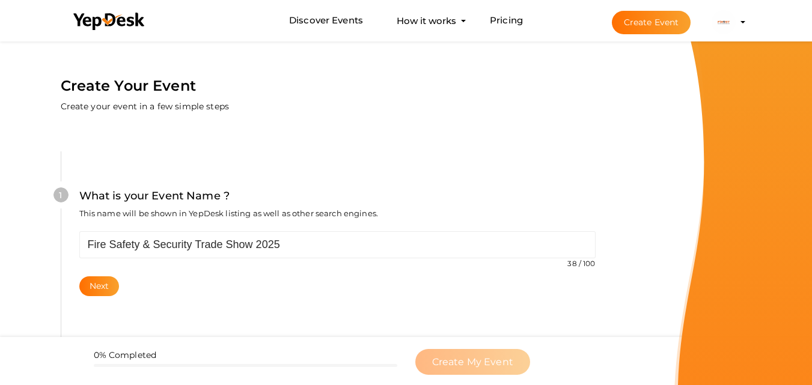
click at [257, 278] on div "Next" at bounding box center [337, 286] width 516 height 20
click at [100, 275] on div "Fire Safety & Security Trade Show 2025 38 / 100 Invalid event name event name l…" at bounding box center [337, 263] width 516 height 65
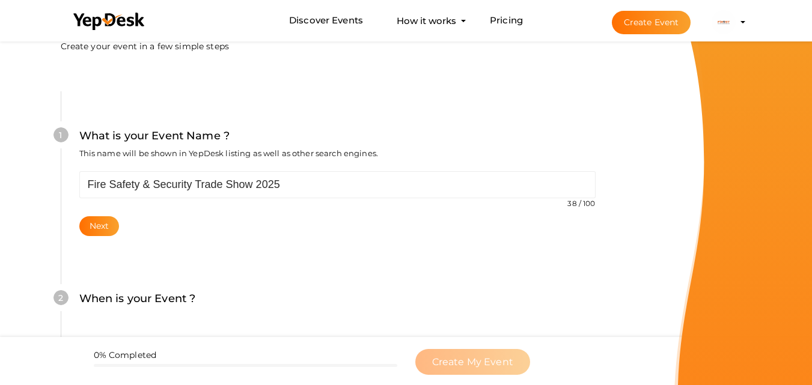
click at [91, 239] on div "1 What is your Event Name ? This name will be shown in YepDesk listing as well …" at bounding box center [337, 181] width 553 height 180
click at [100, 229] on button "Next" at bounding box center [99, 226] width 40 height 20
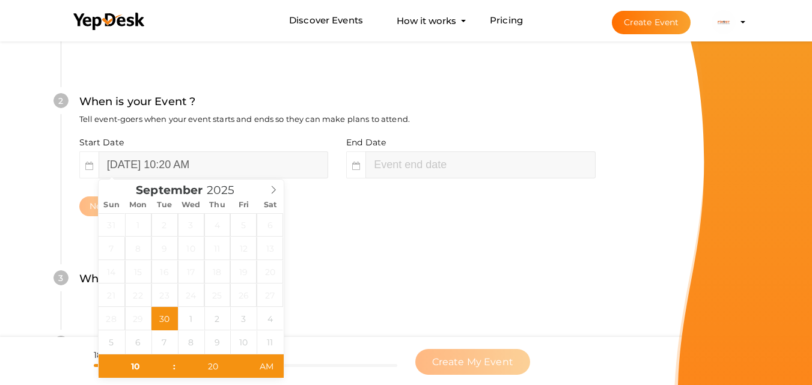
scroll to position [276, 0]
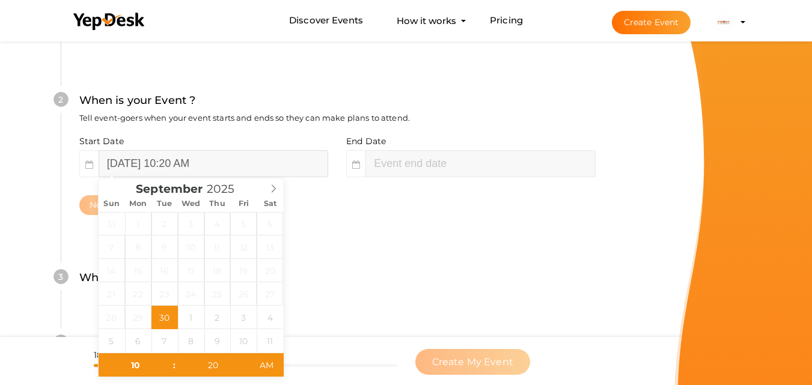
click at [219, 163] on input "September 30, 2025 10:20 AM" at bounding box center [213, 163] width 229 height 27
click at [186, 165] on input "September 30, 2025 10:20 AM" at bounding box center [213, 163] width 229 height 27
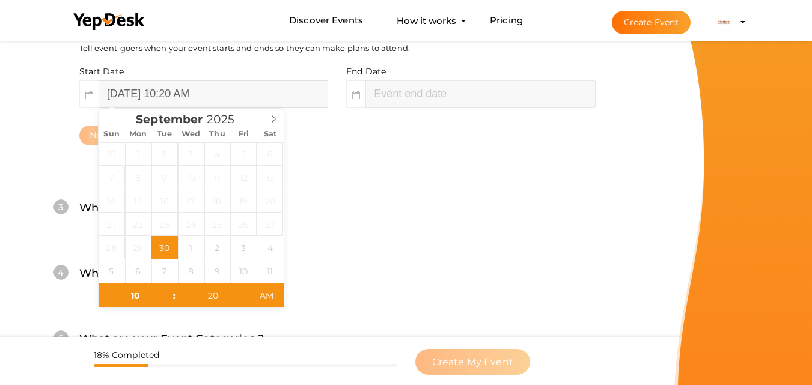
scroll to position [336, 0]
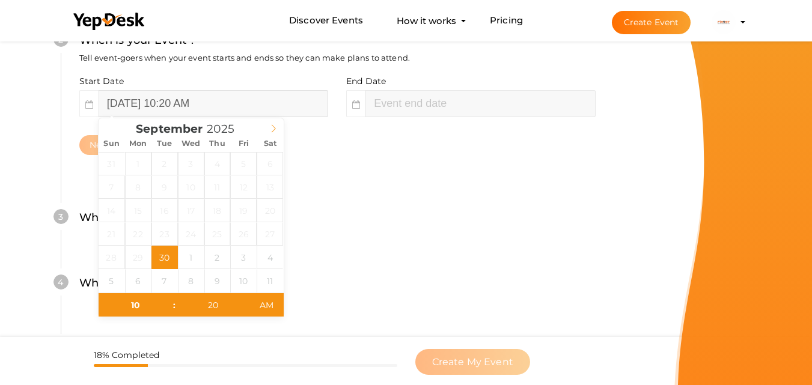
click at [275, 121] on span at bounding box center [273, 126] width 20 height 17
type input "November 16, 2025 10:20 AM"
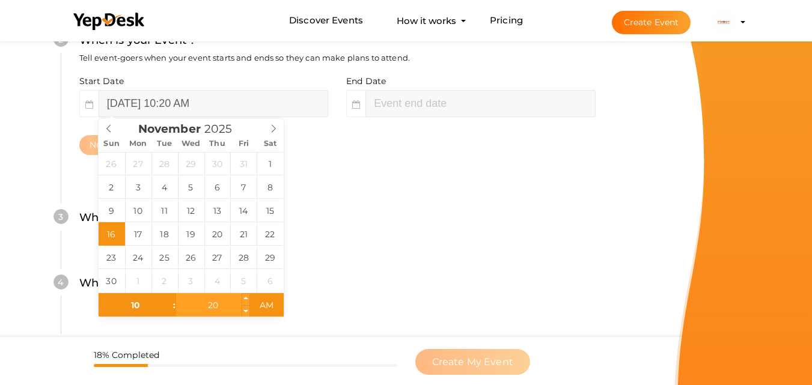
click at [210, 306] on input "20" at bounding box center [213, 305] width 74 height 24
type input "00"
type input "20"
type input "[DATE] 10:00 AM"
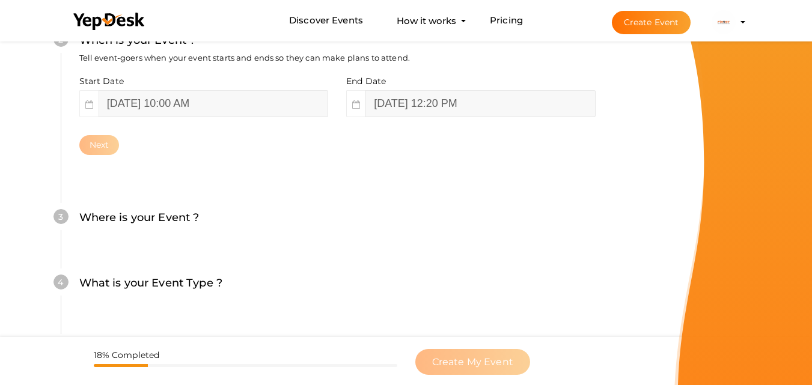
click at [428, 287] on div "What is your Event Type ? Choose the right event type." at bounding box center [337, 289] width 516 height 29
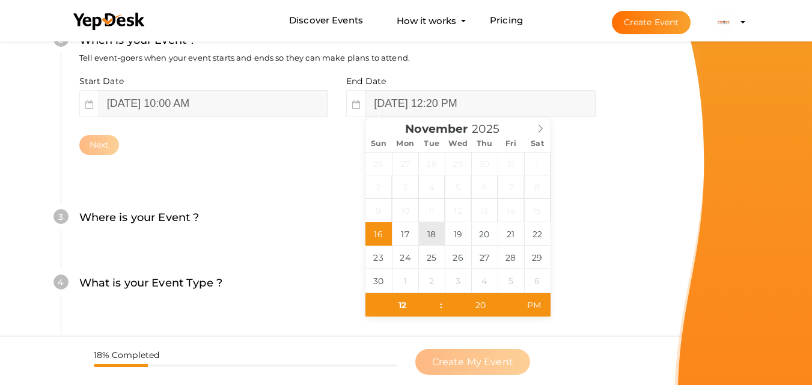
type input "November 18, 2025 12:20 PM"
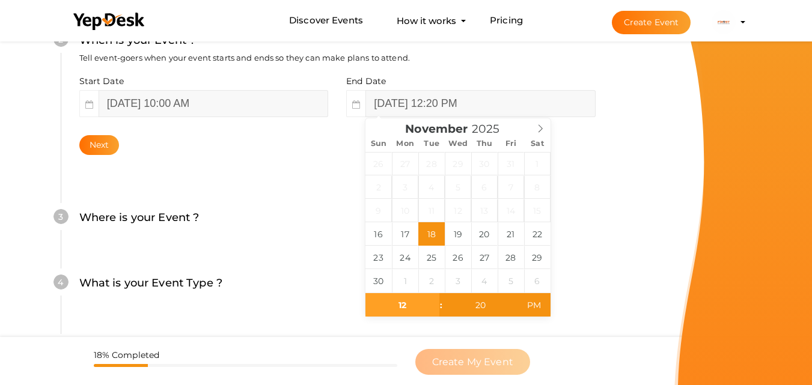
type input "5"
type input "06"
type input "November 18, 2025 6:20 PM"
click at [478, 306] on input "20" at bounding box center [480, 305] width 74 height 24
type input "00"
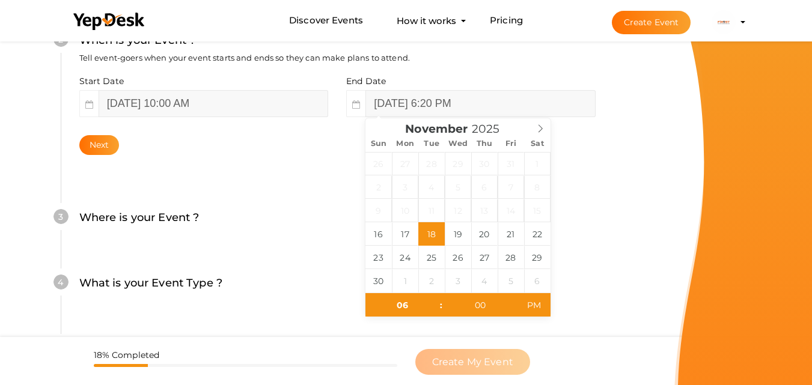
type input "[DATE] 6:00 PM"
click at [691, 228] on div at bounding box center [742, 192] width 138 height 385
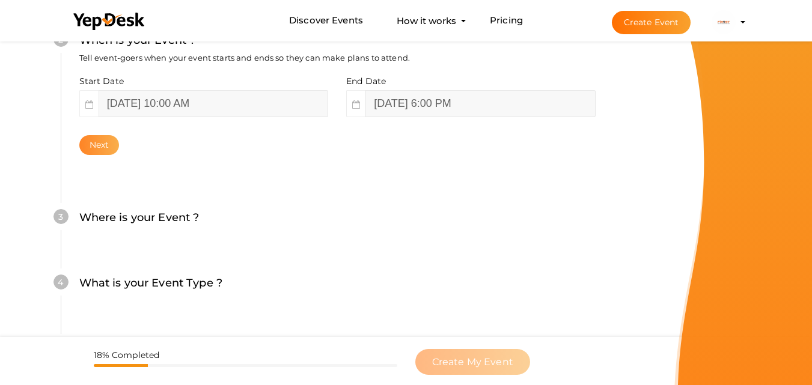
click at [106, 135] on button "Next" at bounding box center [99, 145] width 40 height 20
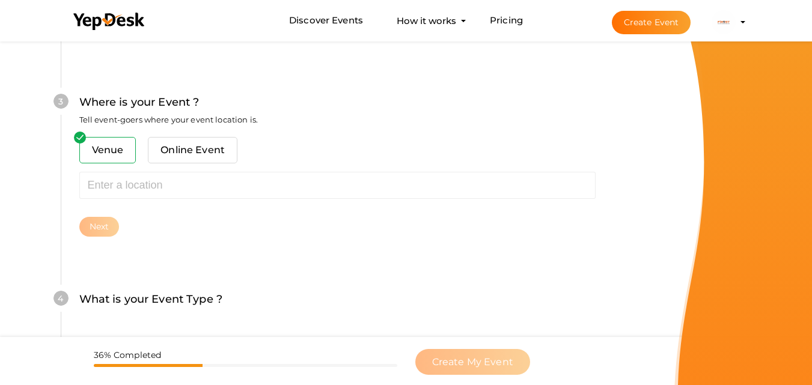
scroll to position [472, 0]
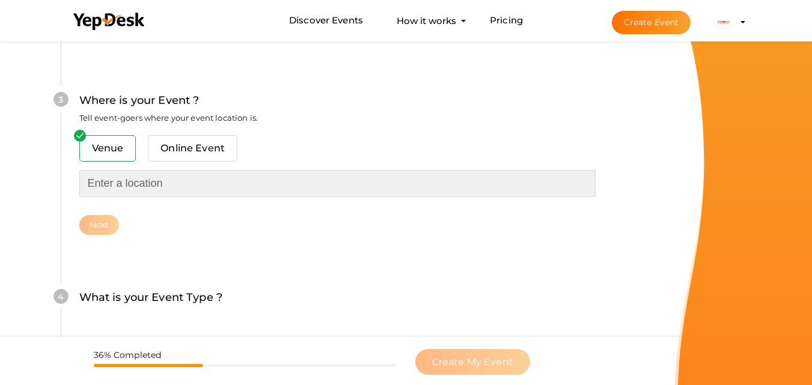
click at [135, 176] on input "text" at bounding box center [337, 183] width 516 height 27
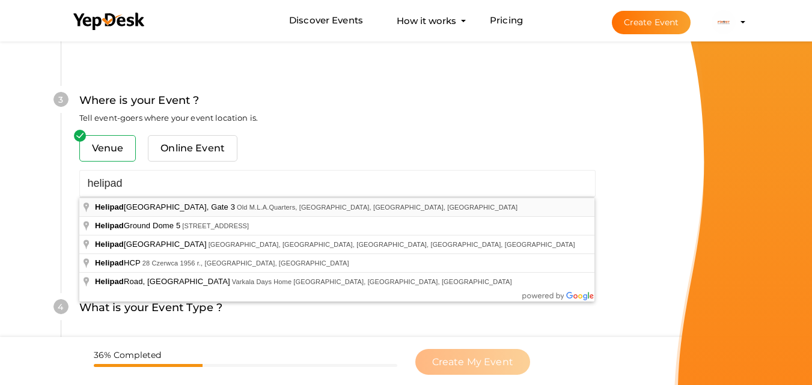
type input "[GEOGRAPHIC_DATA], [STREET_ADDRESS]"
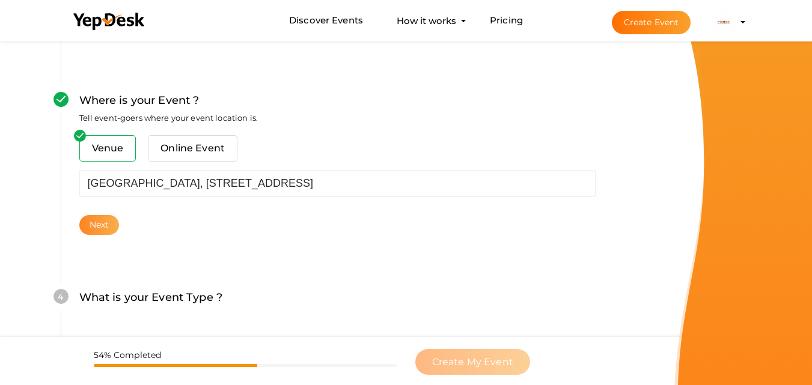
click at [90, 228] on button "Next" at bounding box center [99, 225] width 40 height 20
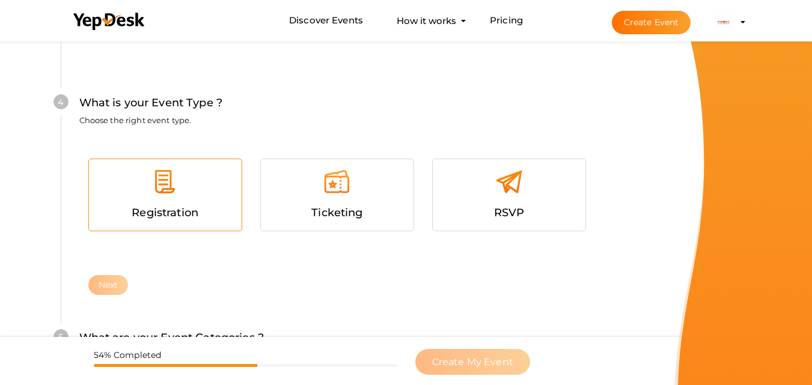
scroll to position [687, 0]
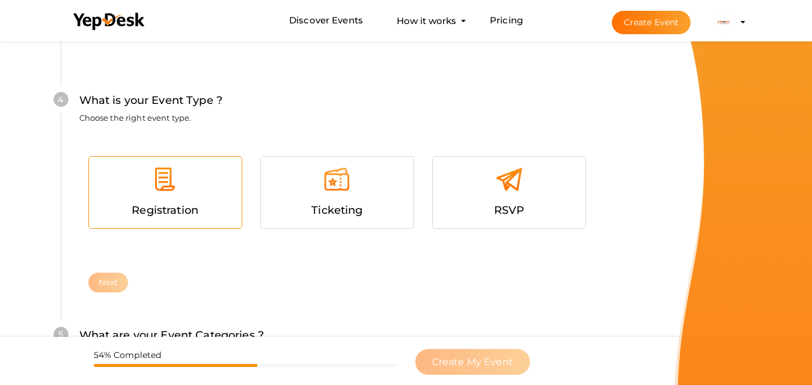
click at [178, 198] on div at bounding box center [165, 184] width 135 height 36
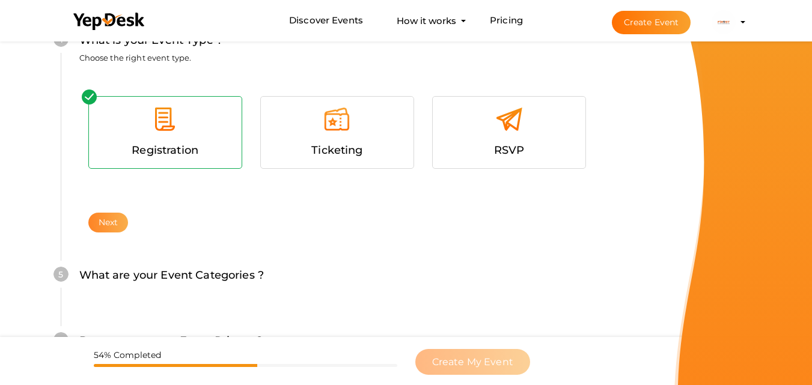
click at [115, 218] on button "Next" at bounding box center [108, 223] width 40 height 20
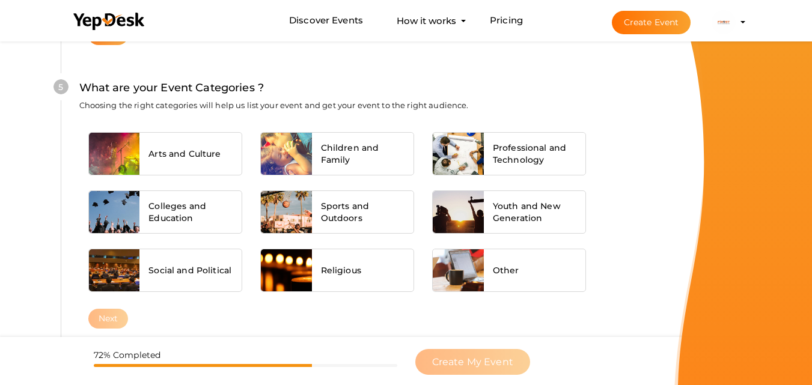
scroll to position [940, 0]
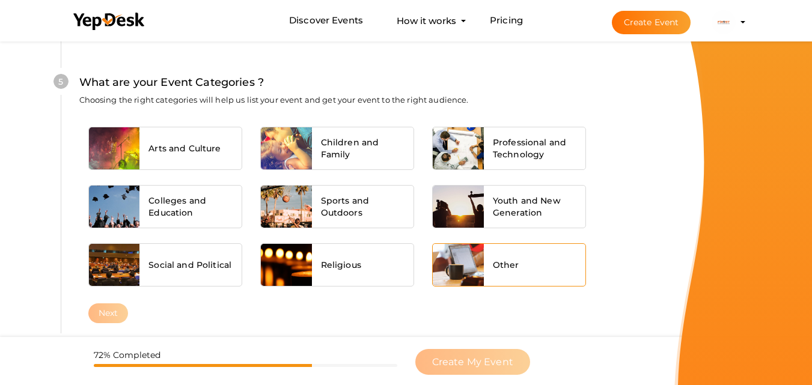
click at [541, 272] on div "Other" at bounding box center [535, 265] width 102 height 42
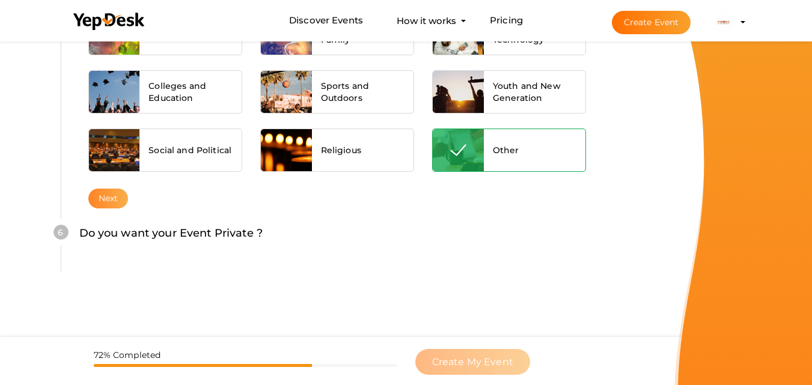
click at [90, 198] on button "Next" at bounding box center [108, 199] width 40 height 20
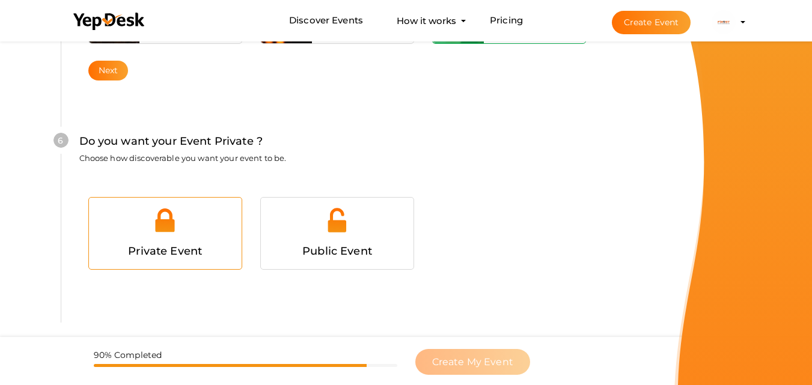
scroll to position [1205, 0]
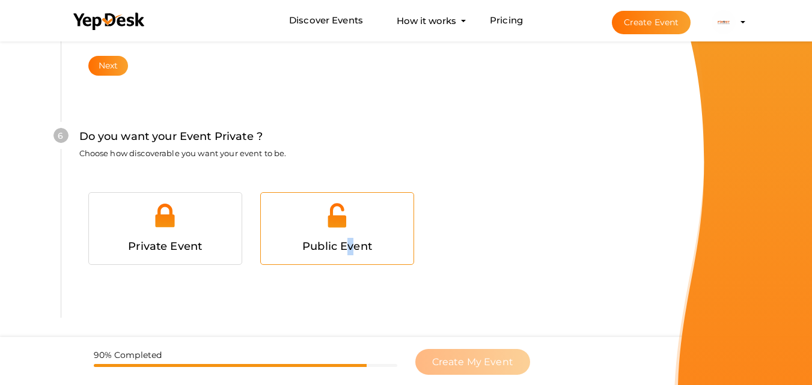
click at [351, 243] on span "Public Event" at bounding box center [337, 246] width 70 height 13
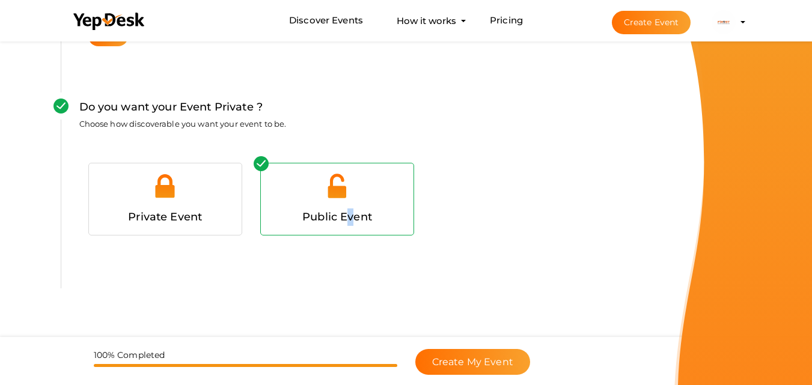
scroll to position [1251, 0]
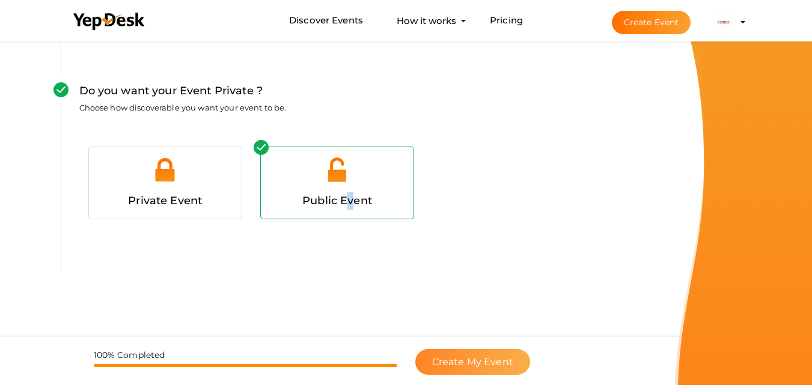
click at [452, 362] on span "Create My Event" at bounding box center [472, 361] width 81 height 11
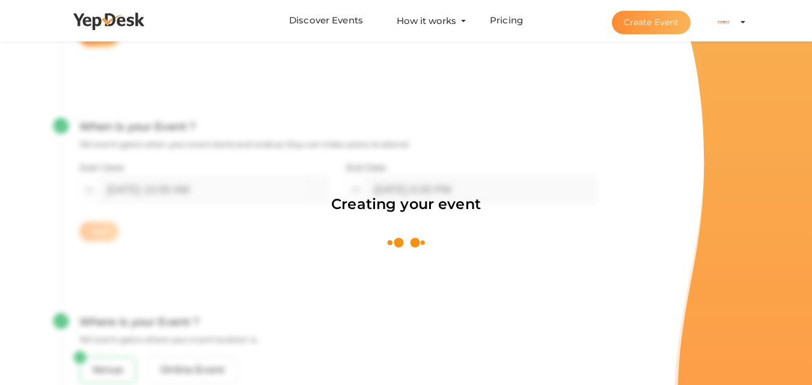
scroll to position [180, 0]
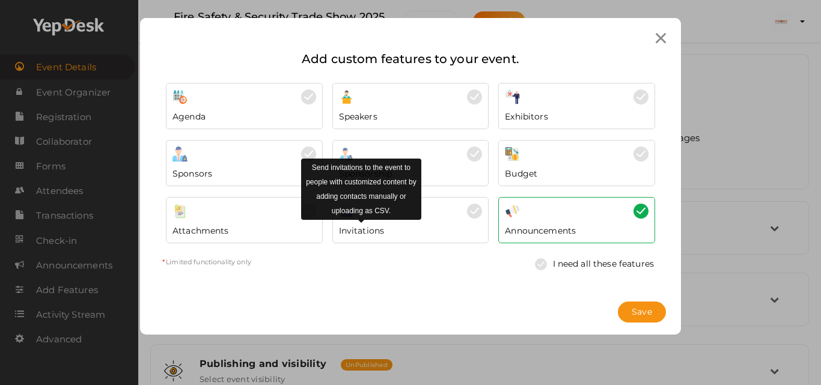
click at [372, 231] on span "Invitations" at bounding box center [362, 231] width 46 height 12
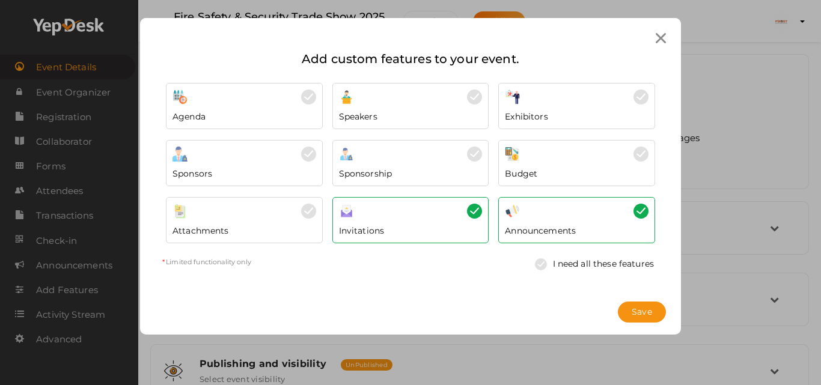
click at [580, 118] on div "Exhibitors" at bounding box center [577, 114] width 144 height 18
click at [652, 311] on button "Save" at bounding box center [642, 312] width 48 height 21
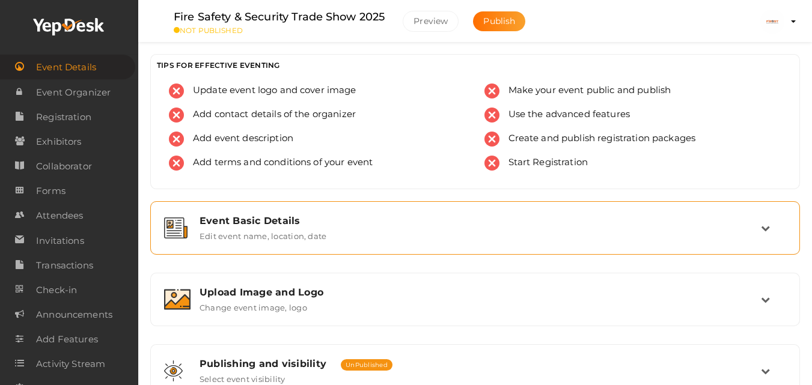
click at [510, 241] on div "Event Basic Details Edit event name, location, date" at bounding box center [475, 228] width 636 height 40
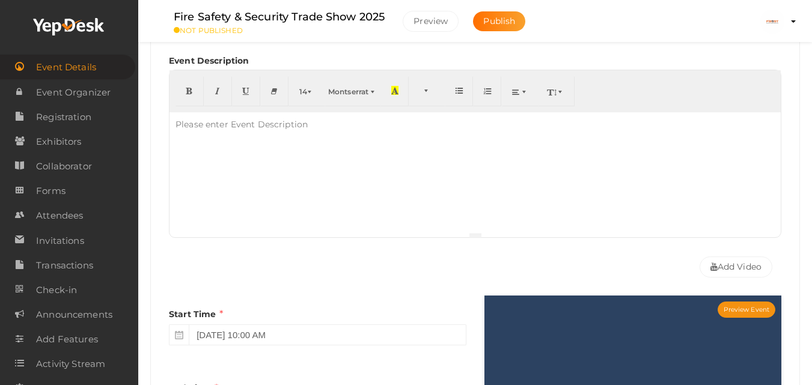
scroll to position [300, 0]
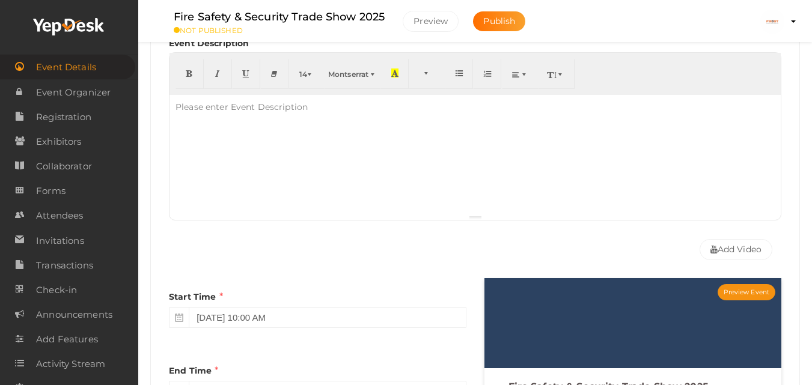
click at [258, 124] on div at bounding box center [474, 155] width 611 height 120
paste div
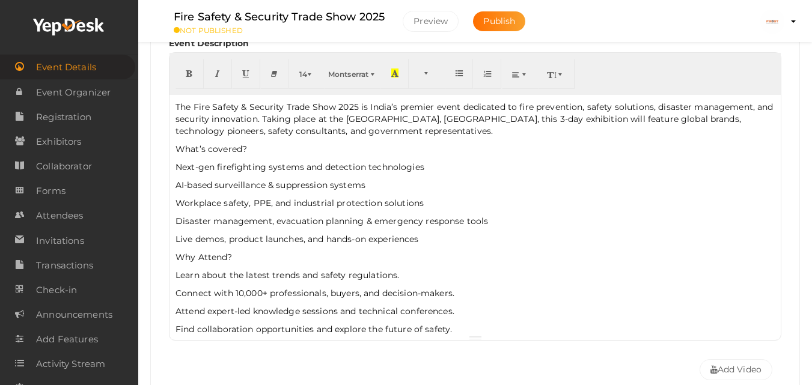
click at [256, 173] on div "The Fire Safety & Security Trade Show 2025 is India’s premier event dedicated t…" at bounding box center [474, 215] width 611 height 240
click at [425, 233] on p "Live demos, product launches, and hands-on experiences" at bounding box center [474, 239] width 599 height 12
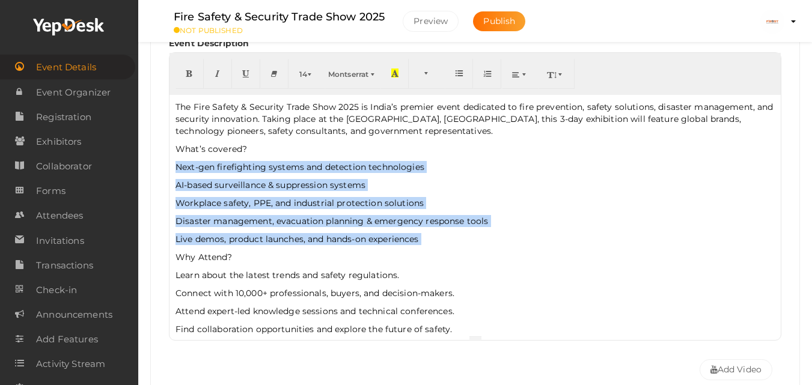
drag, startPoint x: 425, startPoint y: 233, endPoint x: 187, endPoint y: 165, distance: 246.8
click at [187, 165] on div "The Fire Safety & Security Trade Show 2025 is India’s premier event dedicated t…" at bounding box center [474, 215] width 611 height 240
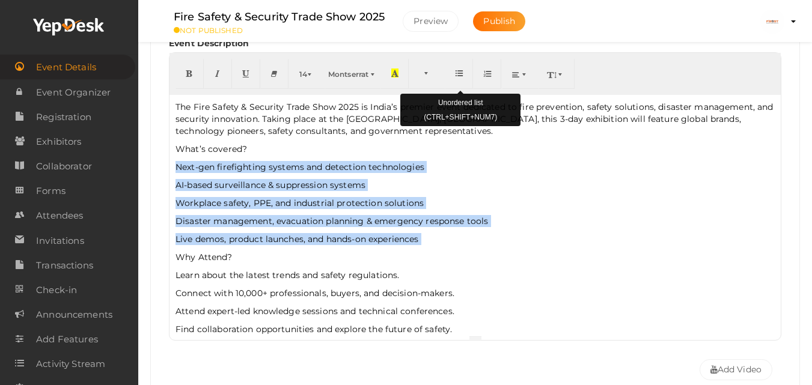
click at [453, 73] on button "button" at bounding box center [459, 74] width 28 height 30
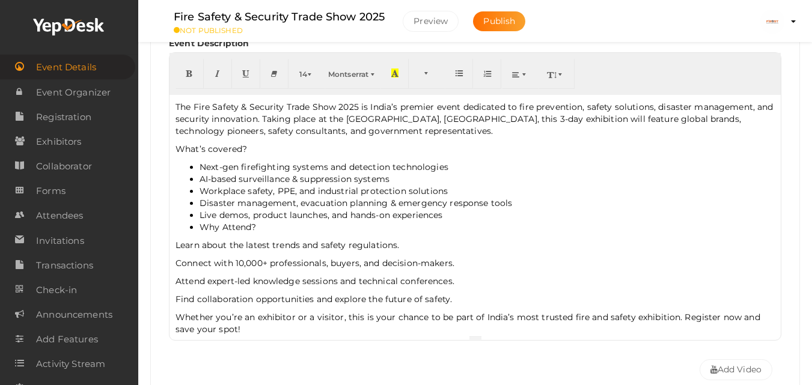
click at [311, 235] on div "The Fire Safety & Security Trade Show 2025 is India’s premier event dedicated t…" at bounding box center [474, 215] width 611 height 240
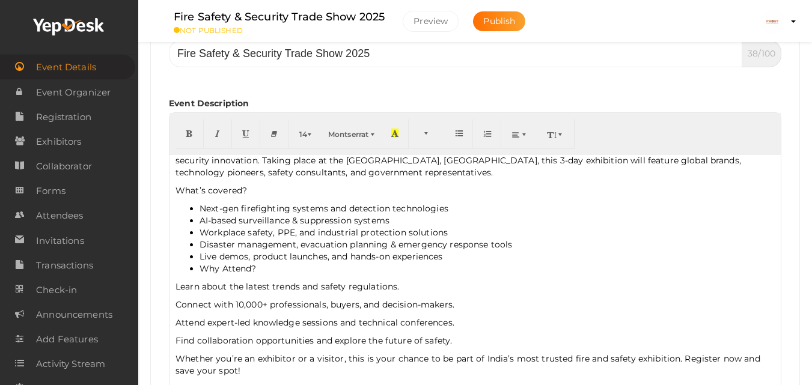
scroll to position [29, 0]
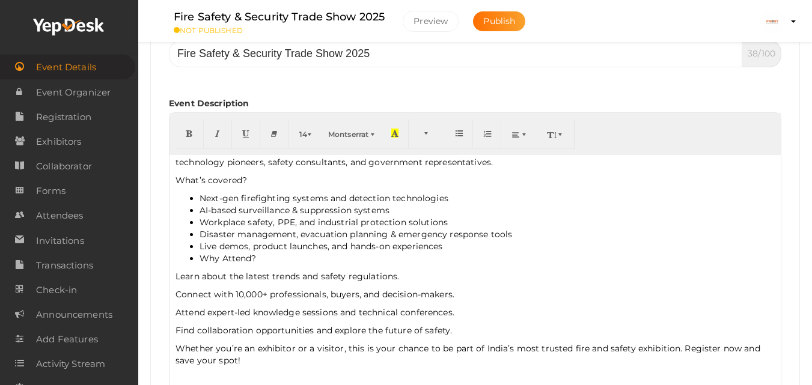
click at [200, 262] on li "Why Attend?" at bounding box center [486, 258] width 575 height 12
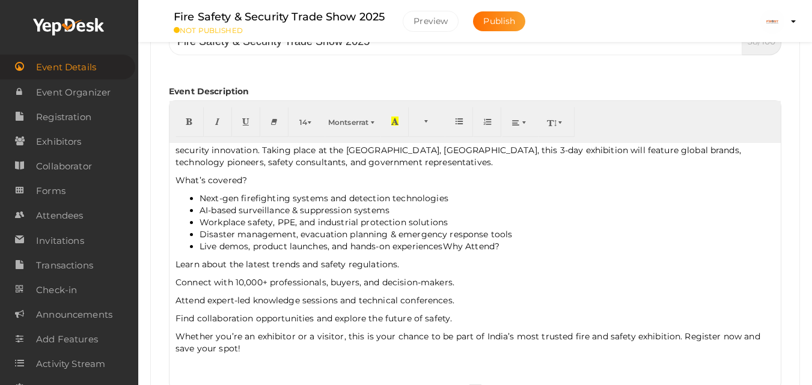
scroll to position [240, 0]
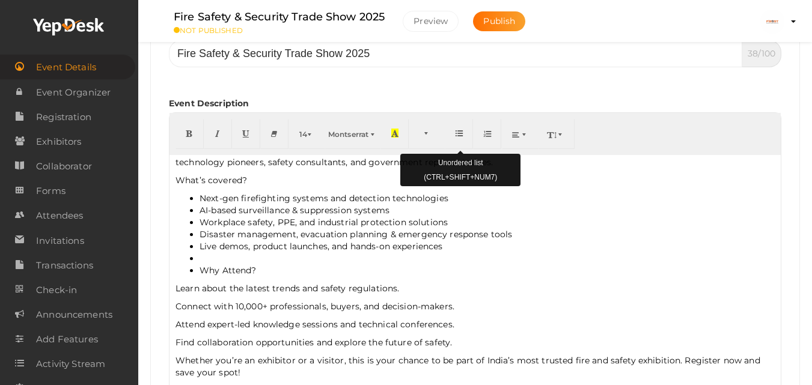
click at [458, 136] on icon "button" at bounding box center [458, 133] width 7 height 9
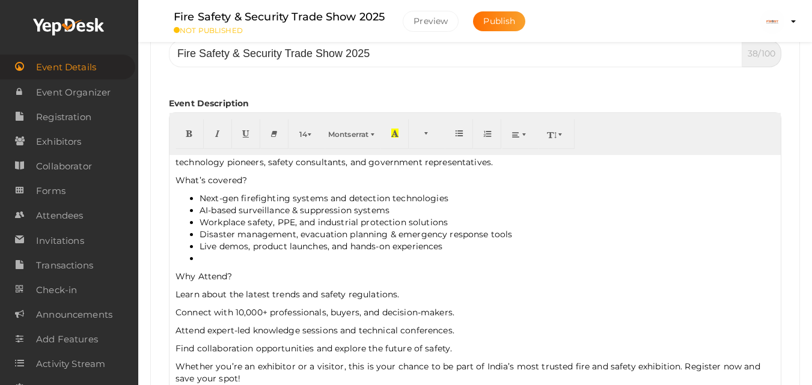
click at [247, 264] on li at bounding box center [486, 258] width 575 height 12
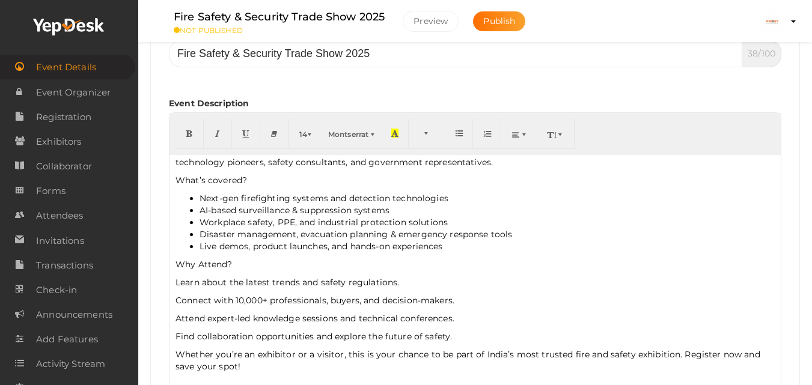
click at [249, 265] on p "Why Attend?" at bounding box center [474, 264] width 599 height 12
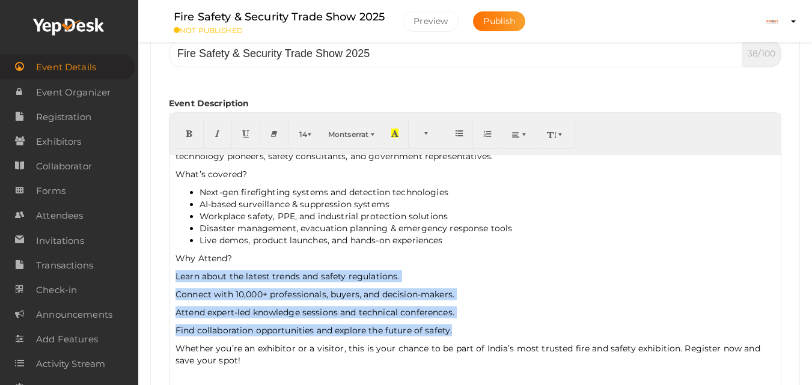
drag, startPoint x: 474, startPoint y: 332, endPoint x: 140, endPoint y: 272, distance: 339.5
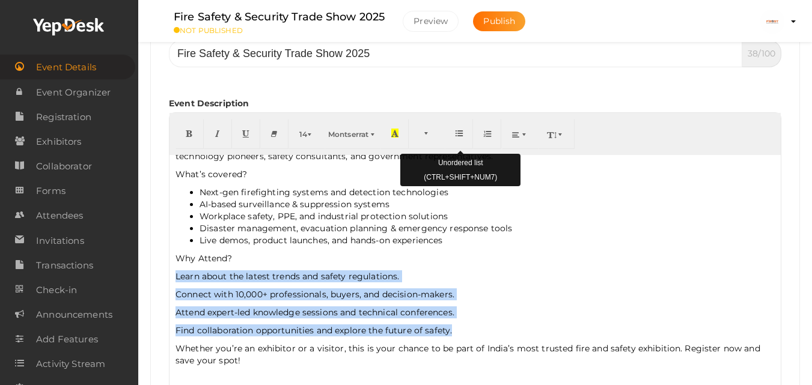
click at [457, 135] on icon "button" at bounding box center [458, 133] width 7 height 9
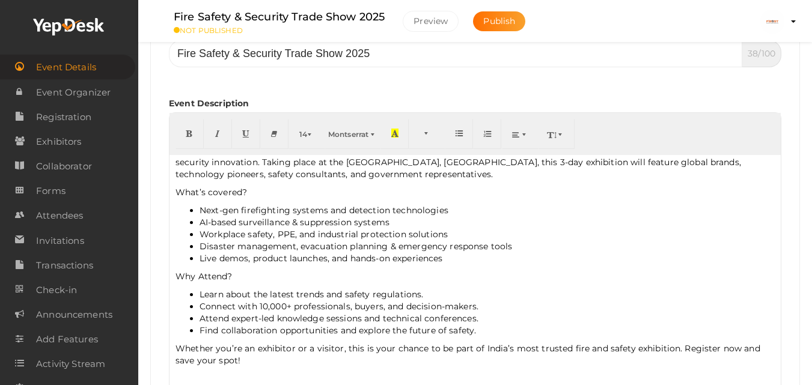
scroll to position [258, 0]
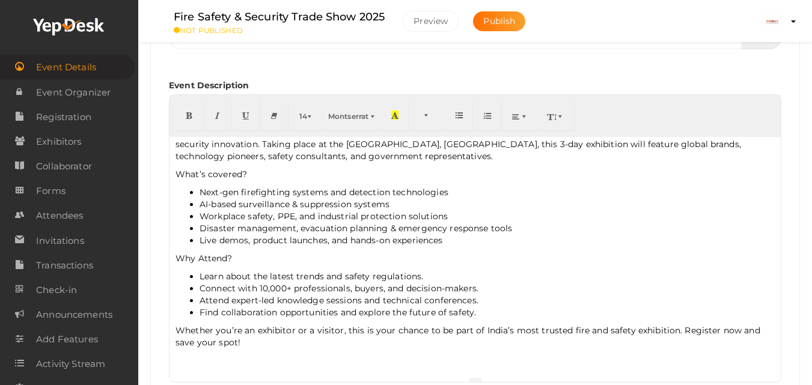
click at [326, 223] on li "Disaster management, evacuation planning & emergency response tools" at bounding box center [486, 228] width 575 height 12
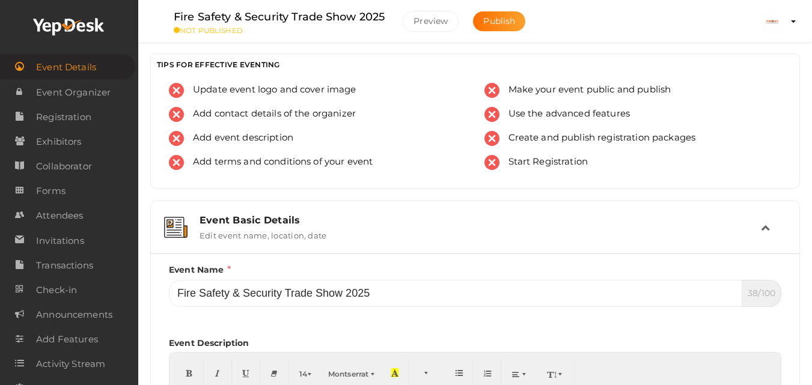
scroll to position [0, 0]
click at [252, 86] on span "Update event logo and cover image" at bounding box center [270, 91] width 172 height 15
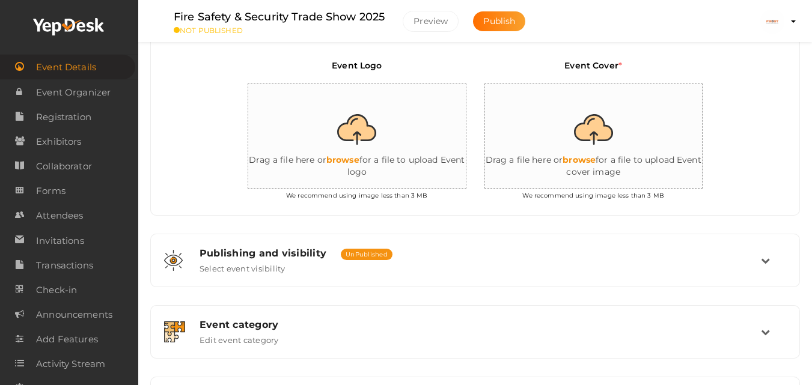
scroll to position [257, 0]
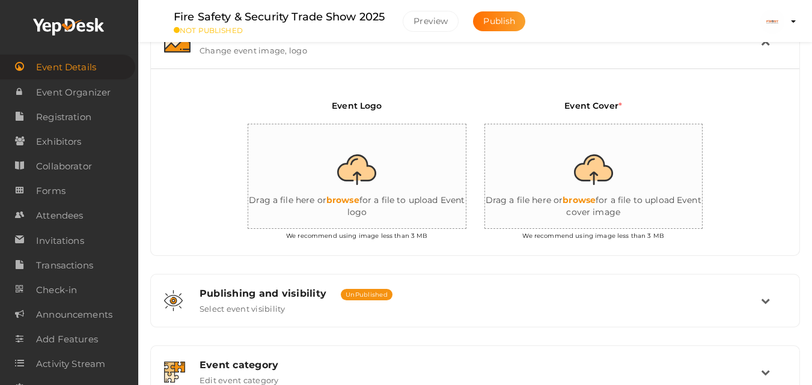
click at [360, 198] on input "file" at bounding box center [368, 176] width 240 height 105
type input "C:\fakepath\Untitled design (1).png"
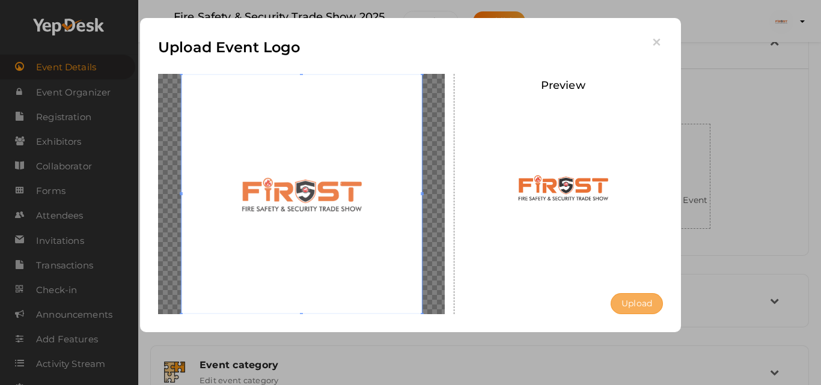
click at [639, 306] on button "Upload" at bounding box center [636, 303] width 52 height 21
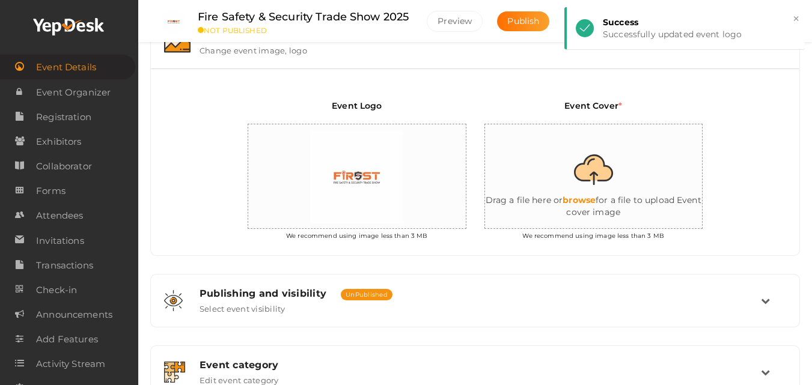
click at [590, 155] on input "file" at bounding box center [605, 176] width 240 height 105
type input "C:\fakepath\event.jpg"
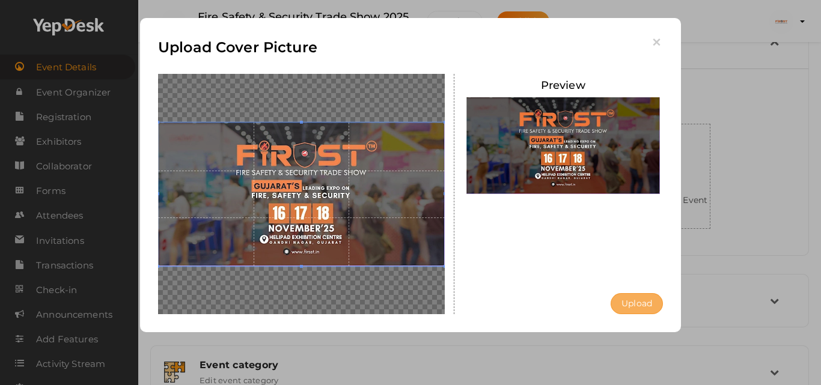
click at [634, 306] on button "Upload" at bounding box center [636, 303] width 52 height 21
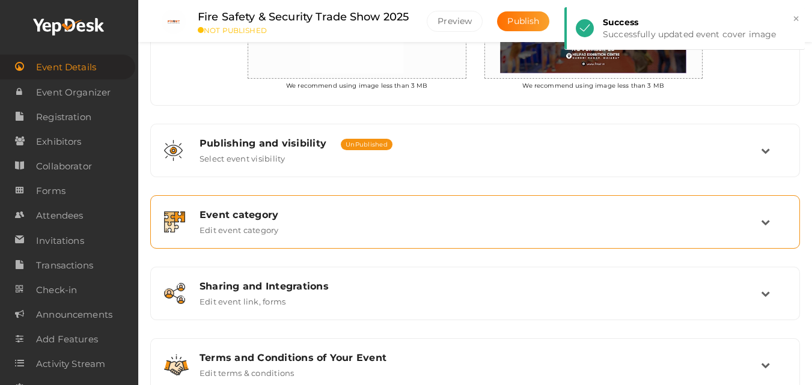
scroll to position [437, 0]
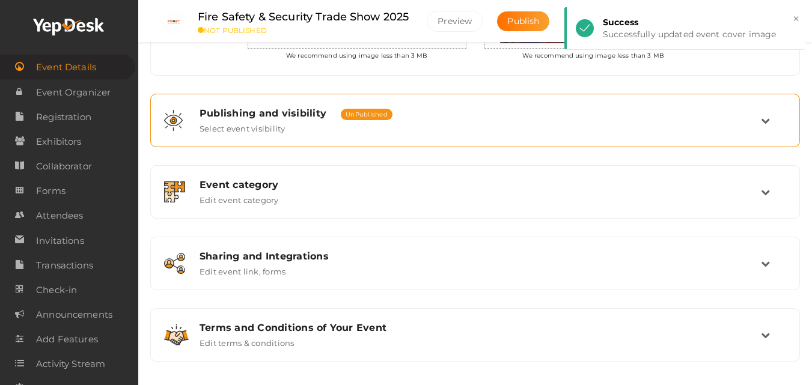
click at [479, 117] on div "Publishing and visibility Published UnPublished" at bounding box center [479, 113] width 561 height 11
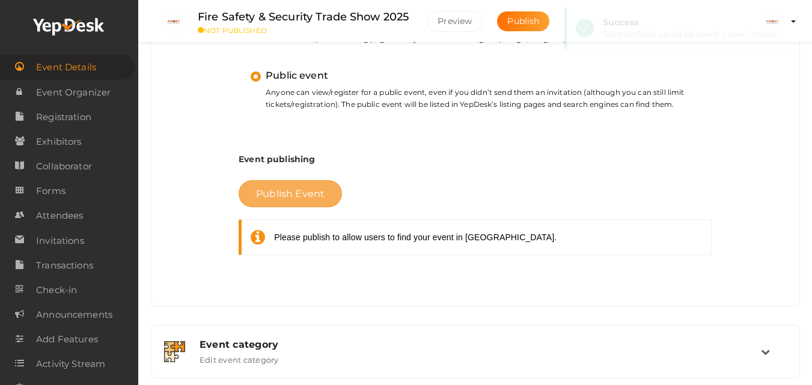
click at [275, 199] on button "Publish Event" at bounding box center [290, 193] width 103 height 27
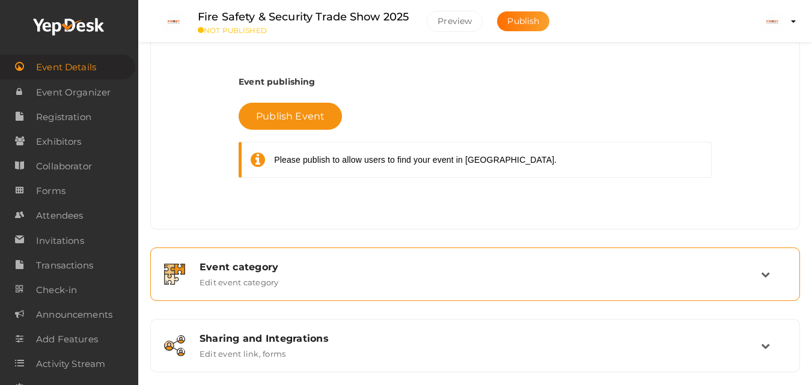
scroll to position [484, 0]
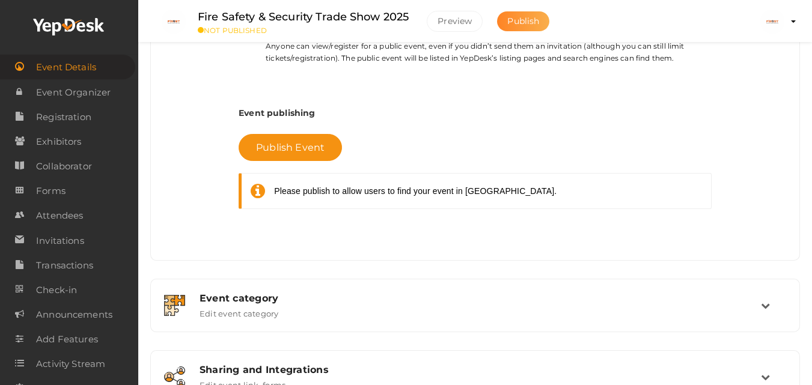
click at [521, 14] on button "Publish" at bounding box center [523, 21] width 52 height 20
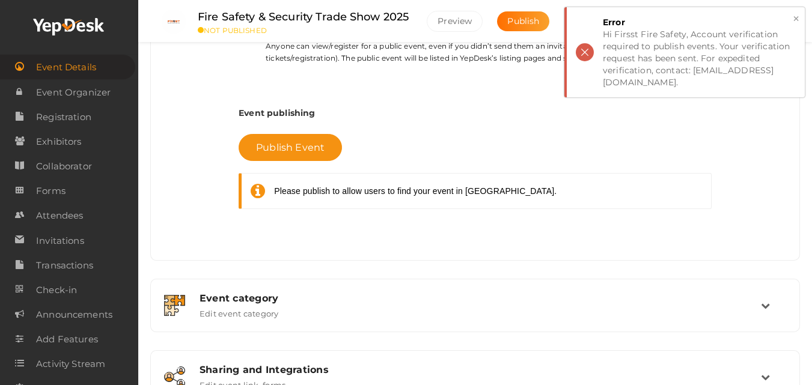
click at [776, 64] on div "Hi Firsst Fire Safety, Account verification required to publish events. Your ve…" at bounding box center [699, 58] width 193 height 60
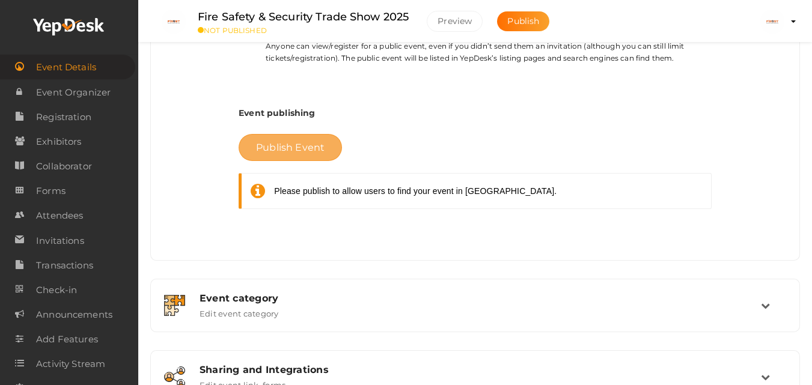
click at [287, 150] on span "Publish Event" at bounding box center [290, 147] width 68 height 11
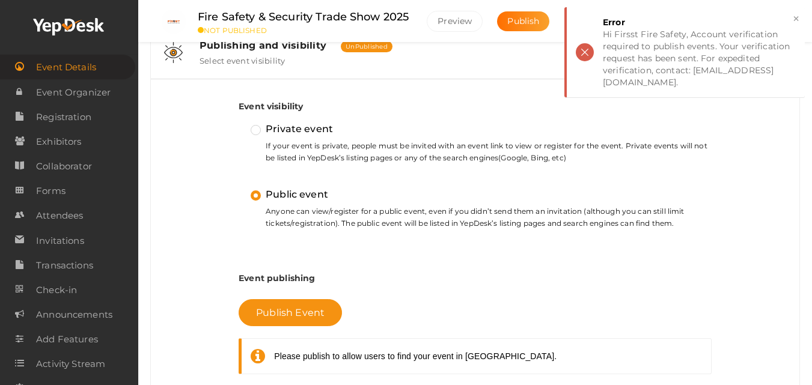
scroll to position [243, 0]
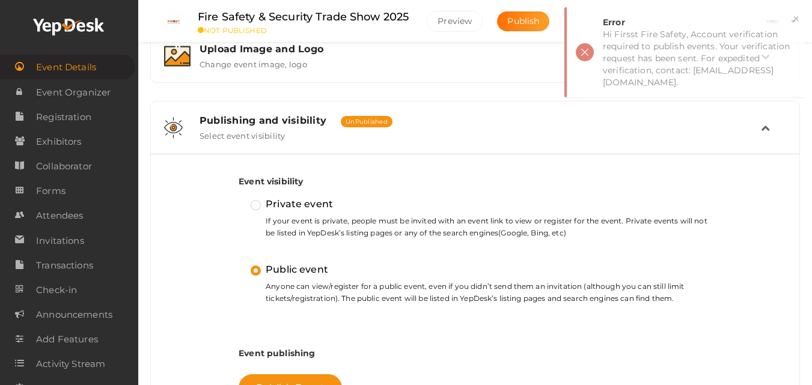
click at [738, 135] on div "Publishing and visibility Published UnPublished Select event visibility" at bounding box center [475, 128] width 570 height 26
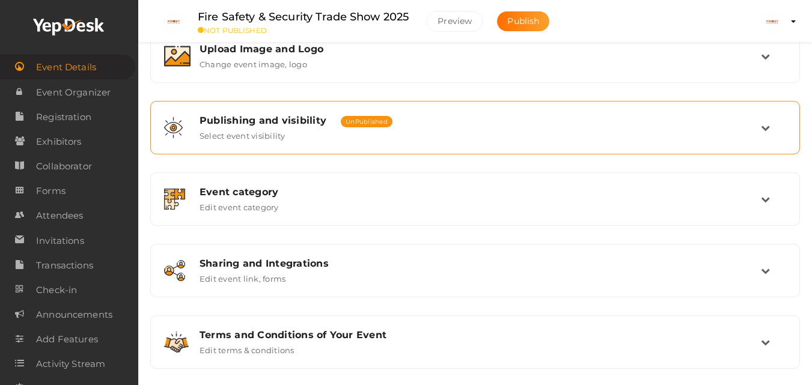
click at [740, 136] on div "Publishing and visibility Published UnPublished Select event visibility" at bounding box center [475, 128] width 570 height 26
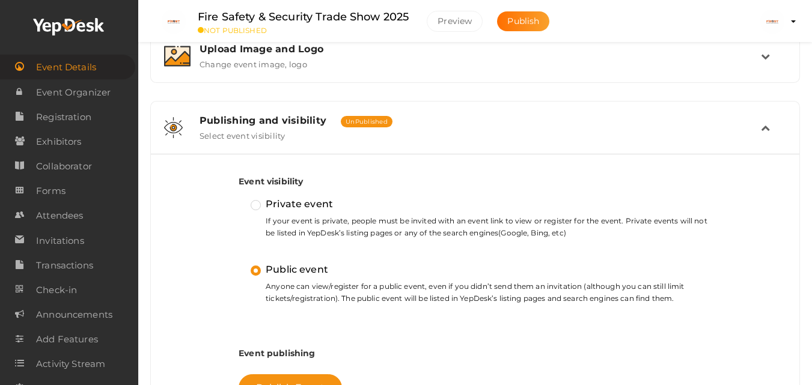
click at [345, 213] on div "Private event If your event is private, people must be invited with an event li…" at bounding box center [481, 217] width 461 height 43
click at [253, 198] on label "Private event" at bounding box center [292, 204] width 82 height 16
click at [239, 199] on input "Private event" at bounding box center [239, 199] width 0 height 0
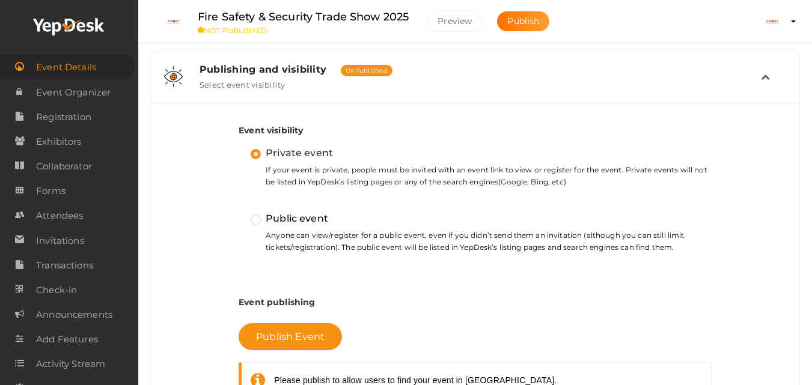
scroll to position [363, 0]
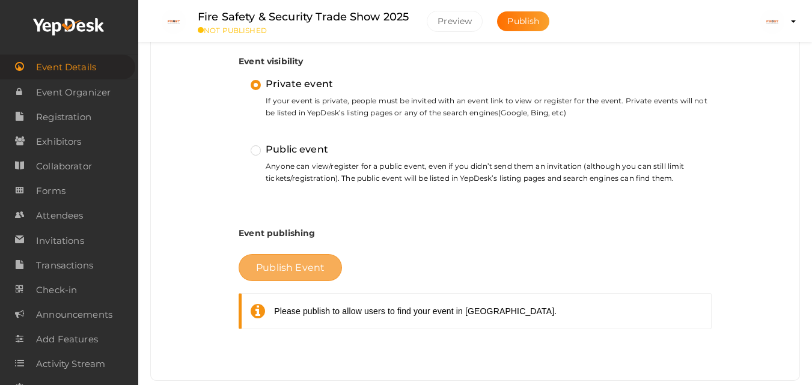
click at [287, 261] on button "Publish Event" at bounding box center [290, 267] width 103 height 27
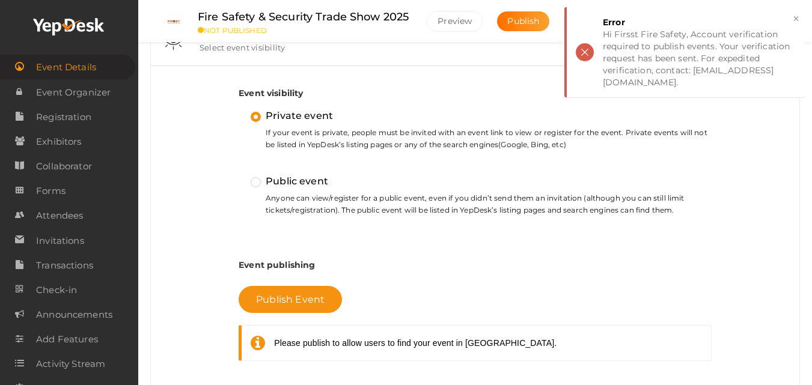
scroll to position [303, 0]
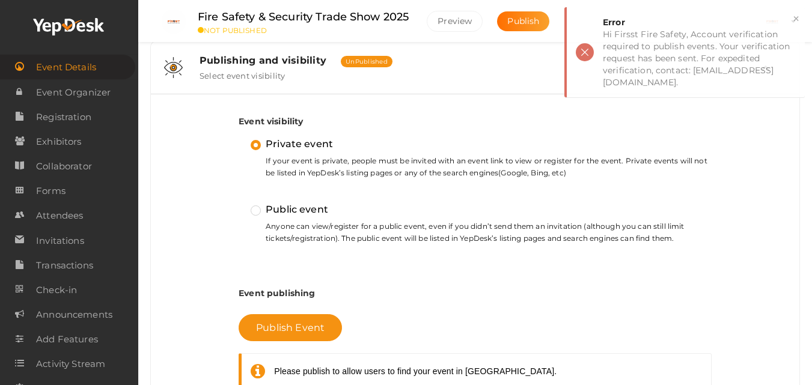
click at [252, 197] on div "Private event If your event is private, people must be invited with an event li…" at bounding box center [475, 190] width 473 height 109
click at [254, 220] on div "Public event Anyone can view/register for a public event, even if you didn’t se…" at bounding box center [481, 223] width 461 height 43
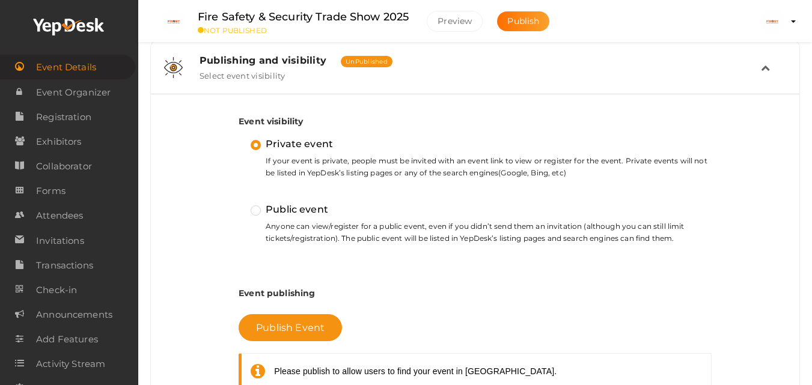
click at [256, 213] on label "Public event" at bounding box center [289, 210] width 77 height 16
click at [239, 204] on input "Public event" at bounding box center [239, 204] width 0 height 0
click at [287, 331] on span "Publish Event" at bounding box center [290, 327] width 68 height 11
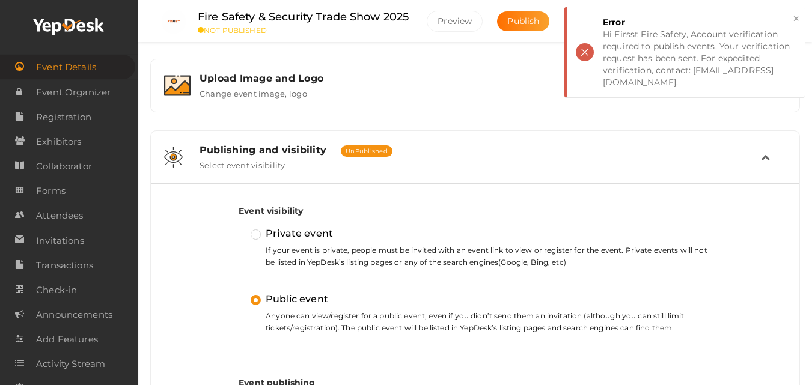
scroll to position [183, 0]
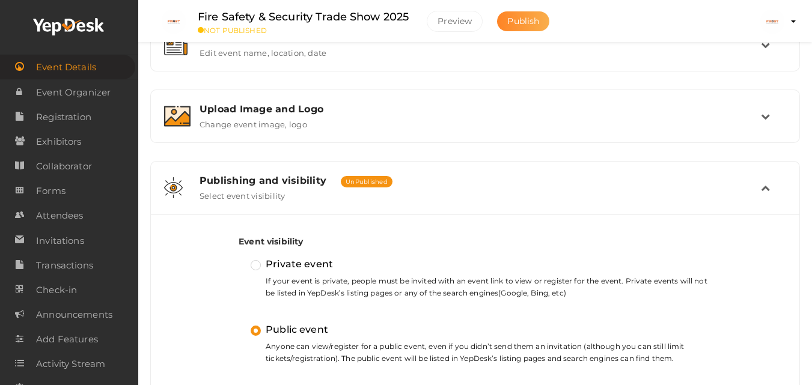
click at [517, 16] on span "Publish" at bounding box center [523, 21] width 32 height 11
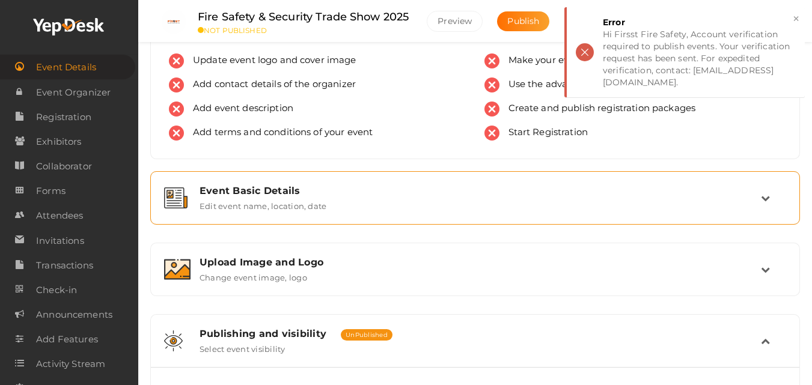
scroll to position [0, 0]
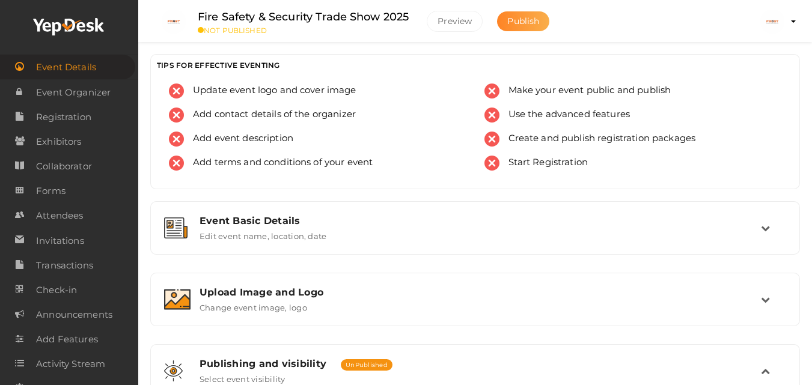
click at [530, 24] on span "Publish" at bounding box center [523, 21] width 32 height 11
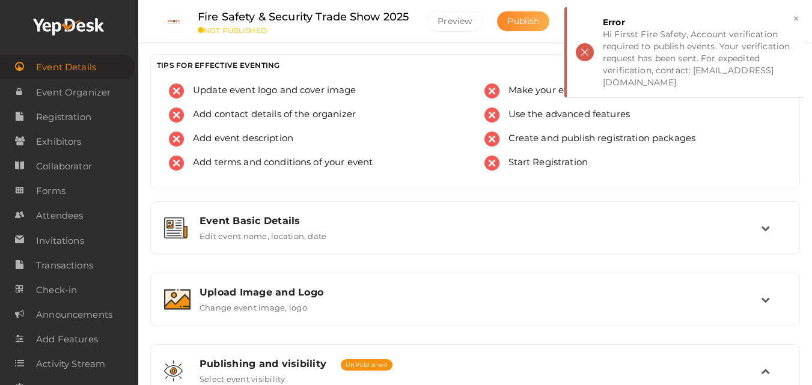
click at [530, 24] on span "Publish" at bounding box center [523, 21] width 32 height 11
click at [539, 24] on span "Publish" at bounding box center [555, 21] width 32 height 11
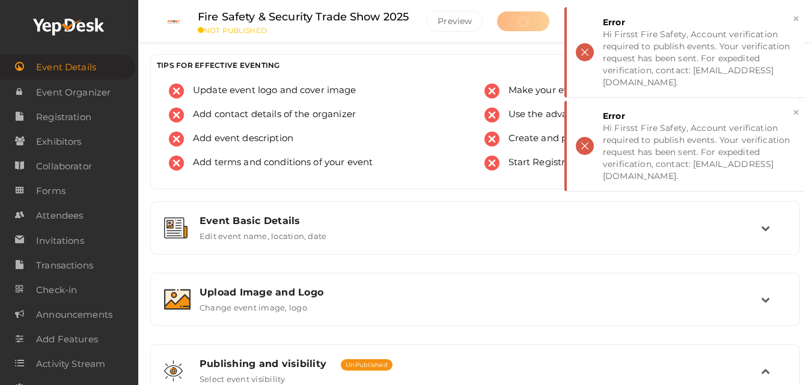
click at [539, 24] on span "Publish" at bounding box center [555, 21] width 32 height 11
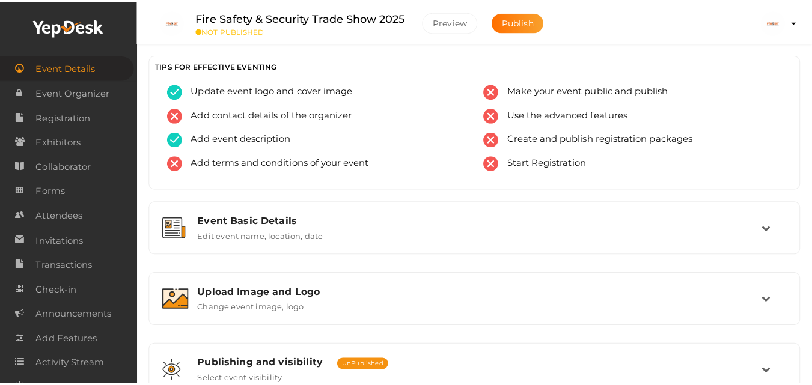
scroll to position [257, 0]
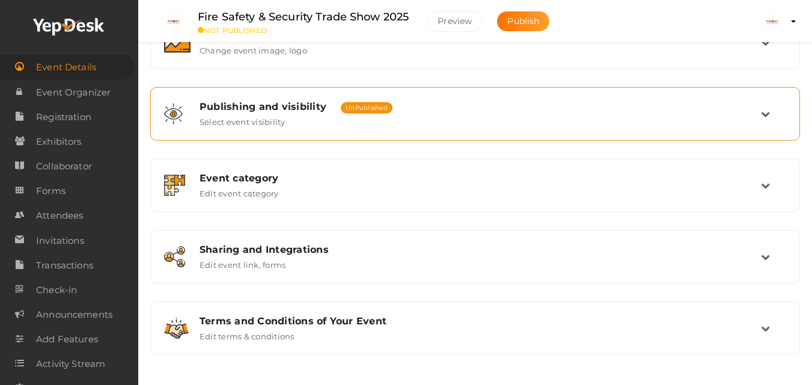
click at [467, 120] on div "Publishing and visibility Published UnPublished Select event visibility" at bounding box center [475, 114] width 570 height 26
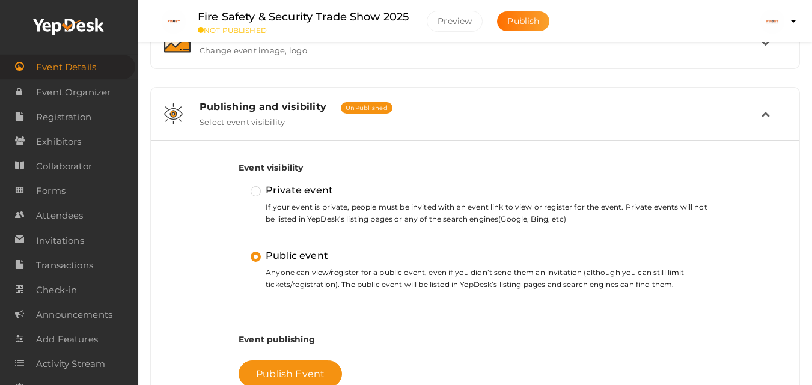
click at [467, 120] on div "Publishing and visibility Published UnPublished Select event visibility" at bounding box center [475, 114] width 570 height 26
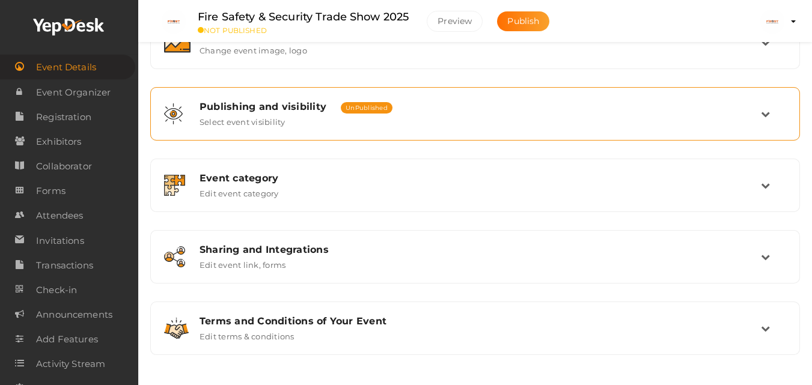
click at [467, 120] on div "Publishing and visibility Published UnPublished Select event visibility" at bounding box center [475, 114] width 570 height 26
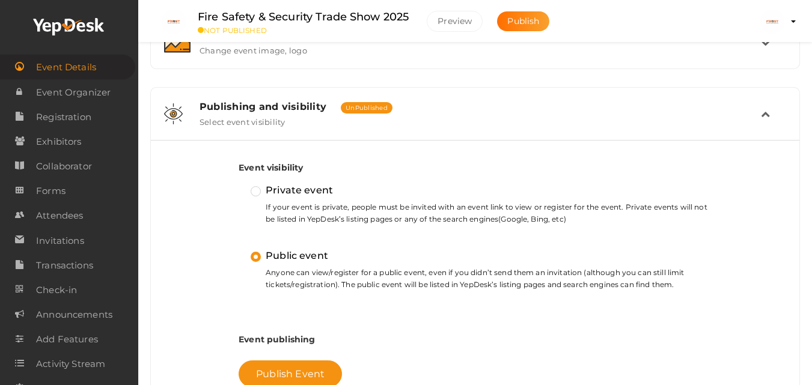
click at [467, 120] on div "Publishing and visibility Published UnPublished Select event visibility" at bounding box center [475, 114] width 570 height 26
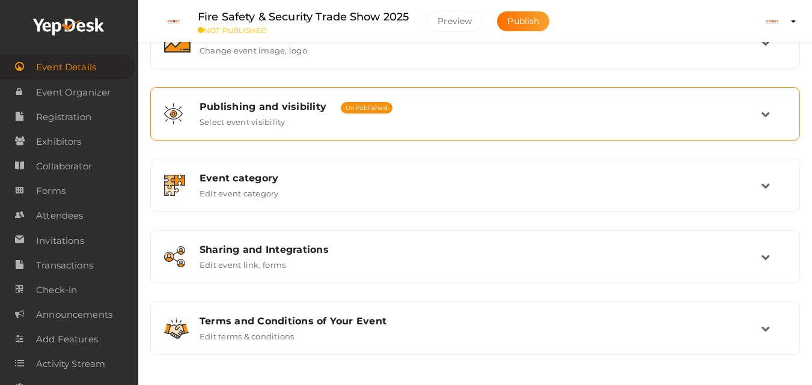
click at [425, 121] on div "Publishing and visibility Published UnPublished Select event visibility" at bounding box center [475, 114] width 570 height 26
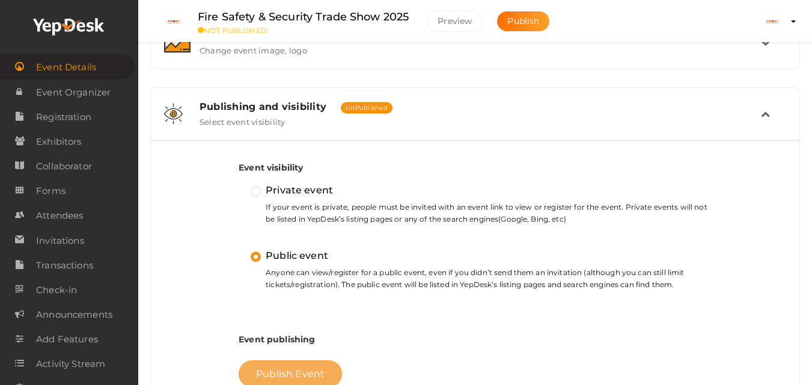
click at [276, 371] on span "Publish Event" at bounding box center [290, 373] width 68 height 11
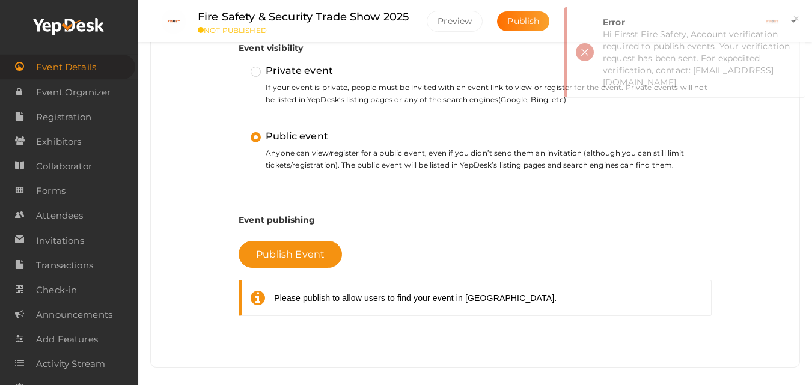
scroll to position [377, 0]
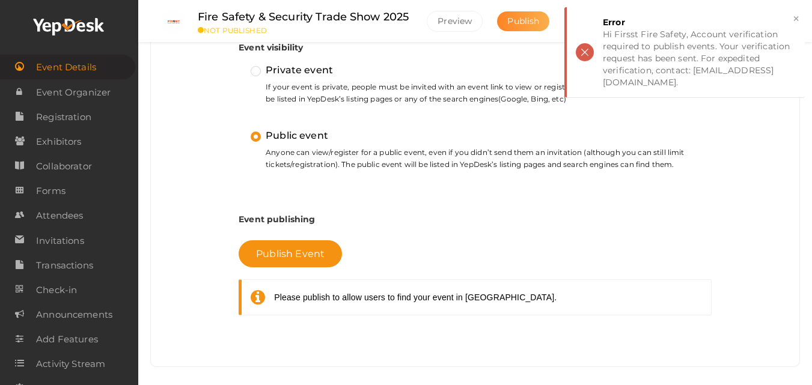
click at [512, 19] on span "Publish" at bounding box center [523, 21] width 32 height 11
click at [795, 21] on button "×" at bounding box center [796, 19] width 8 height 14
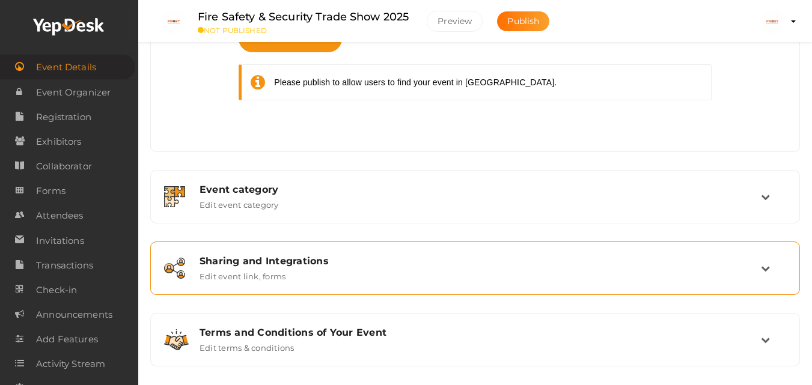
scroll to position [604, 0]
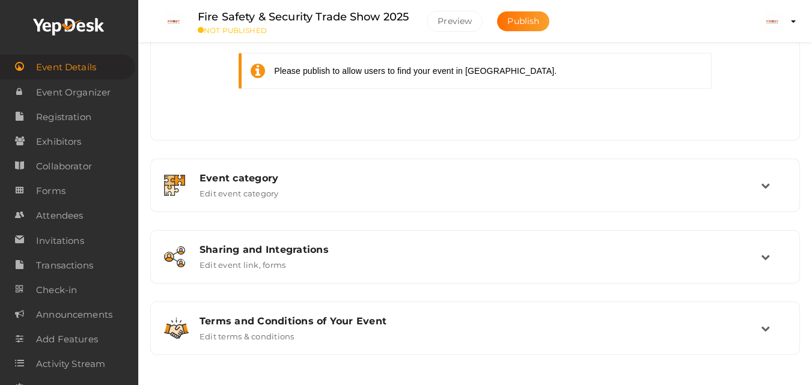
click at [776, 23] on img at bounding box center [772, 22] width 24 height 24
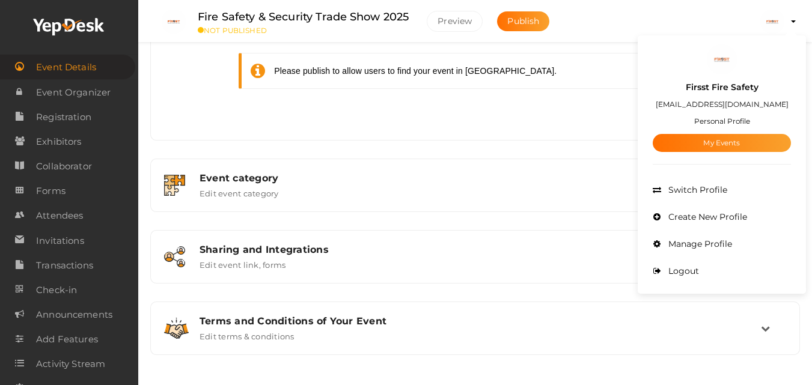
click at [609, 23] on ul "Fire Safety & Security Trade Show 2025 NOT PUBLISHED [GEOGRAPHIC_DATA] Publish …" at bounding box center [474, 15] width 643 height 30
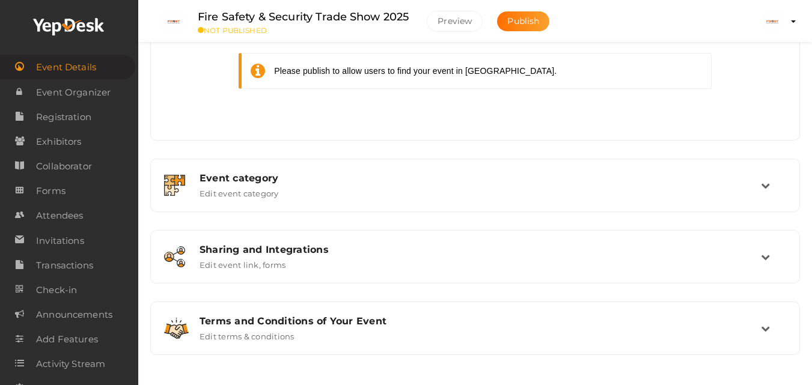
click at [795, 32] on li "Preview Firsst Fire Safety [EMAIL_ADDRESS][DOMAIN_NAME] Personal Profile My Eve…" at bounding box center [772, 22] width 48 height 42
click at [782, 16] on img at bounding box center [772, 22] width 24 height 24
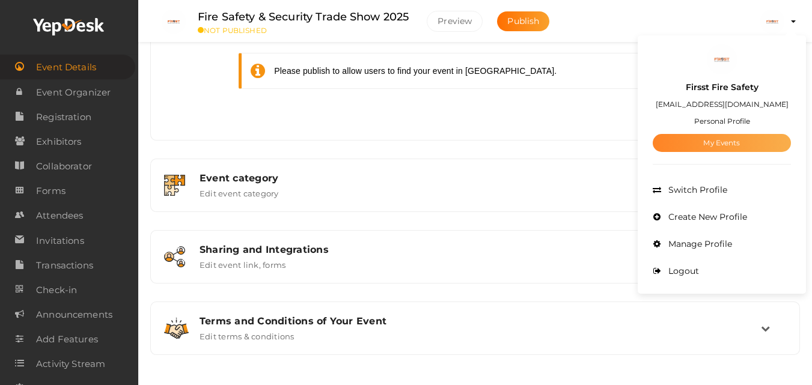
drag, startPoint x: 710, startPoint y: 132, endPoint x: 749, endPoint y: 144, distance: 40.7
click at [749, 144] on link "My Events" at bounding box center [721, 143] width 138 height 18
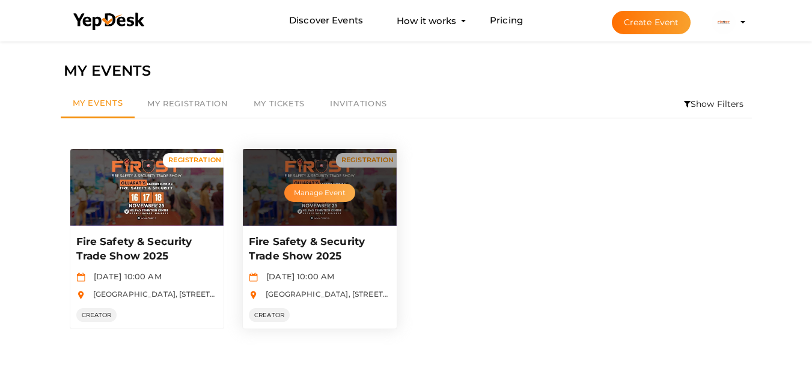
click at [313, 189] on button "Manage Event" at bounding box center [319, 193] width 71 height 18
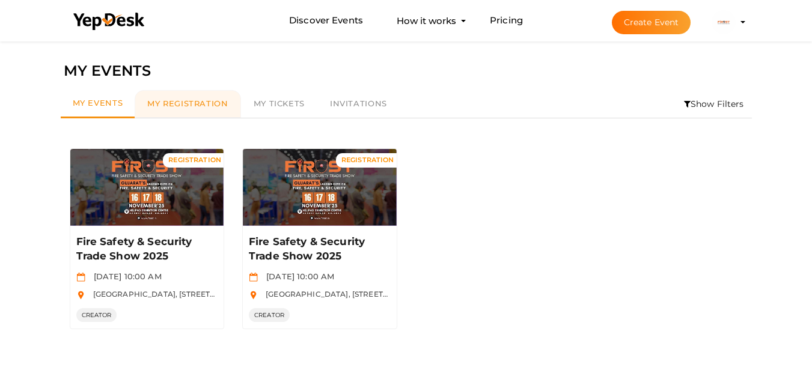
click at [172, 94] on link "My Registration" at bounding box center [188, 104] width 106 height 28
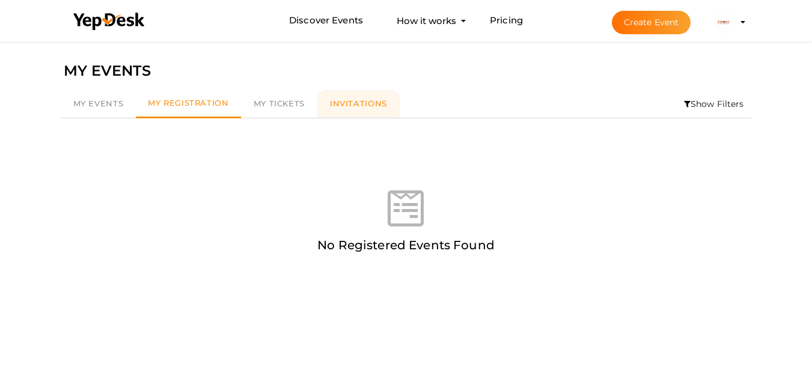
click at [336, 108] on span "Invitations" at bounding box center [358, 104] width 57 height 10
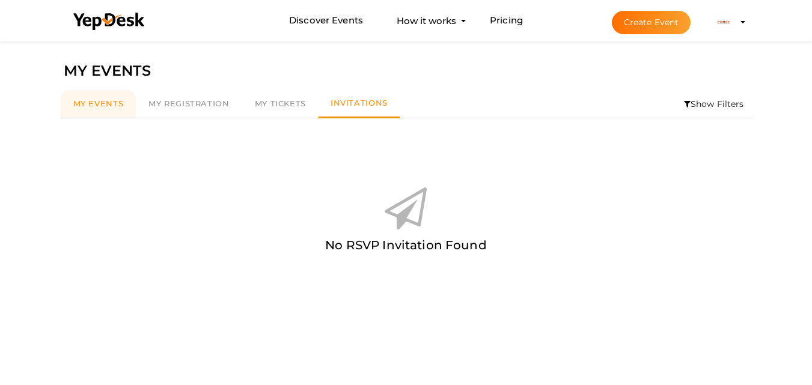
click at [76, 112] on link "My Events" at bounding box center [99, 104] width 76 height 28
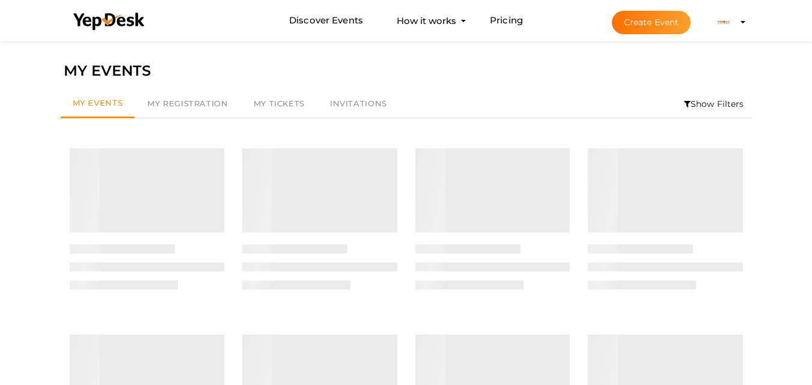
click at [135, 214] on div at bounding box center [147, 232] width 155 height 168
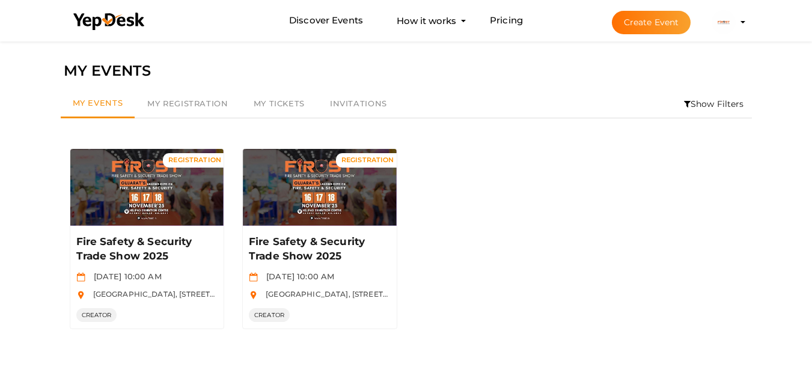
click at [135, 214] on div "Manage Event" at bounding box center [147, 187] width 154 height 77
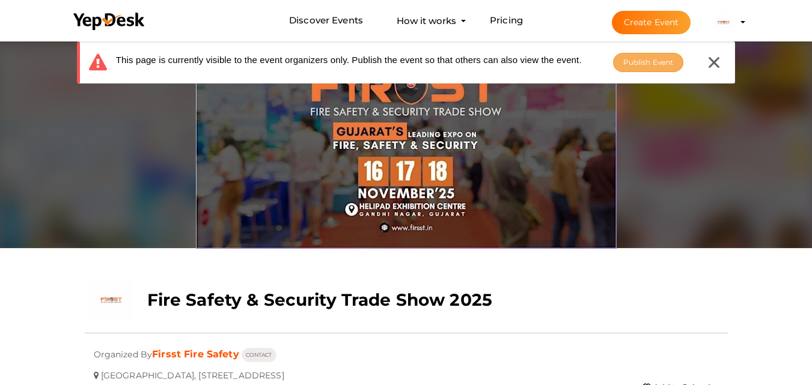
click at [630, 61] on span "Publish Event" at bounding box center [648, 62] width 50 height 9
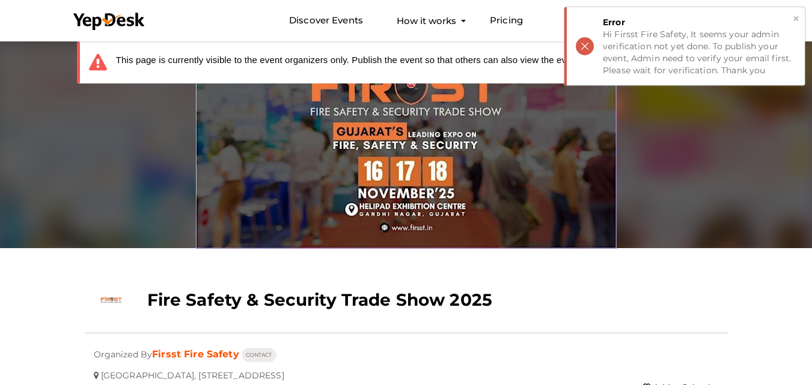
click at [796, 19] on button "×" at bounding box center [796, 19] width 8 height 14
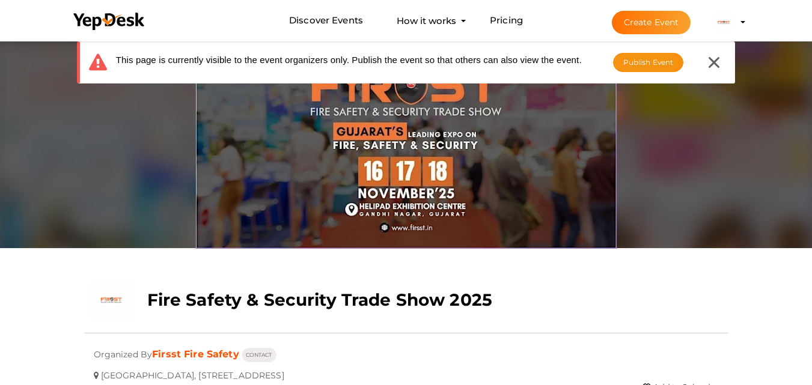
click at [83, 195] on img at bounding box center [406, 241] width 812 height 406
